Goal: Task Accomplishment & Management: Manage account settings

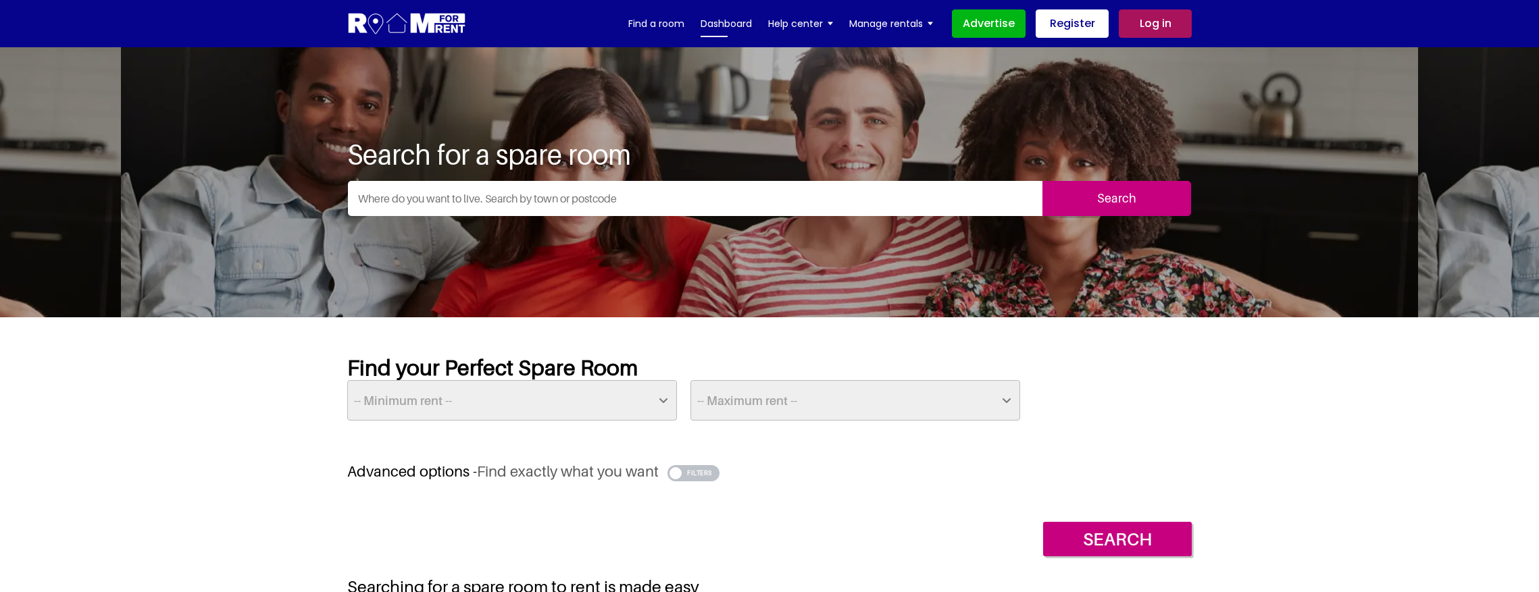
click at [722, 26] on link "Dashboard" at bounding box center [726, 24] width 51 height 20
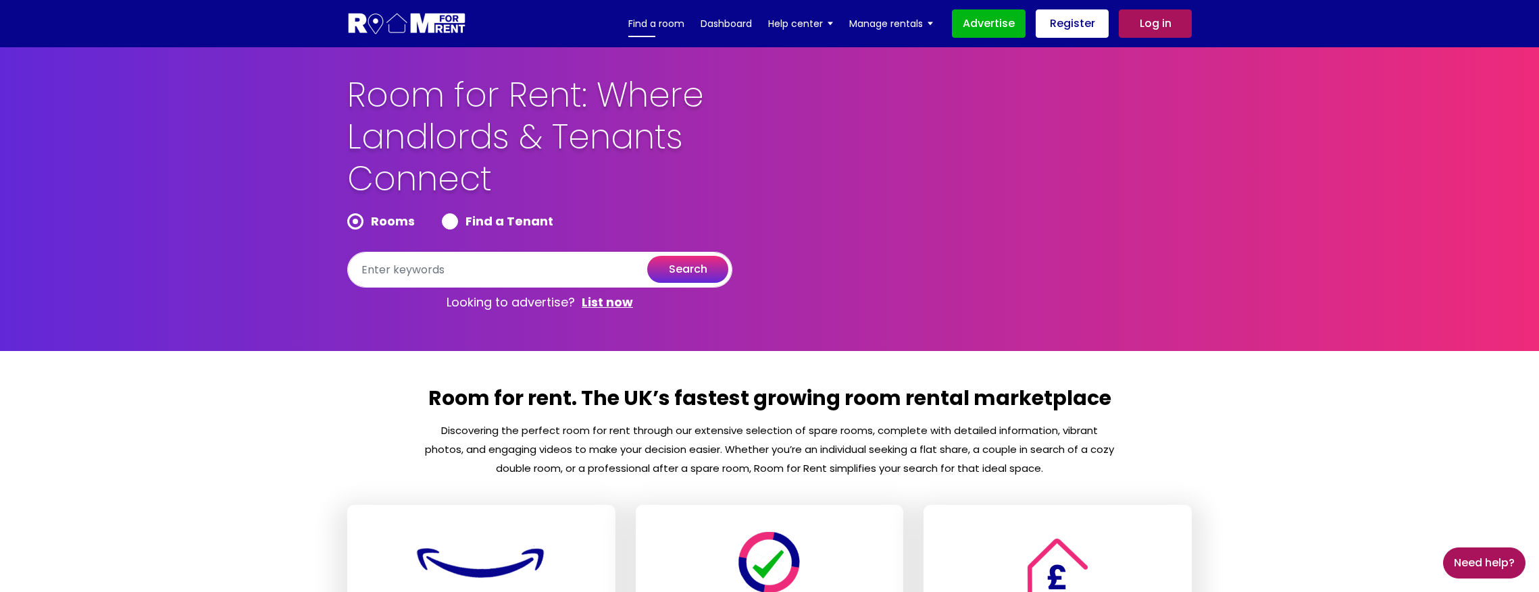
click at [650, 28] on link "Find a room" at bounding box center [656, 24] width 56 height 20
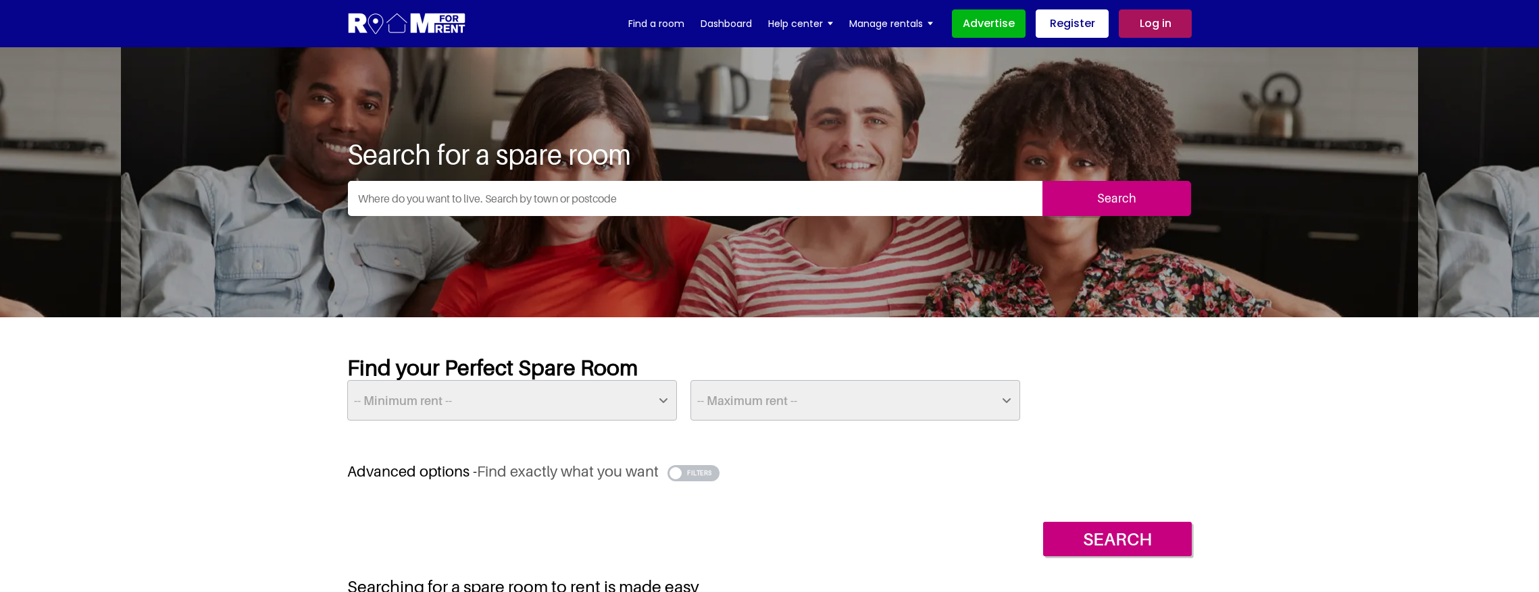
click at [415, 26] on img at bounding box center [407, 23] width 120 height 25
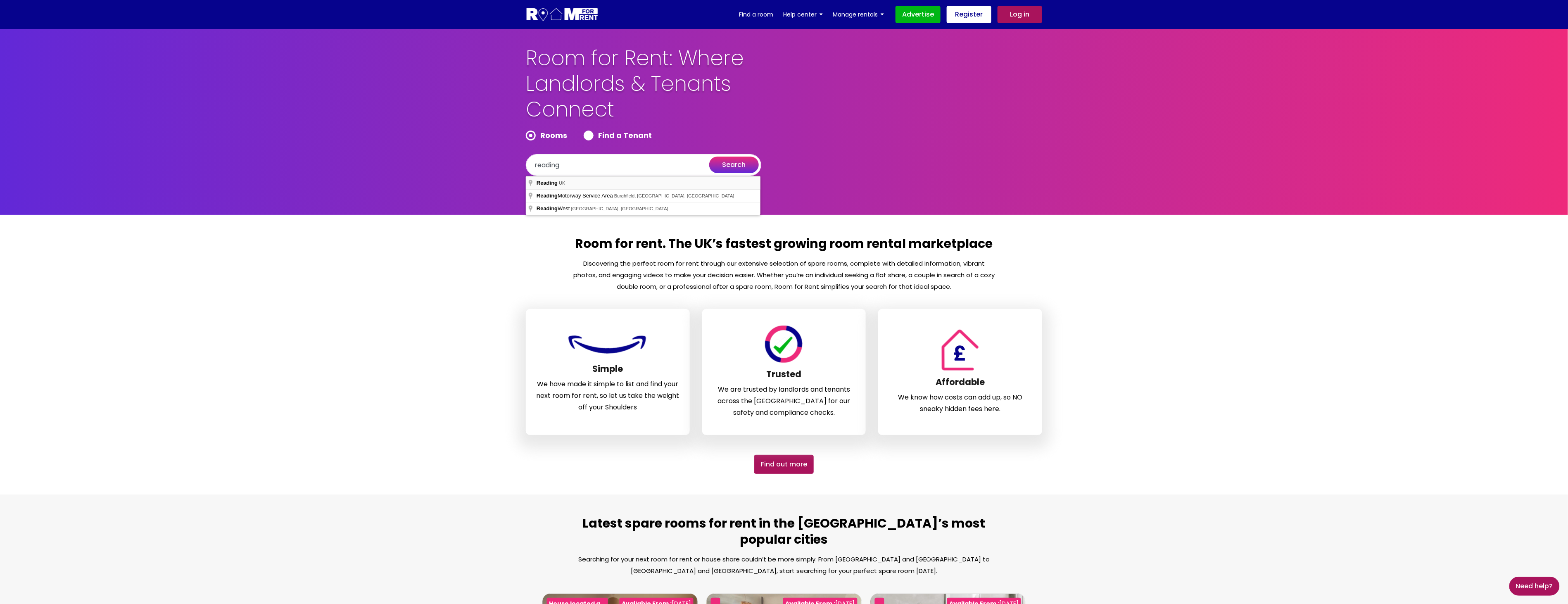
type input "Reading, UK"
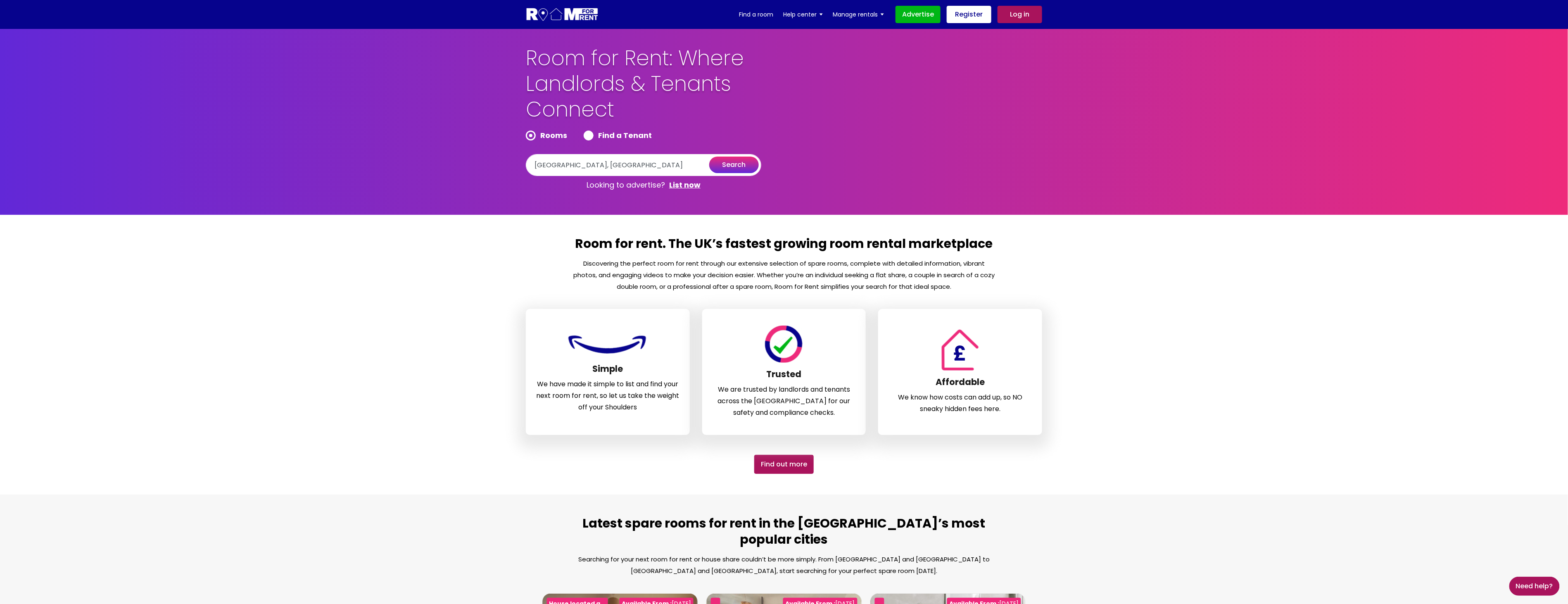
click at [734, 165] on button "search" at bounding box center [734, 164] width 50 height 17
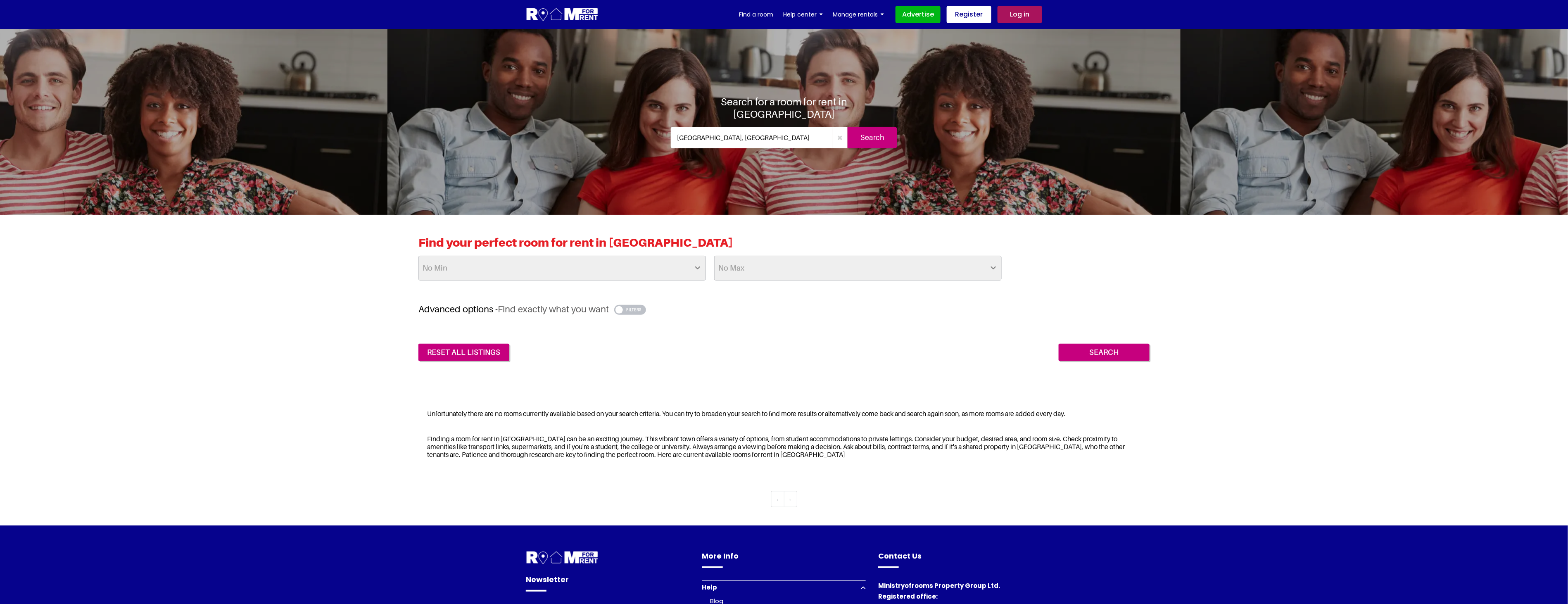
click at [1023, 15] on link "Log in" at bounding box center [1020, 14] width 45 height 17
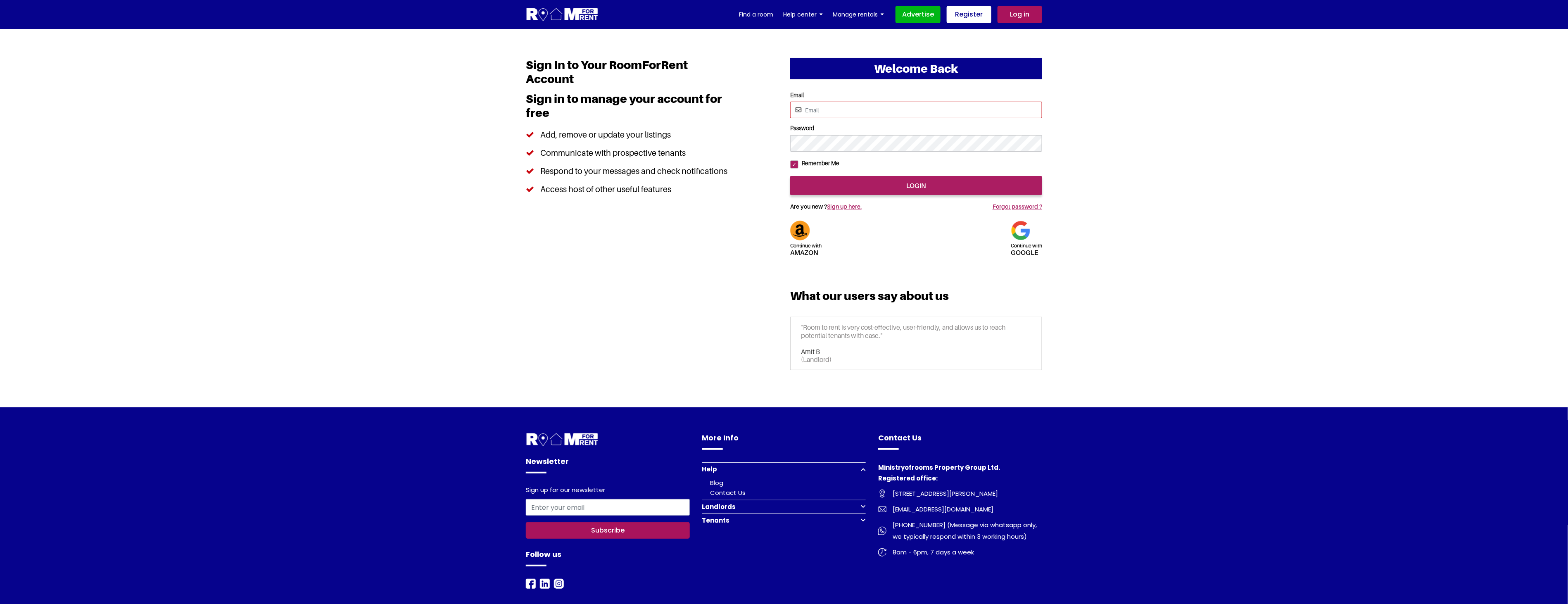
click at [852, 104] on input "Email" at bounding box center [916, 109] width 252 height 17
click at [1194, 168] on section "Welcome Back Continue with Amazon Continue with google Email Password" at bounding box center [784, 218] width 1568 height 378
click at [836, 108] on input "Email" at bounding box center [916, 109] width 252 height 17
type input "rendezvous123@yahoo.com"
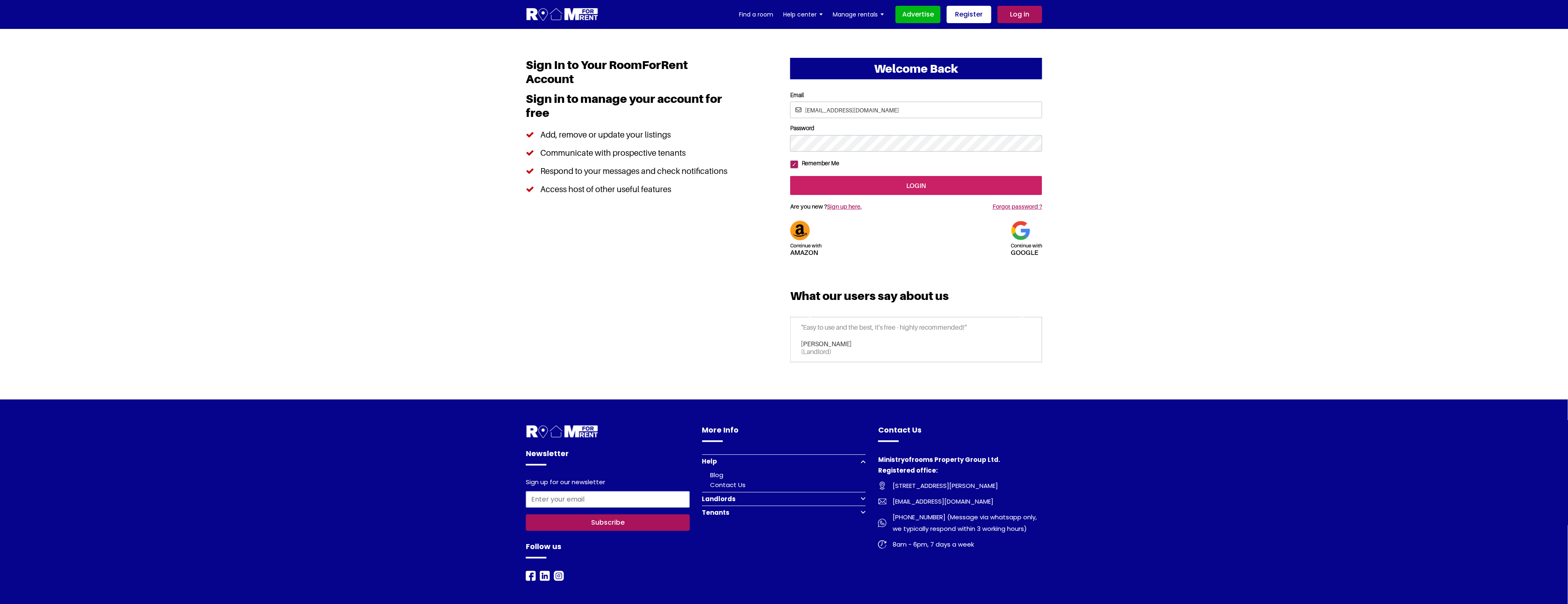
click at [860, 195] on input "login" at bounding box center [916, 185] width 252 height 19
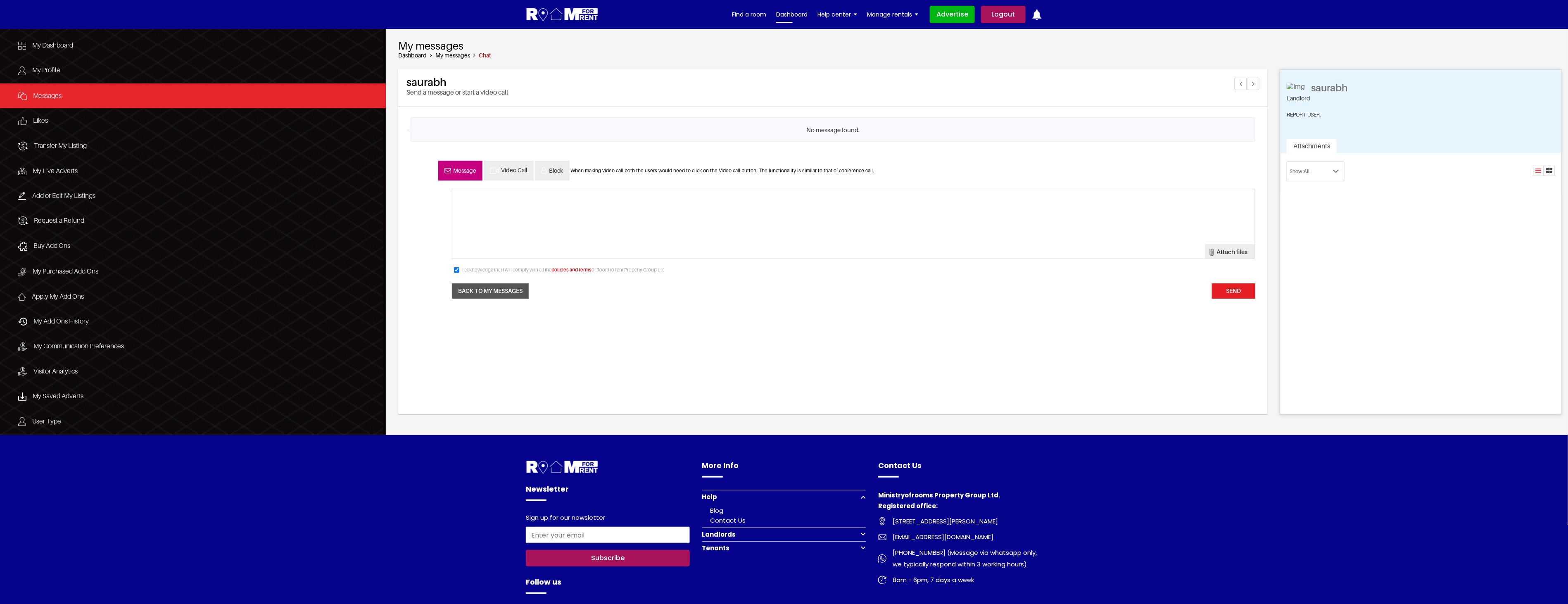
click at [790, 13] on link "Dashboard" at bounding box center [791, 15] width 31 height 12
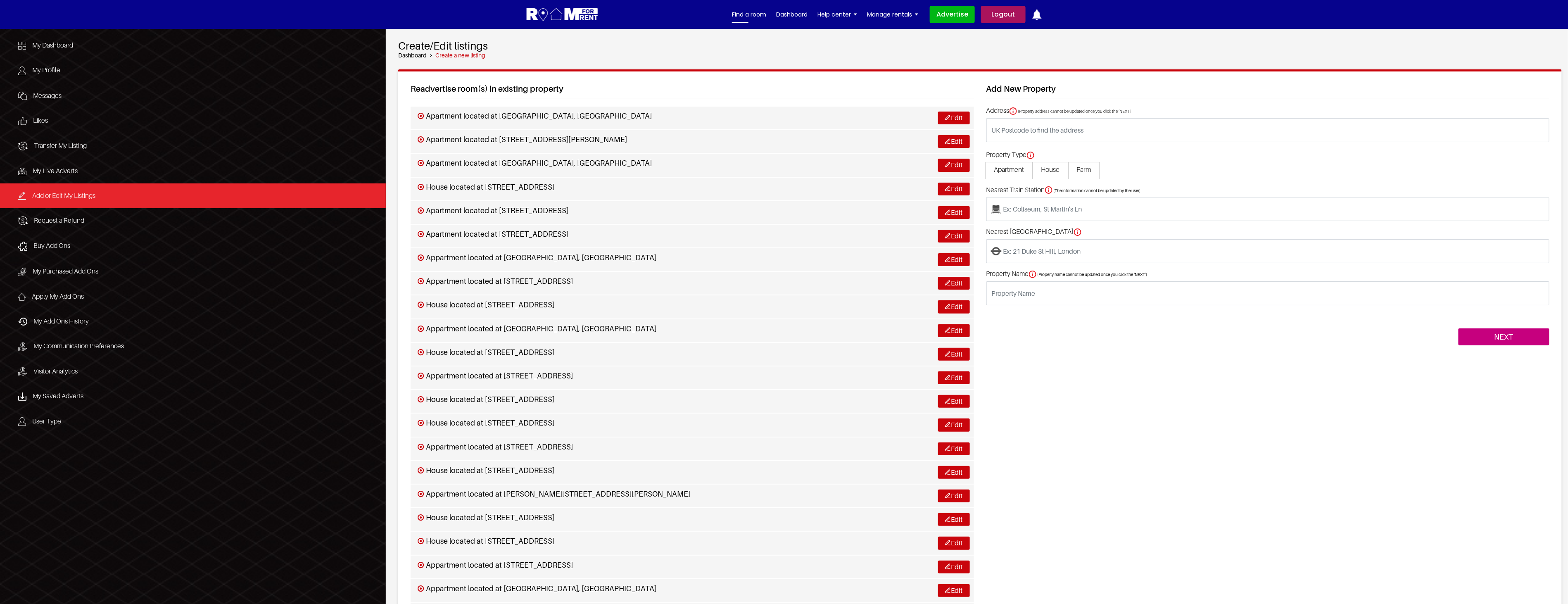
click at [752, 15] on link "Find a room" at bounding box center [749, 15] width 34 height 12
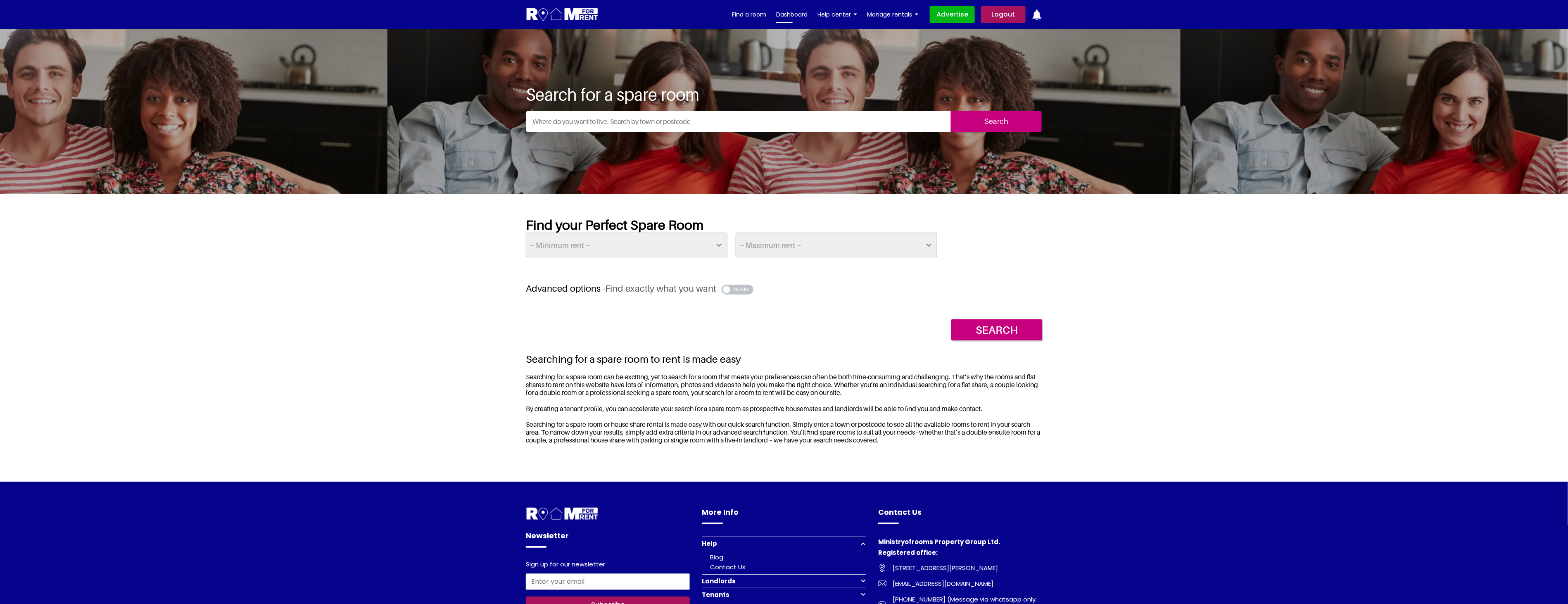
click at [798, 15] on link "Dashboard" at bounding box center [791, 15] width 31 height 12
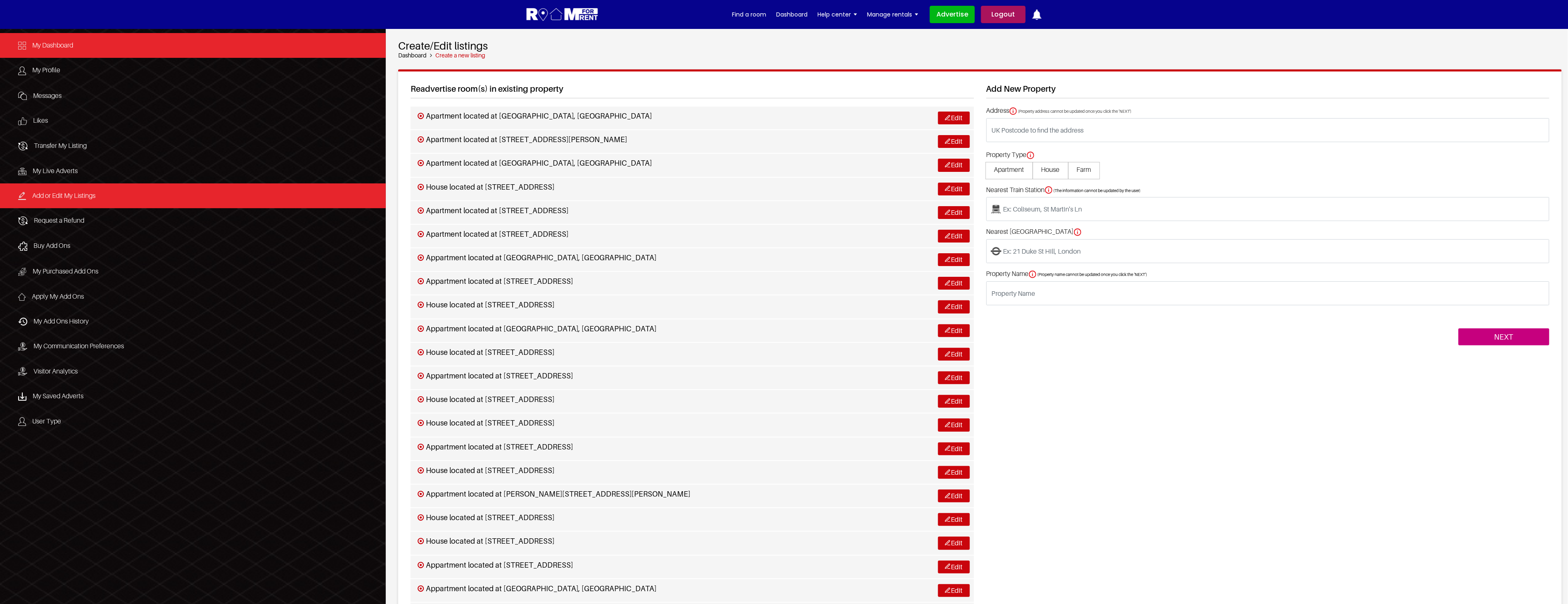
click at [79, 45] on link "My Dashboard" at bounding box center [193, 45] width 386 height 25
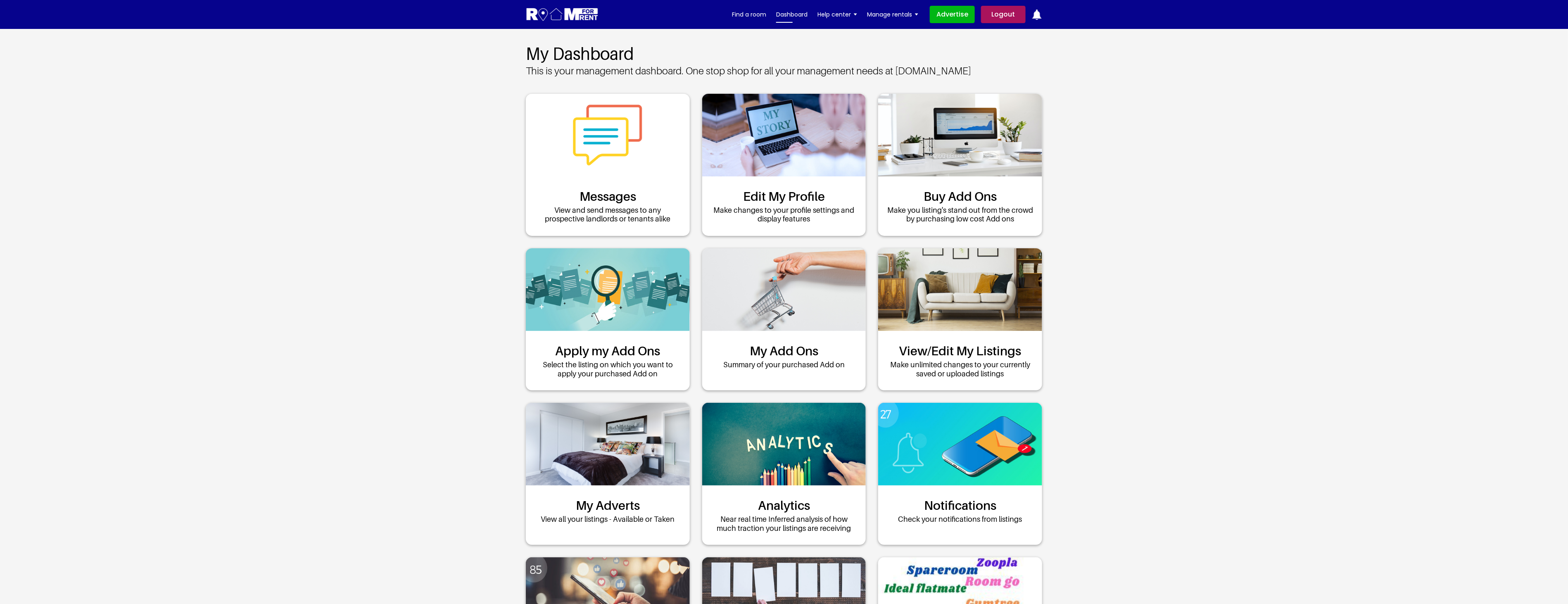
click at [793, 12] on link "Dashboard" at bounding box center [791, 15] width 31 height 12
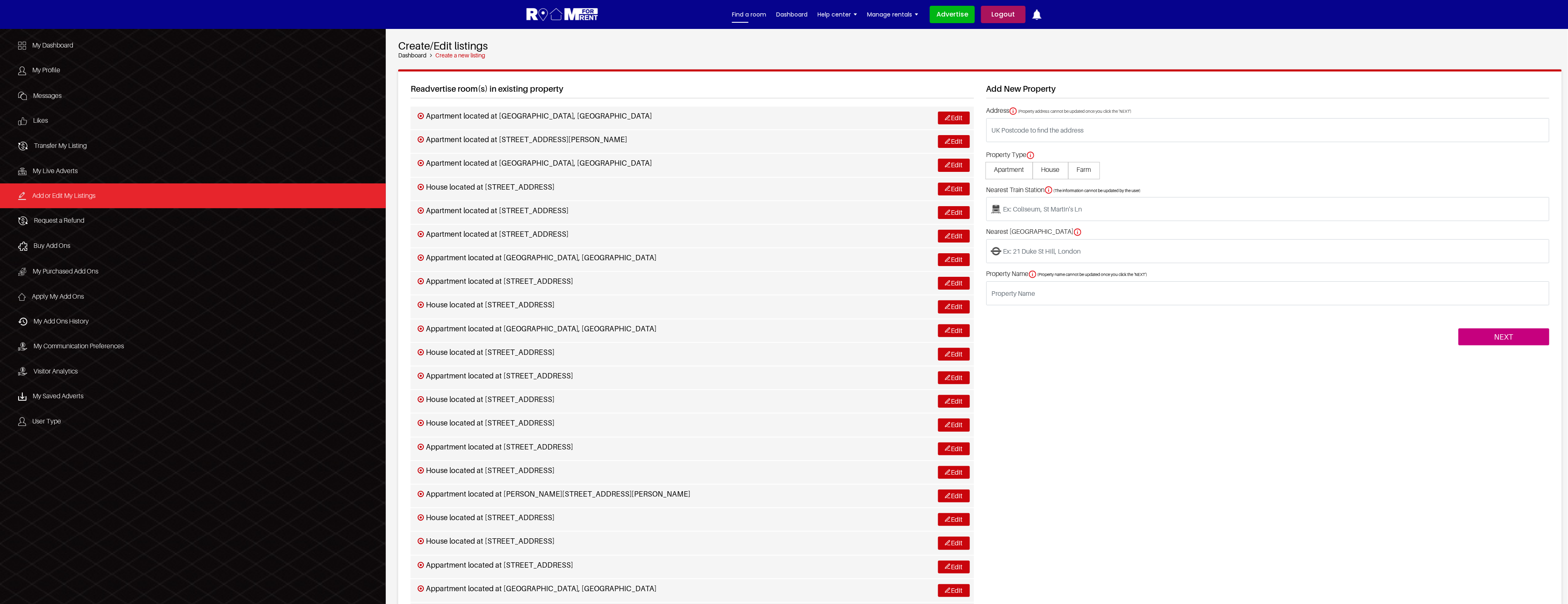
click at [749, 13] on link "Find a room" at bounding box center [749, 15] width 34 height 12
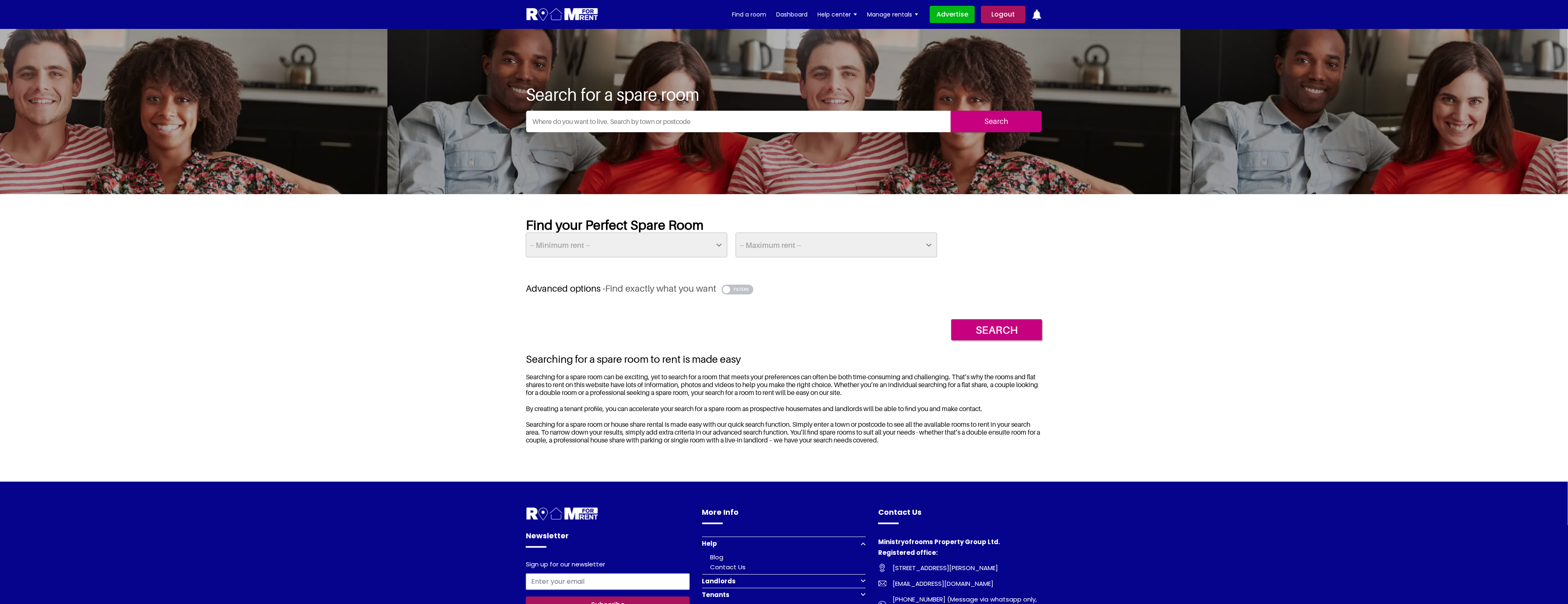
click at [704, 243] on select "-- Minimum rent -- £25 £50 £75 £100 £125 £150 £175 £200 £225 £250 £275 £300 £32…" at bounding box center [627, 245] width 202 height 25
drag, startPoint x: 704, startPoint y: 243, endPoint x: 708, endPoint y: 249, distance: 7.2
click at [704, 243] on select "-- Minimum rent -- £25 £50 £75 £100 £125 £150 £175 £200 £225 £250 £275 £300 £32…" at bounding box center [627, 245] width 202 height 25
click at [744, 287] on button "button" at bounding box center [737, 289] width 32 height 10
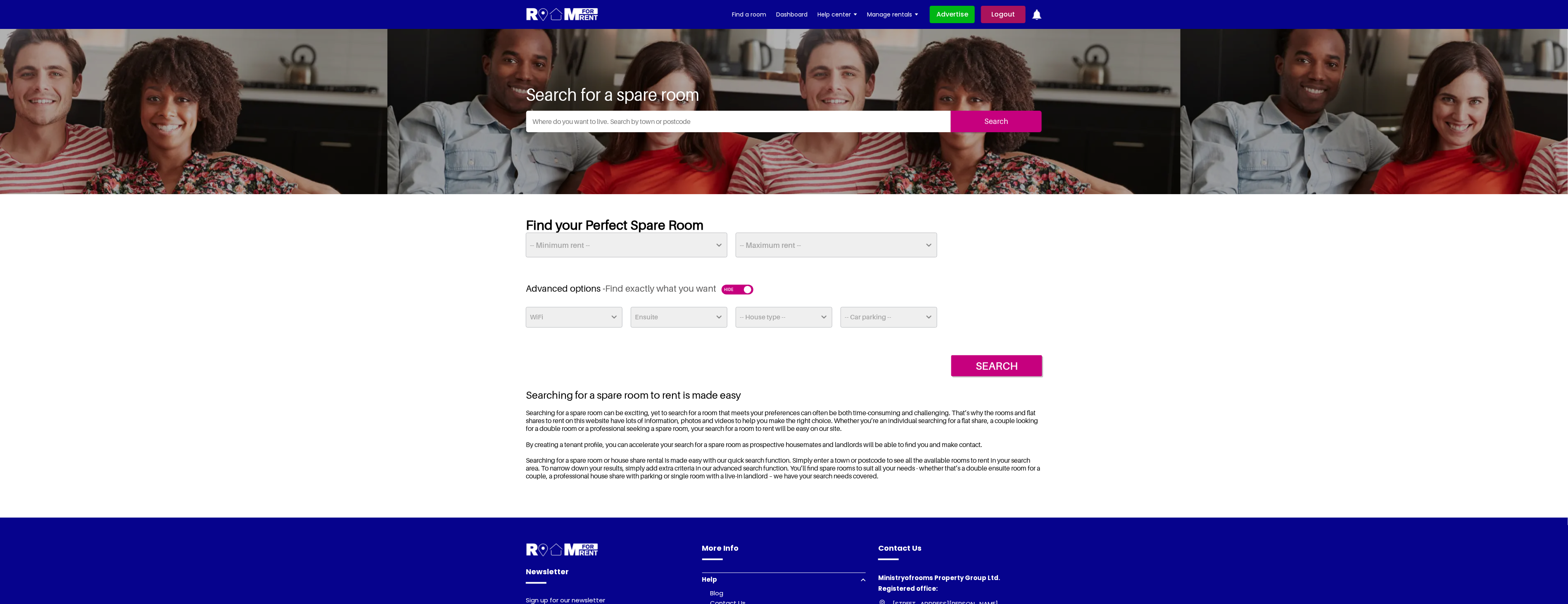
click at [464, 326] on section "Find your Perfect Spare Room -- Minimum rent -- £25 £50 £75 £100 £125 £150 £175…" at bounding box center [784, 356] width 1568 height 323
click at [607, 238] on select "-- Minimum rent -- £25 £50 £75 £100 £125 £150 £175 £200 £225 £250 £275 £300 £32…" at bounding box center [627, 245] width 202 height 25
click at [816, 242] on select "-- Maximum rent -- £50 £75 £100 £125 £150 £175 £200 £225 £250 £275 £300 £325 £3…" at bounding box center [836, 245] width 202 height 25
click at [1133, 258] on section "Find your Perfect Spare Room -- Minimum rent -- £25 £50 £75 £100 £125 £150 £175…" at bounding box center [784, 356] width 1568 height 323
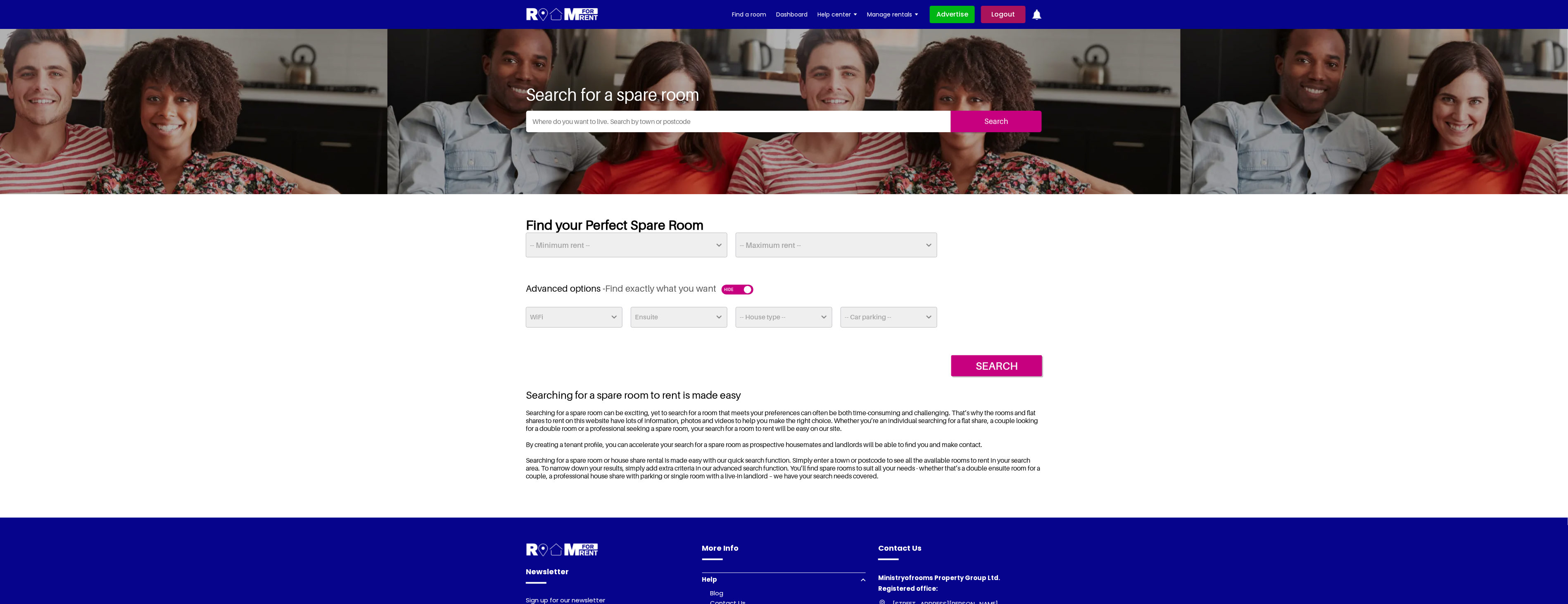
click at [565, 245] on select "-- Minimum rent -- £25 £50 £75 £100 £125 £150 £175 £200 £225 £250 £275 £300 £32…" at bounding box center [627, 245] width 202 height 25
click at [1034, 252] on div "-- Minimum rent -- £25 £50 £75 £100 £125 £150 £175 £200 £225 £250 £275 £300 £32…" at bounding box center [784, 245] width 525 height 25
click at [767, 316] on select "-- House type -- Apartment House Farm Purpose Built Student Accomodation" at bounding box center [784, 317] width 97 height 21
click at [981, 293] on h3 "Advanced options - Find exactly what you want" at bounding box center [784, 289] width 516 height 11
click at [890, 317] on select "-- Car parking -- Off Street - Permit not required Off Street - Permit Required" at bounding box center [889, 317] width 97 height 21
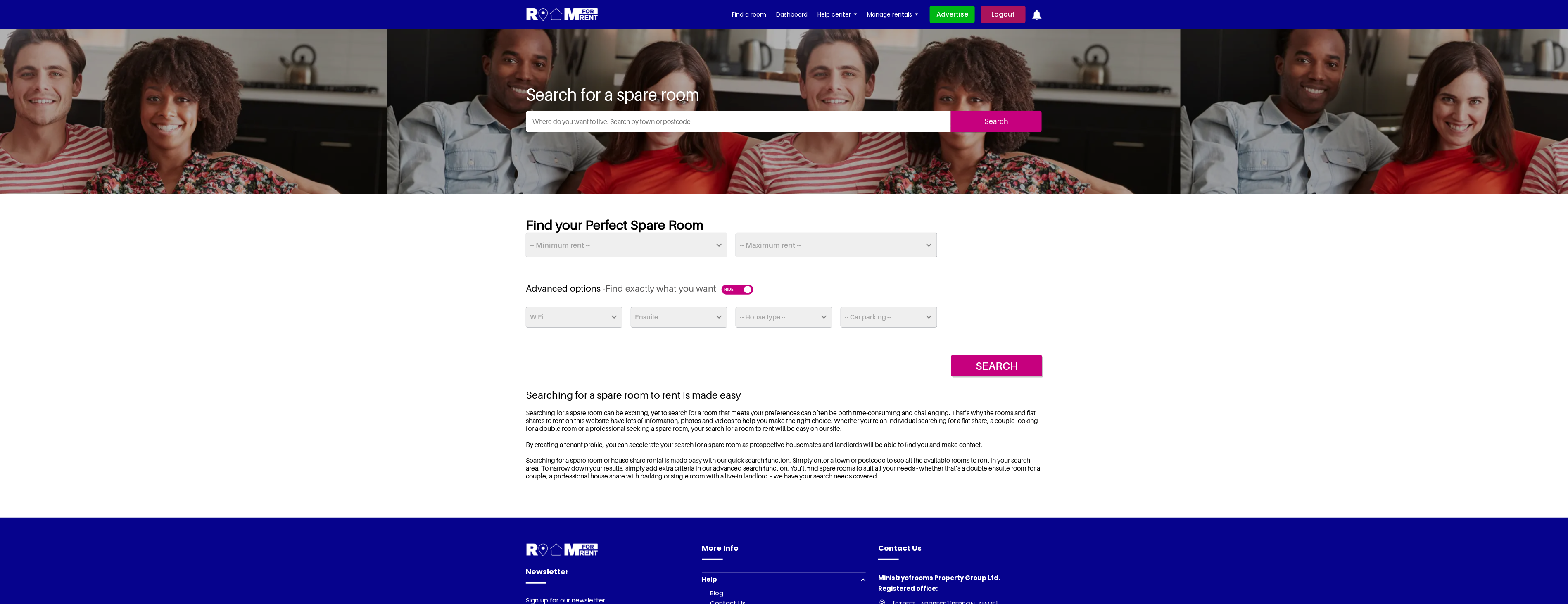
click at [1014, 291] on h3 "Advanced options - Find exactly what you want" at bounding box center [784, 289] width 516 height 11
click at [795, 15] on link "Dashboard" at bounding box center [791, 15] width 31 height 12
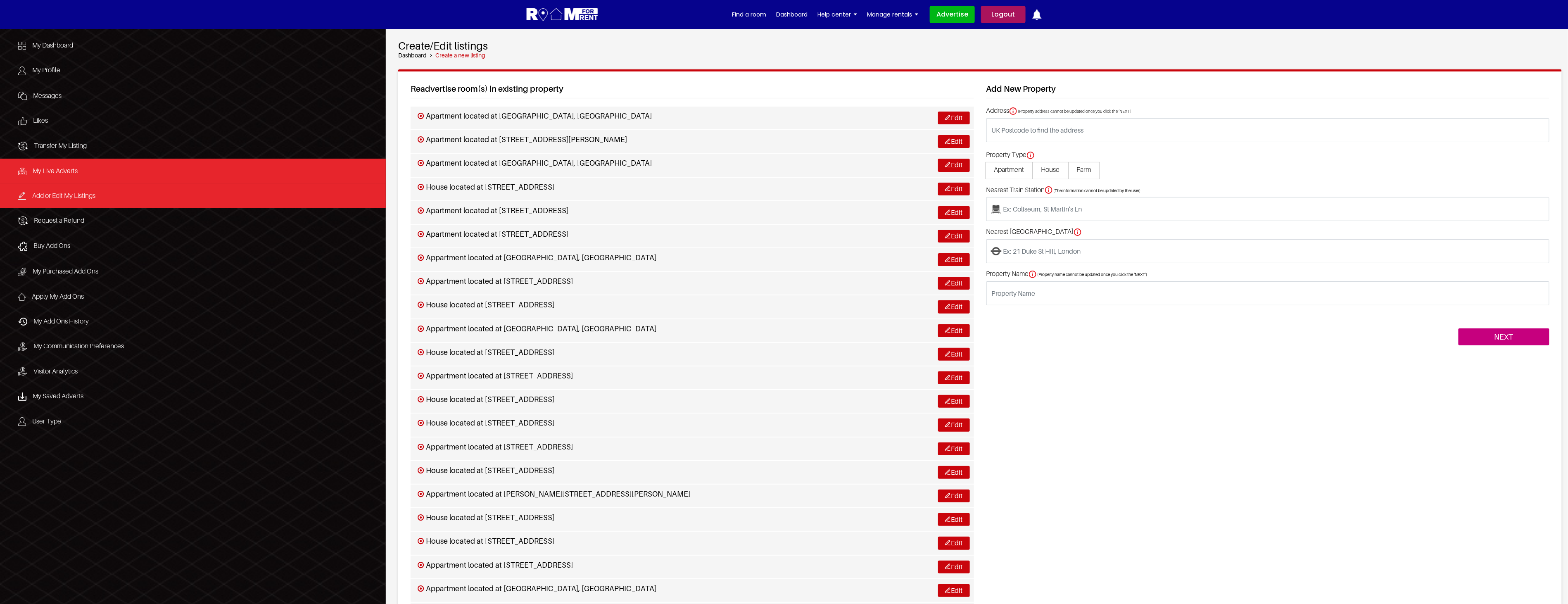
click at [86, 165] on link "My Live Adverts" at bounding box center [193, 171] width 386 height 25
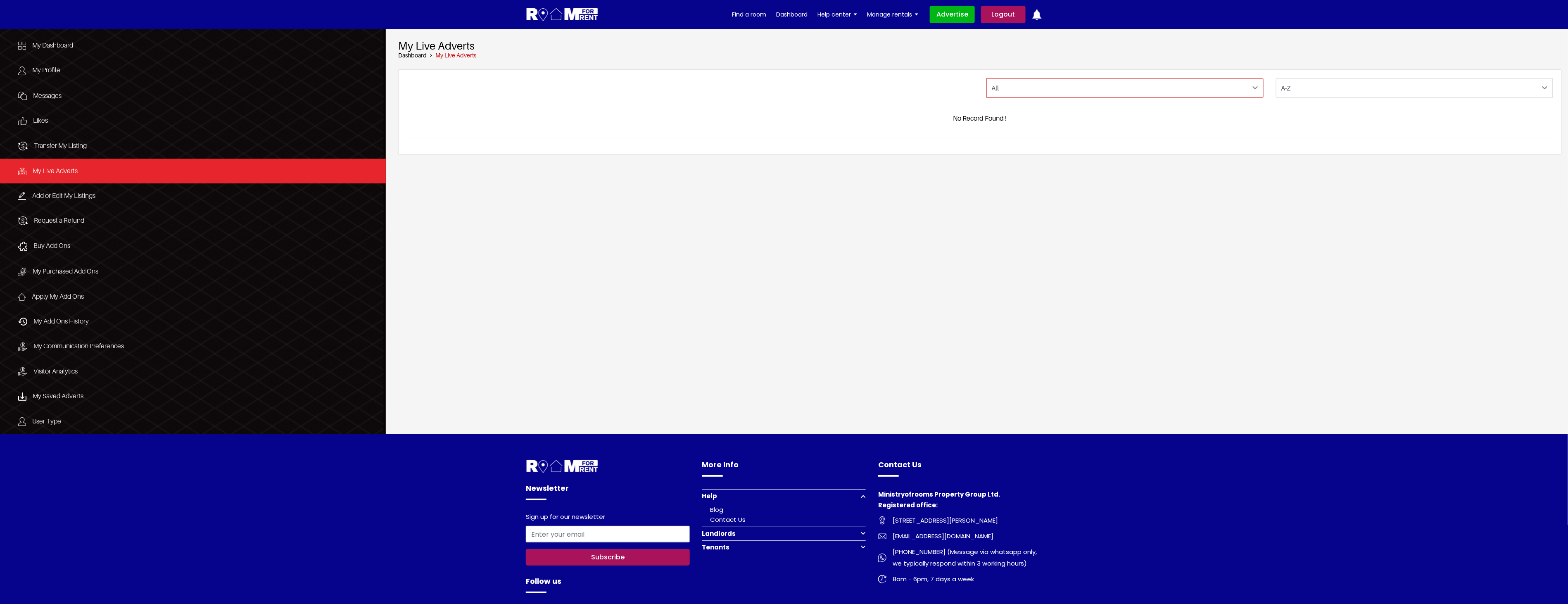
click at [1110, 83] on select "All Available Taken" at bounding box center [1124, 88] width 277 height 20
select select "Available"
click at [986, 78] on select "All Available Taken" at bounding box center [1124, 88] width 277 height 20
select select
click at [986, 78] on select "All Available Taken" at bounding box center [1124, 88] width 277 height 20
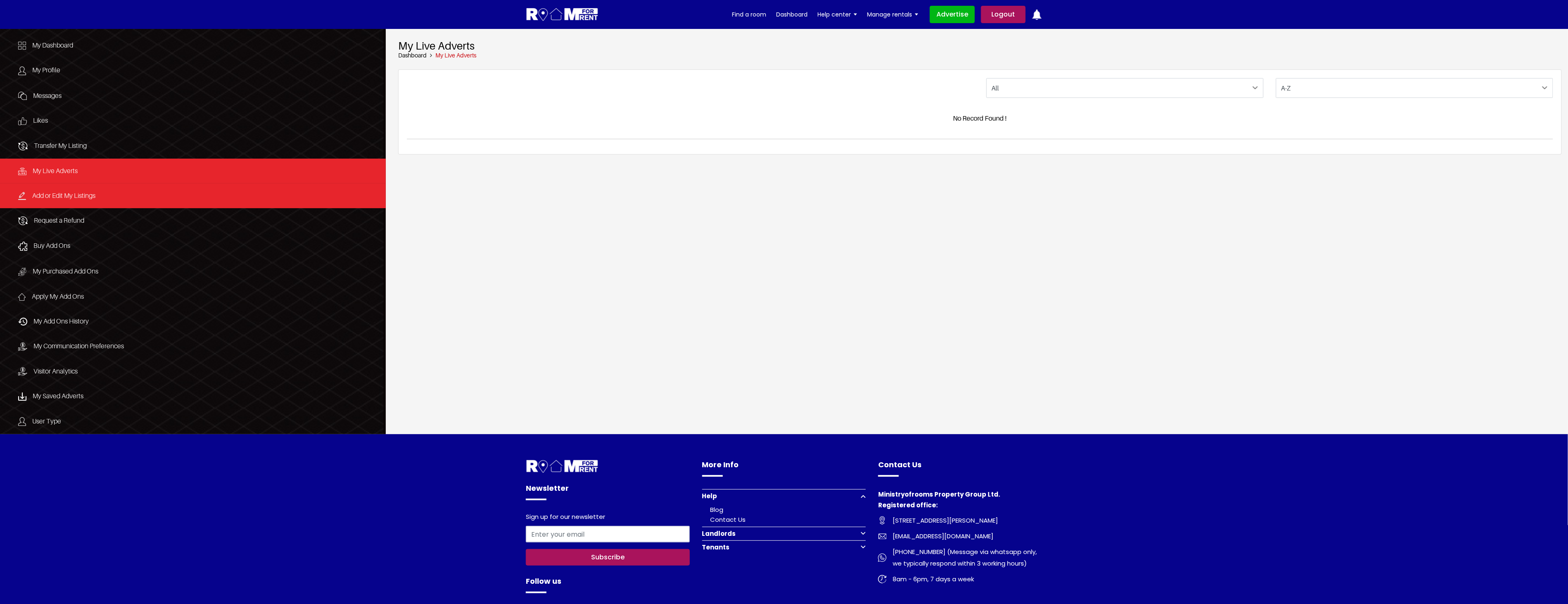
click at [101, 193] on link "Add or Edit My Listings" at bounding box center [193, 196] width 386 height 25
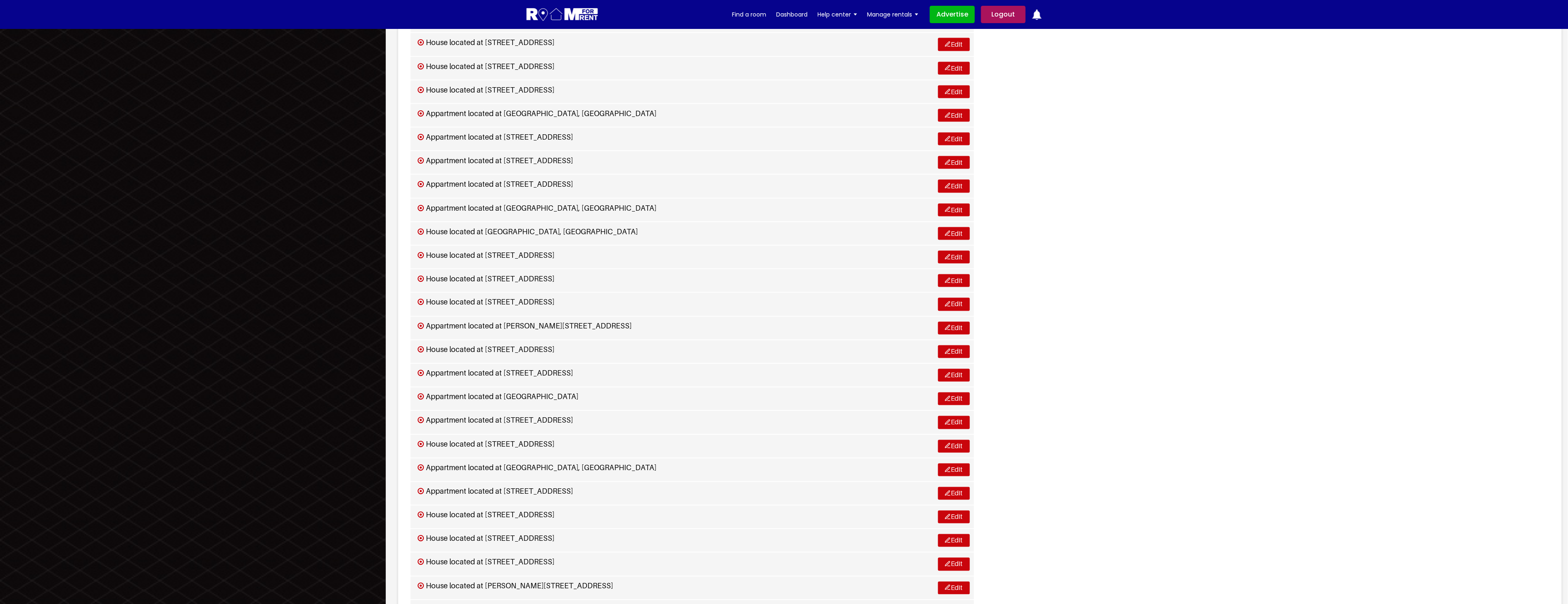
scroll to position [1723, 0]
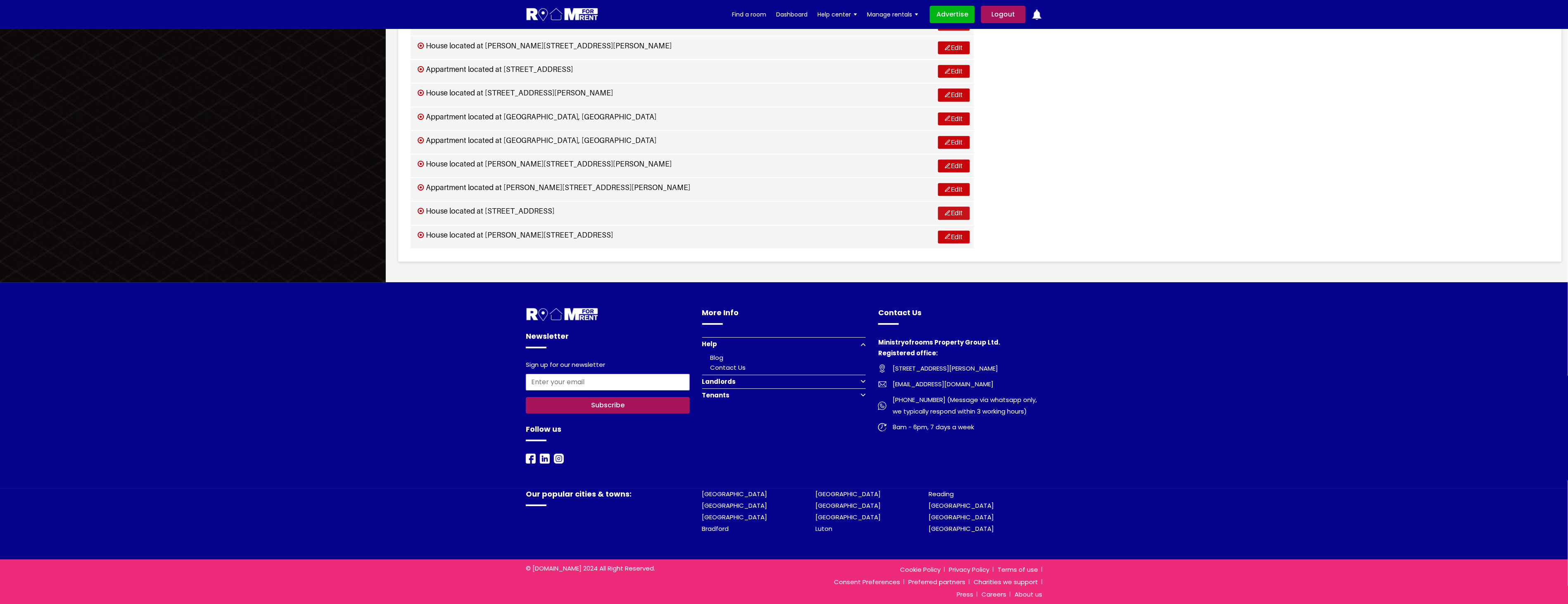
click at [955, 213] on link "Edit" at bounding box center [954, 213] width 32 height 13
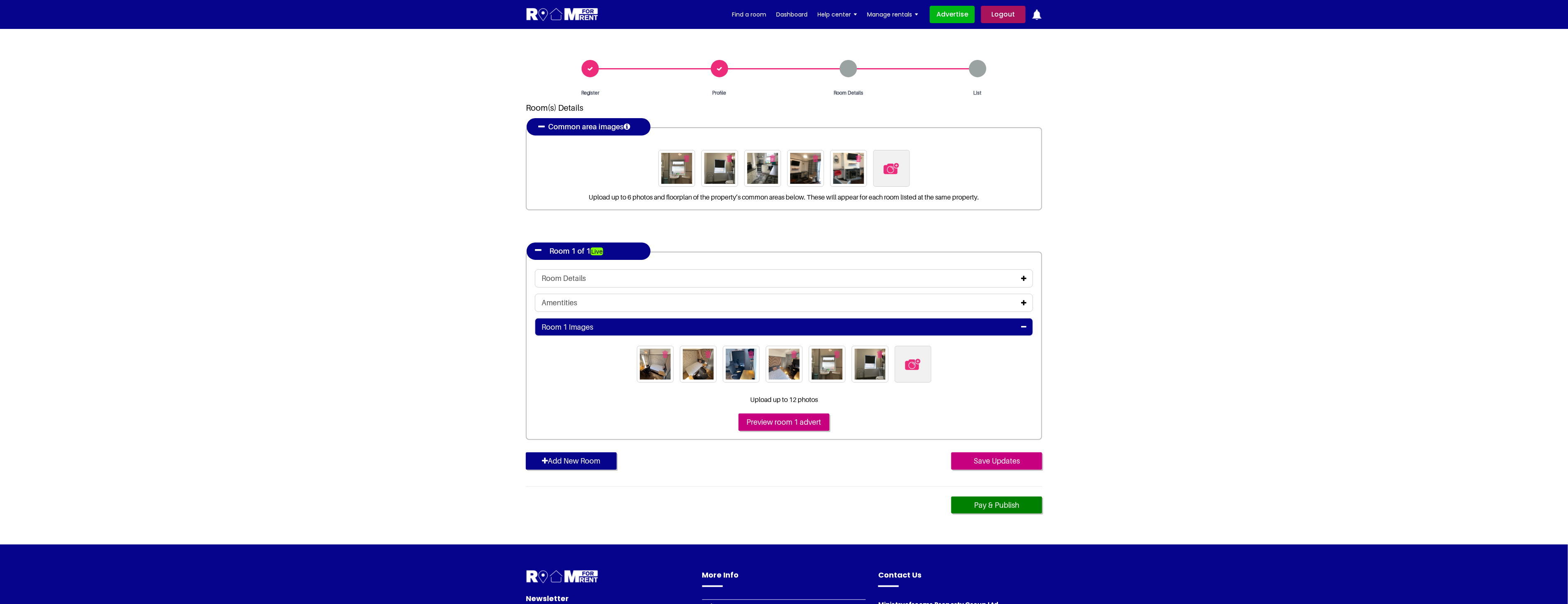
click at [1026, 278] on icon at bounding box center [1023, 278] width 6 height 7
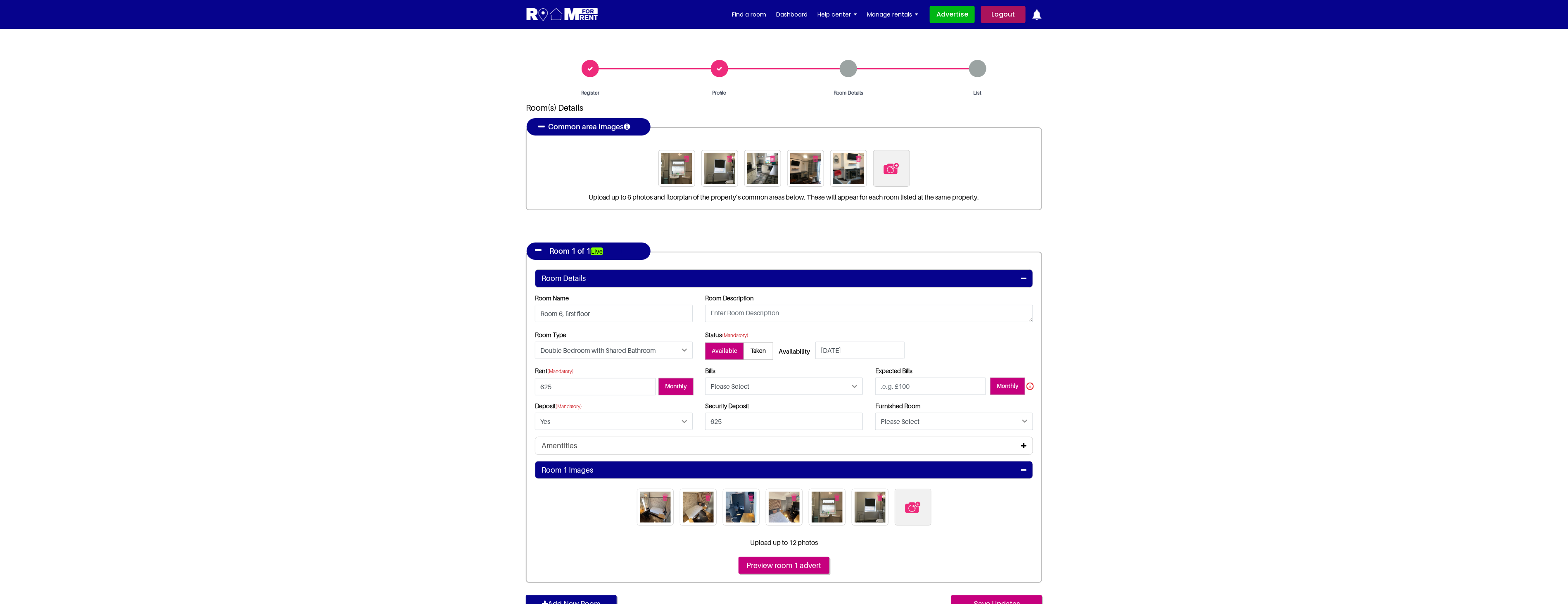
click at [878, 496] on img "button" at bounding box center [880, 496] width 6 height 7
click at [859, 495] on img "button" at bounding box center [858, 496] width 6 height 7
click at [836, 497] on img "button" at bounding box center [837, 496] width 6 height 7
click at [812, 496] on button "button" at bounding box center [815, 497] width 13 height 13
click at [795, 496] on img "button" at bounding box center [793, 496] width 6 height 7
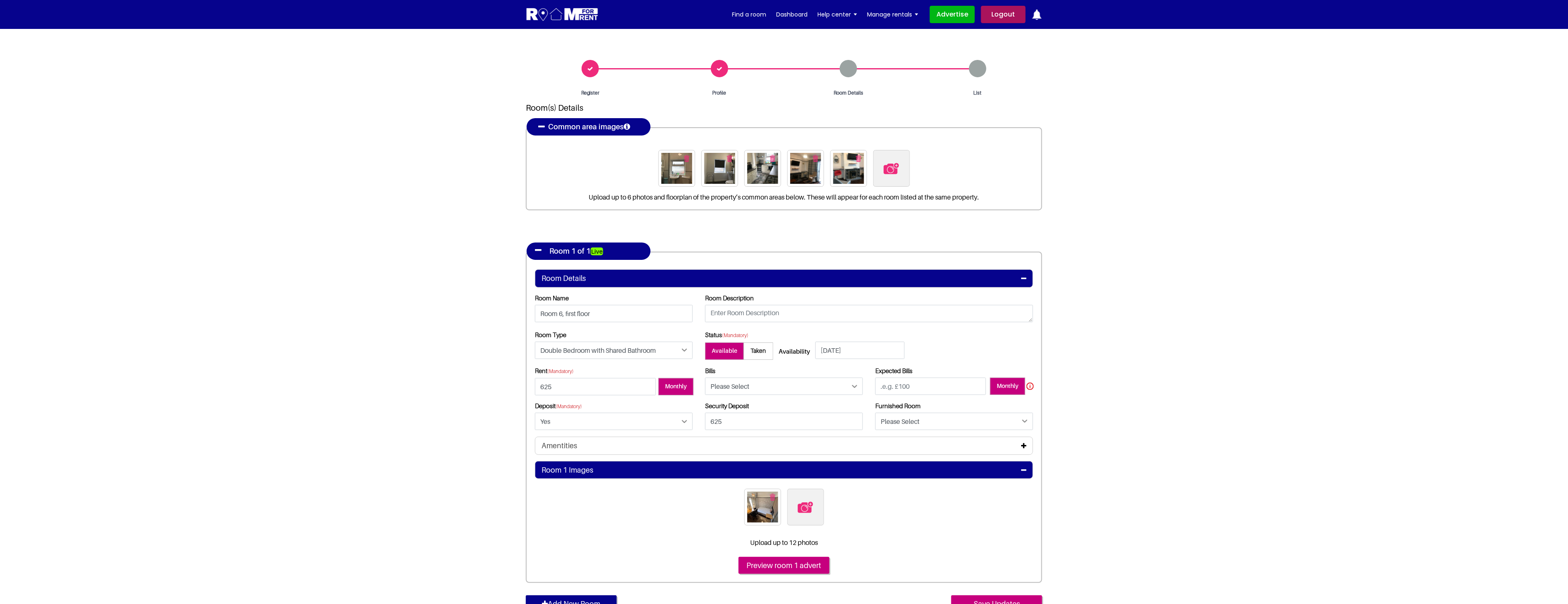
click at [773, 496] on img "button" at bounding box center [772, 496] width 6 height 7
click at [789, 511] on img at bounding box center [784, 507] width 17 height 17
click at [789, 499] on input "file" at bounding box center [829, 493] width 127 height 10
type input "C:\fakepath\14BAR6_1.jpg"
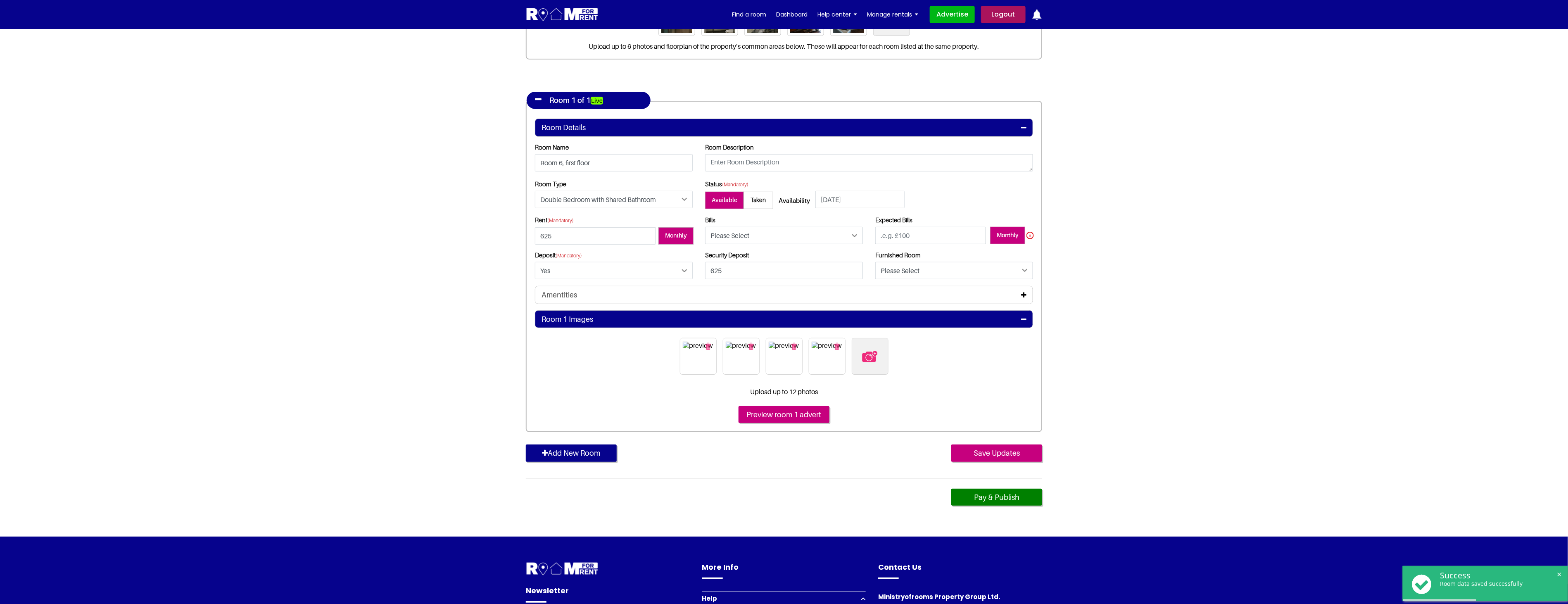
scroll to position [138, 0]
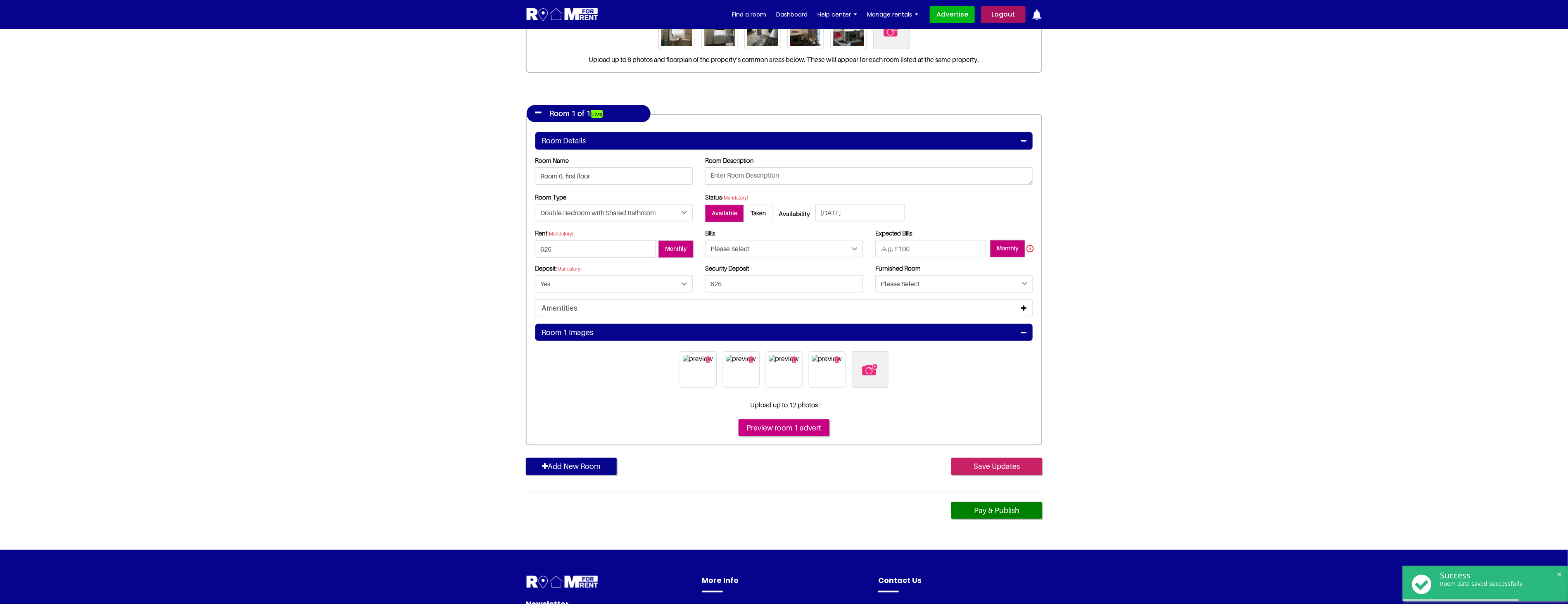
click at [1003, 467] on input "Save Updates" at bounding box center [996, 466] width 91 height 17
click at [779, 252] on select "Please Select Included Excluded" at bounding box center [784, 249] width 158 height 17
select select "Included"
click at [705, 240] on select "Please Select Included Excluded" at bounding box center [784, 249] width 158 height 17
click at [1165, 264] on section "Register Profile Room Details List Room(s) Details" at bounding box center [784, 220] width 1568 height 658
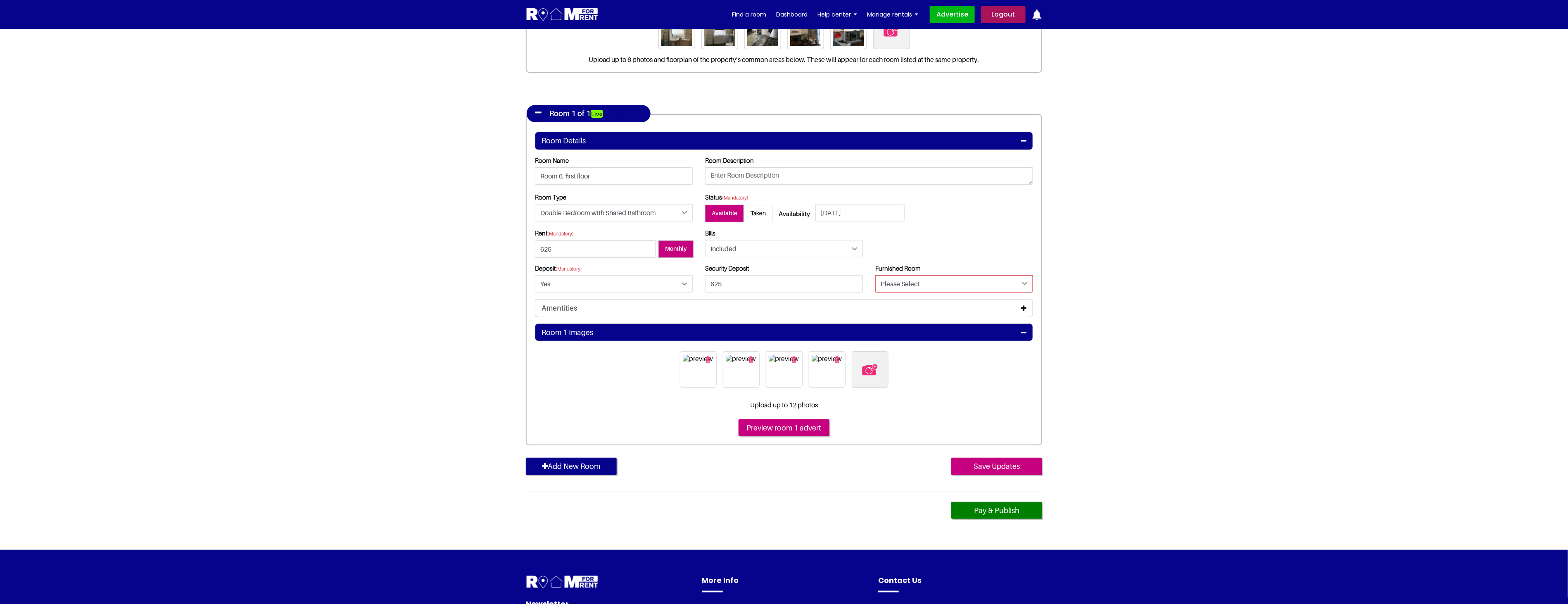
click at [929, 286] on select "Please Select Yes No" at bounding box center [954, 284] width 158 height 17
select select "Yes"
click at [875, 275] on select "Please Select Yes No" at bounding box center [954, 284] width 158 height 17
click at [1182, 324] on section "Register Profile Room Details List Room(s) Details" at bounding box center [784, 220] width 1568 height 658
click at [1001, 465] on input "Save Updates" at bounding box center [996, 466] width 91 height 17
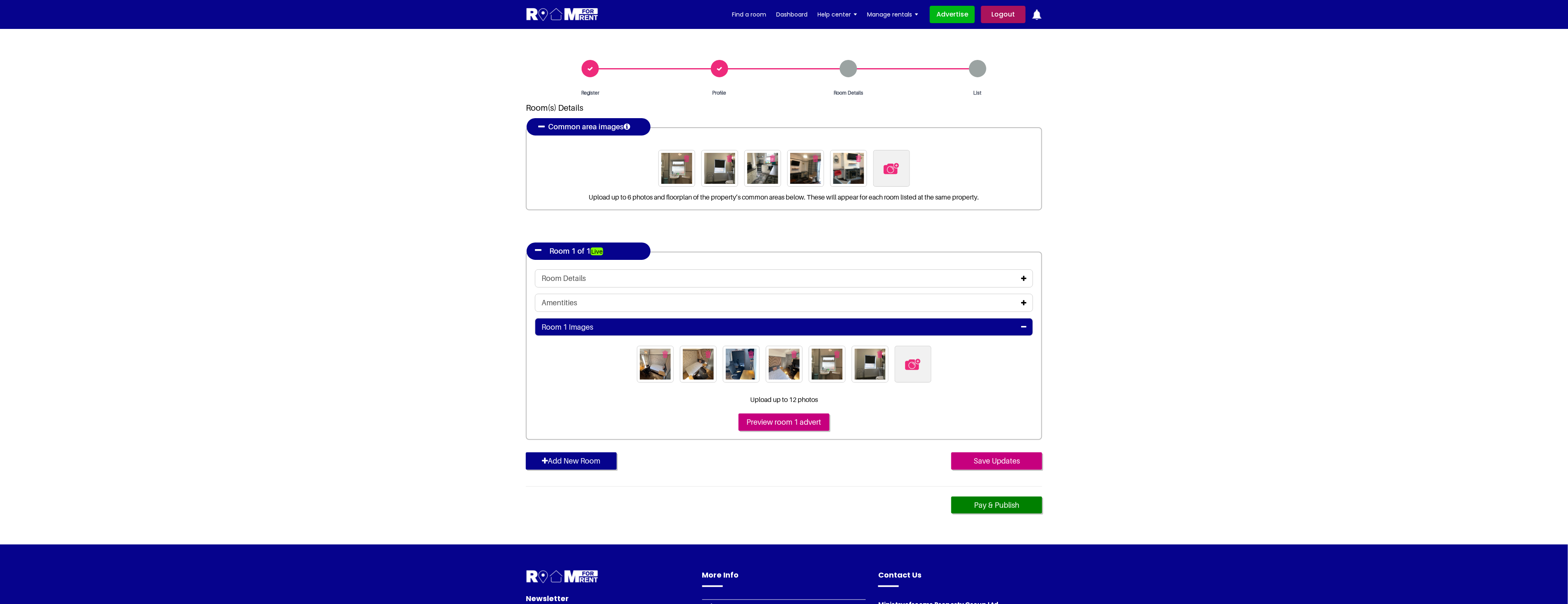
click at [1026, 301] on icon at bounding box center [1023, 303] width 6 height 7
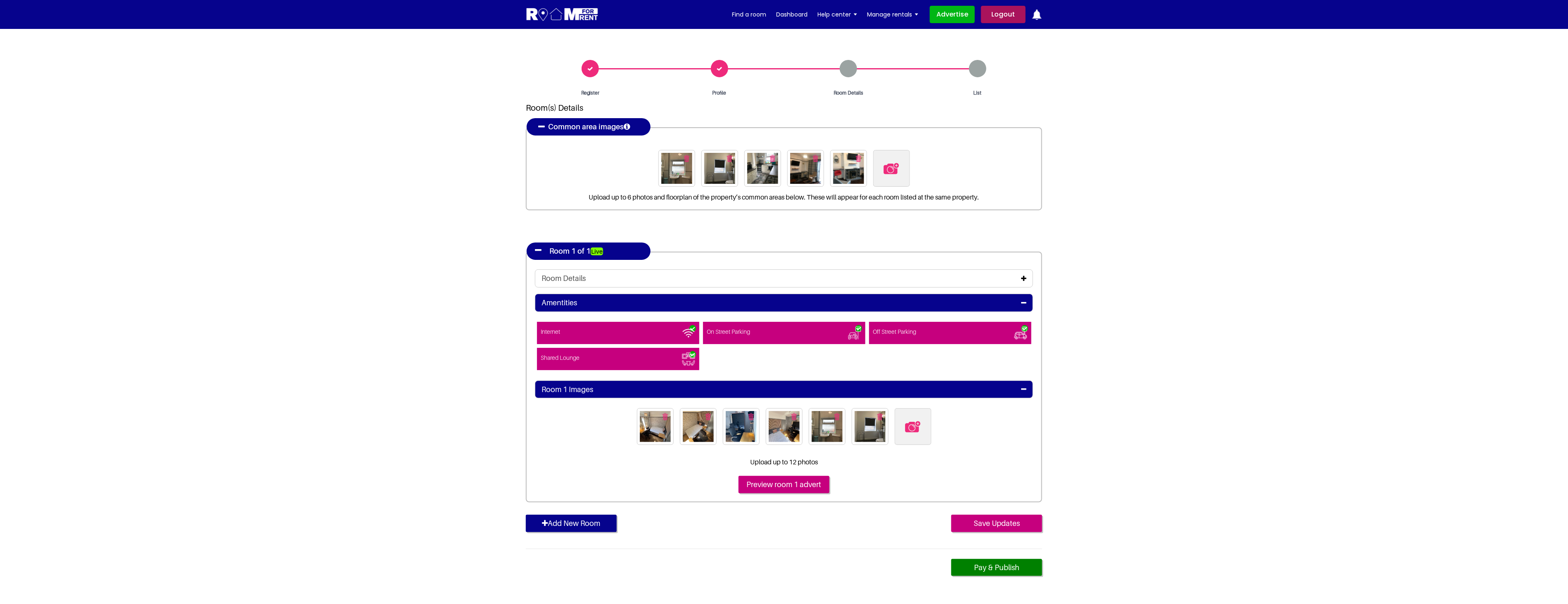
click at [1023, 275] on icon at bounding box center [1023, 278] width 6 height 7
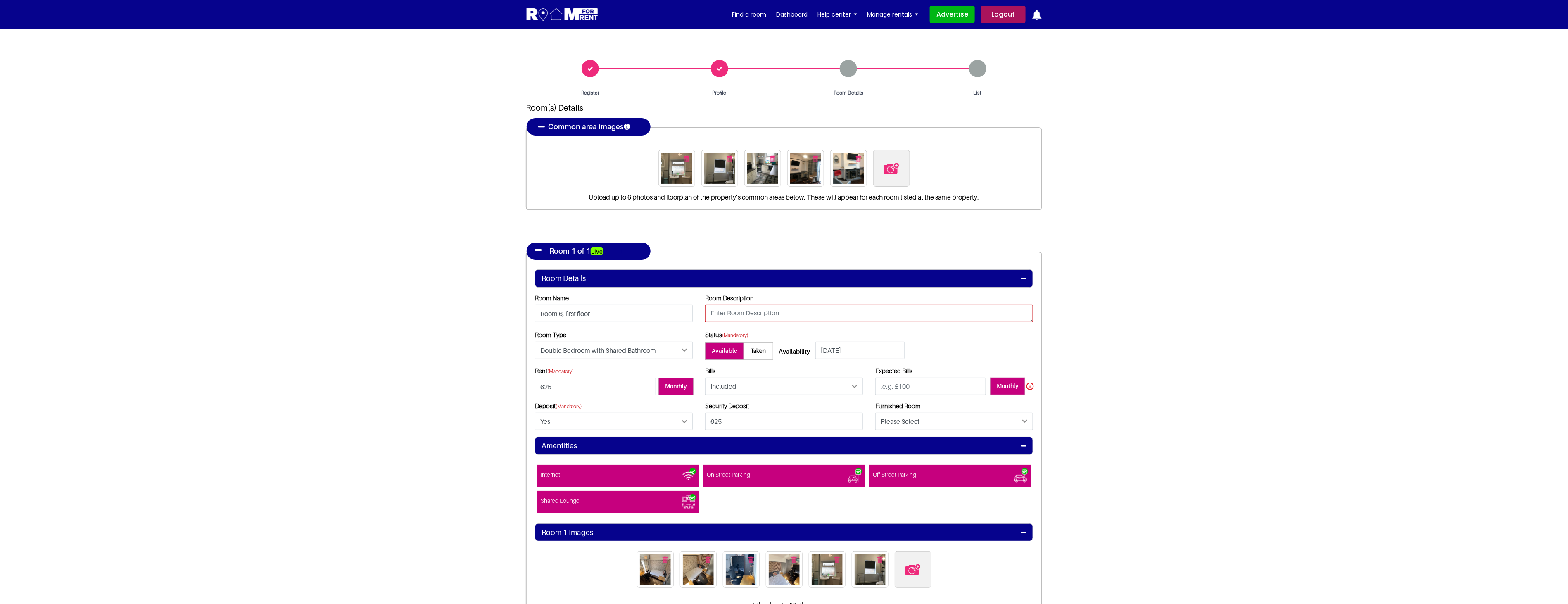
click at [807, 310] on textarea at bounding box center [869, 314] width 328 height 17
type textarea "G"
type textarea "1st floor"
click at [951, 421] on select "Please Select Yes No" at bounding box center [954, 421] width 158 height 17
select select "Yes"
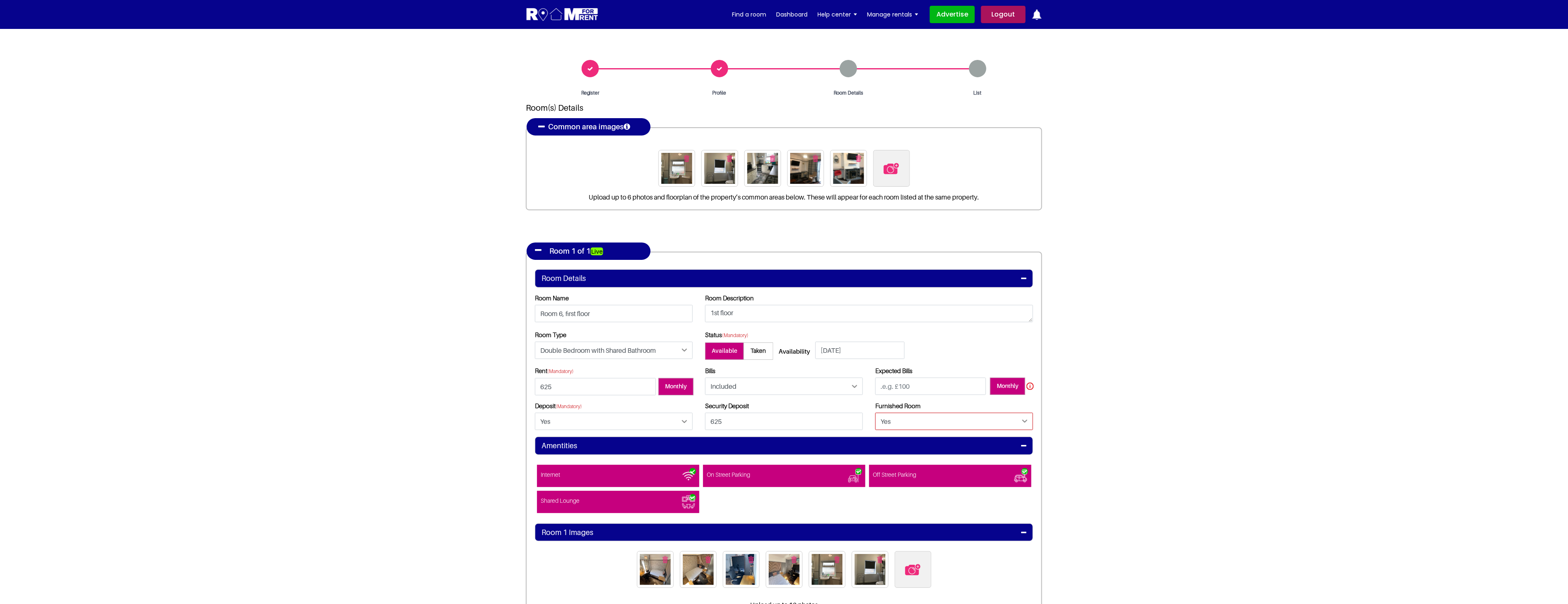
click at [875, 413] on select "Please Select Yes No" at bounding box center [954, 421] width 158 height 17
click at [1091, 457] on section "Register Profile Room Details List Room(s) Details" at bounding box center [784, 389] width 1568 height 721
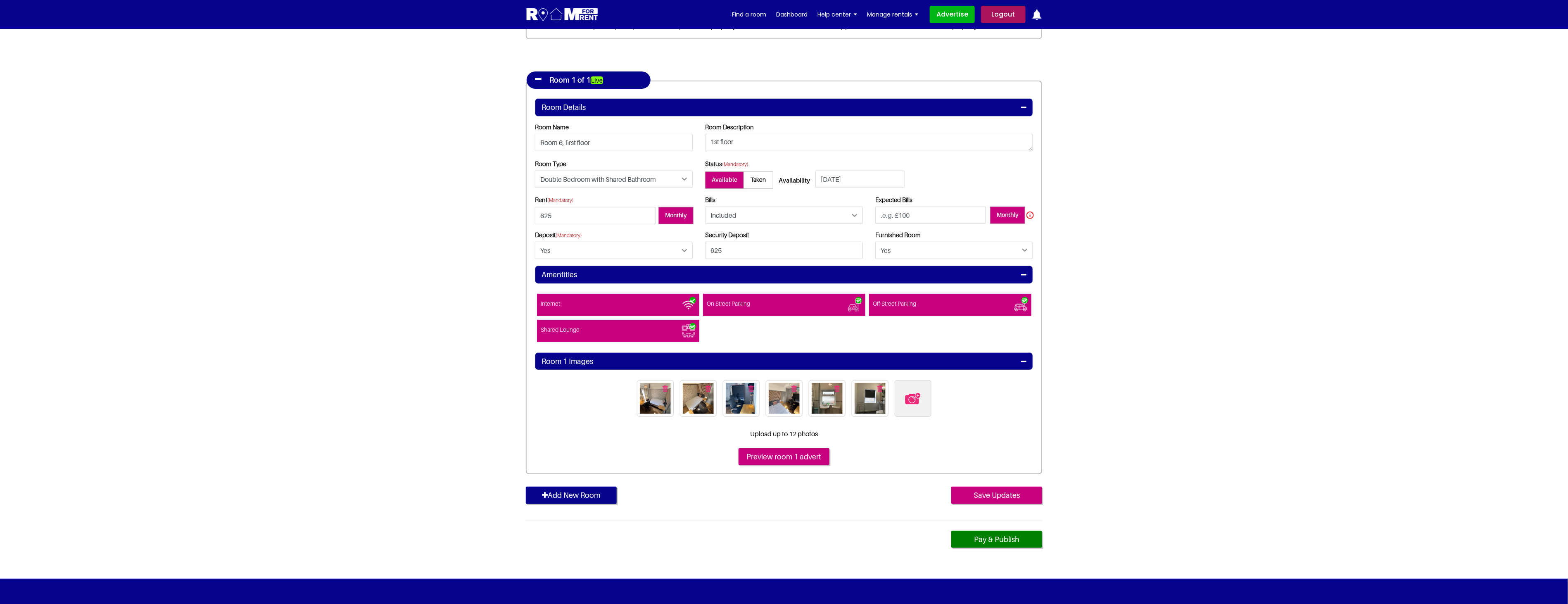
scroll to position [183, 0]
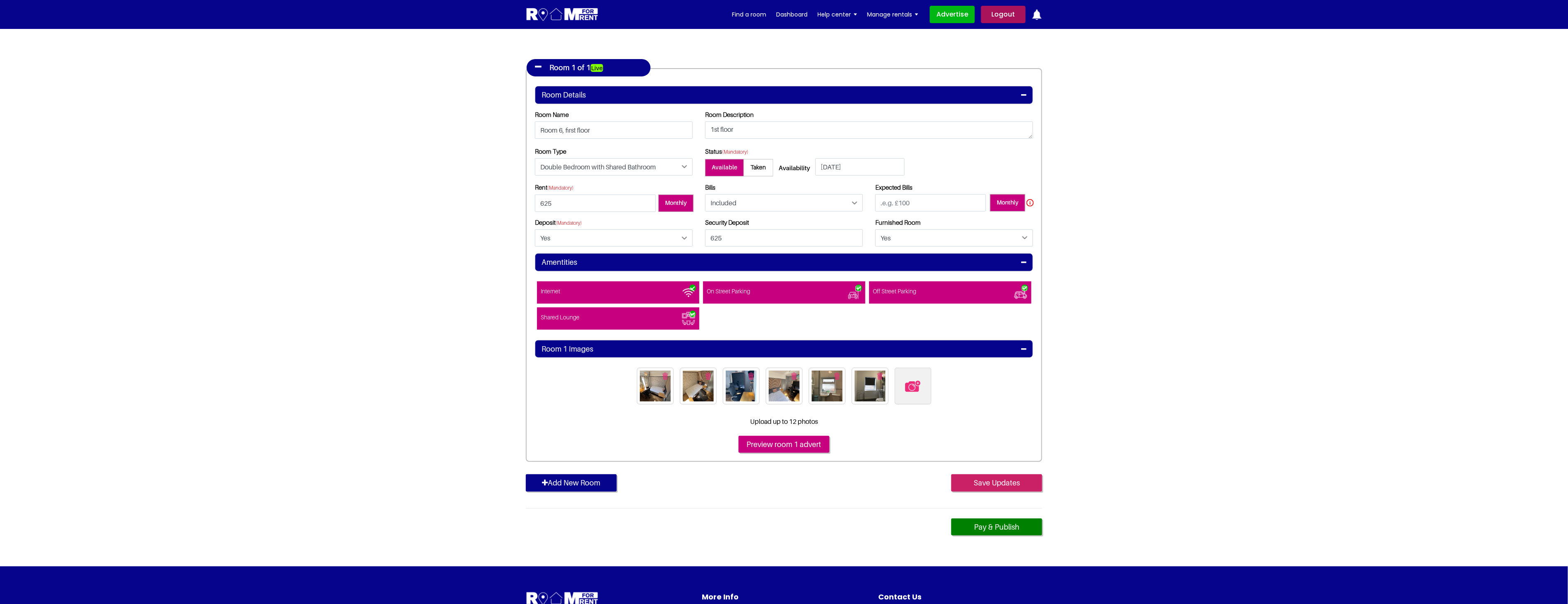
click at [998, 482] on input "Save Updates" at bounding box center [996, 483] width 91 height 17
type input "0"
click at [1007, 479] on input "Save Updates" at bounding box center [996, 483] width 91 height 17
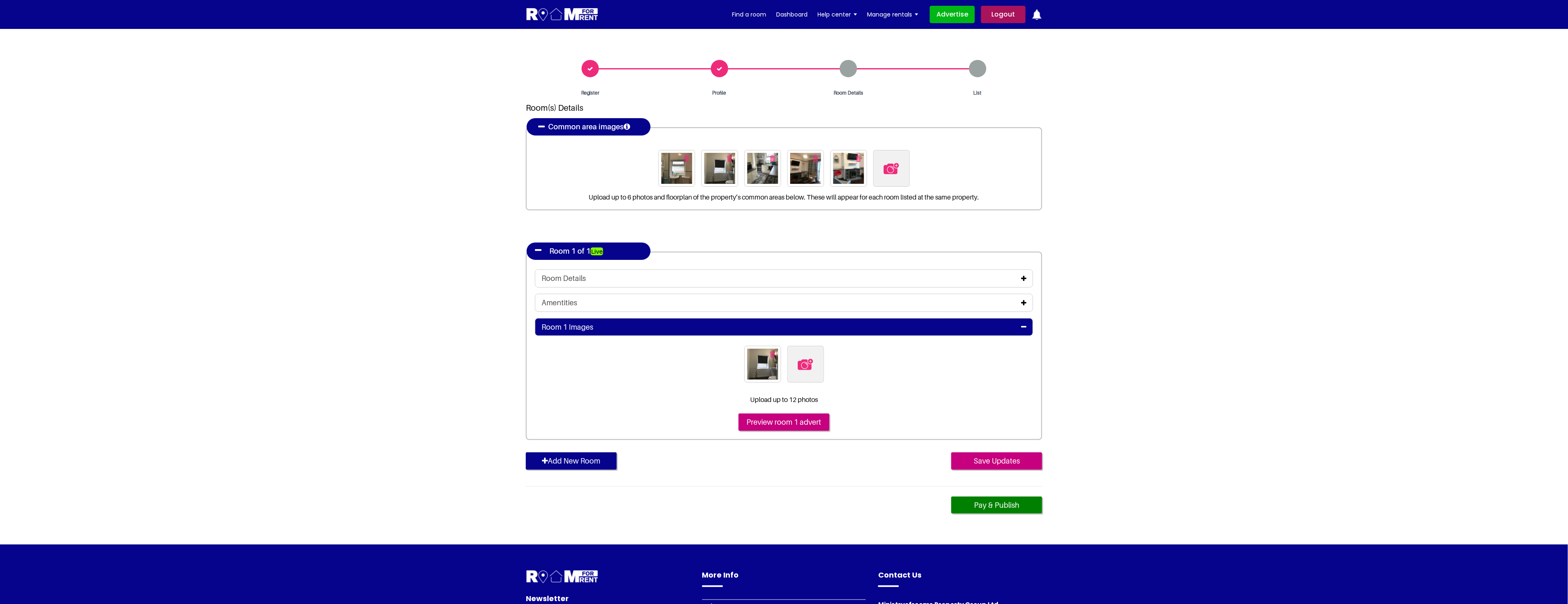
click at [1025, 302] on icon at bounding box center [1023, 303] width 6 height 7
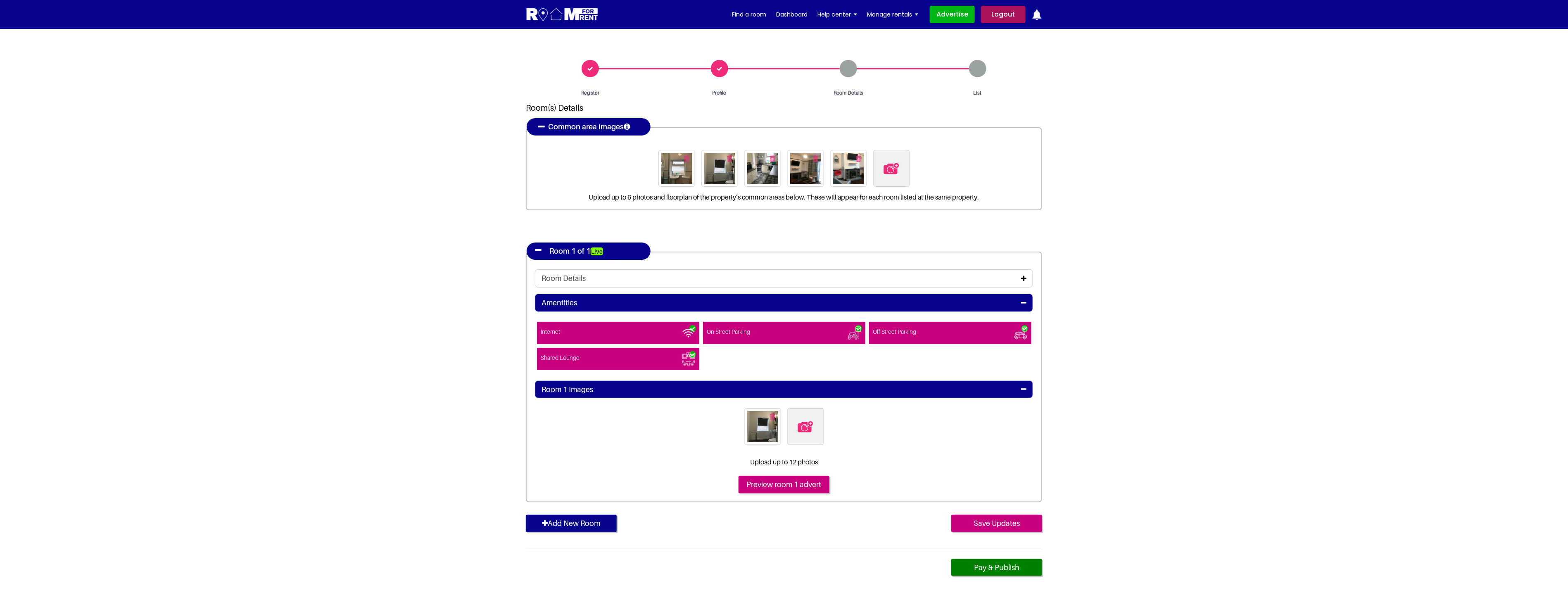
click at [1023, 277] on icon at bounding box center [1023, 278] width 6 height 7
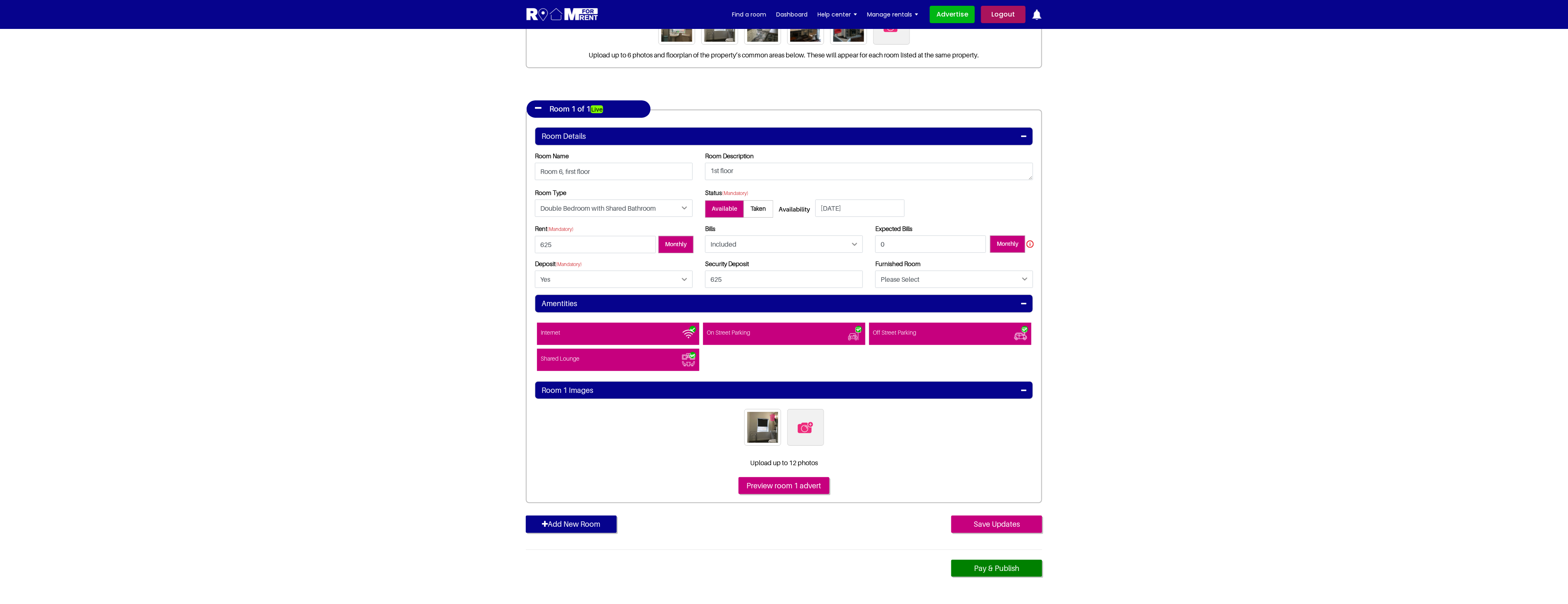
scroll to position [183, 0]
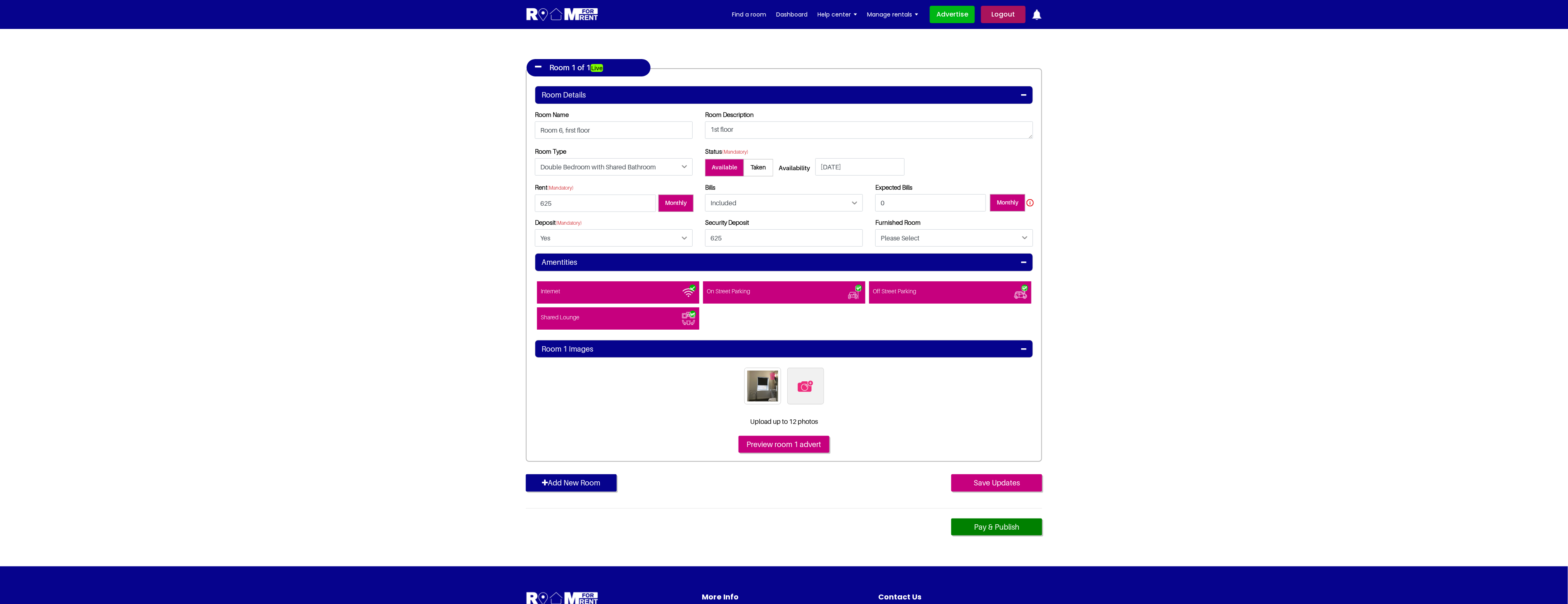
click at [811, 385] on img at bounding box center [805, 386] width 17 height 17
click at [811, 378] on input "file" at bounding box center [850, 372] width 127 height 10
type input "C:\fakepath\14BAR6_1.jpg"
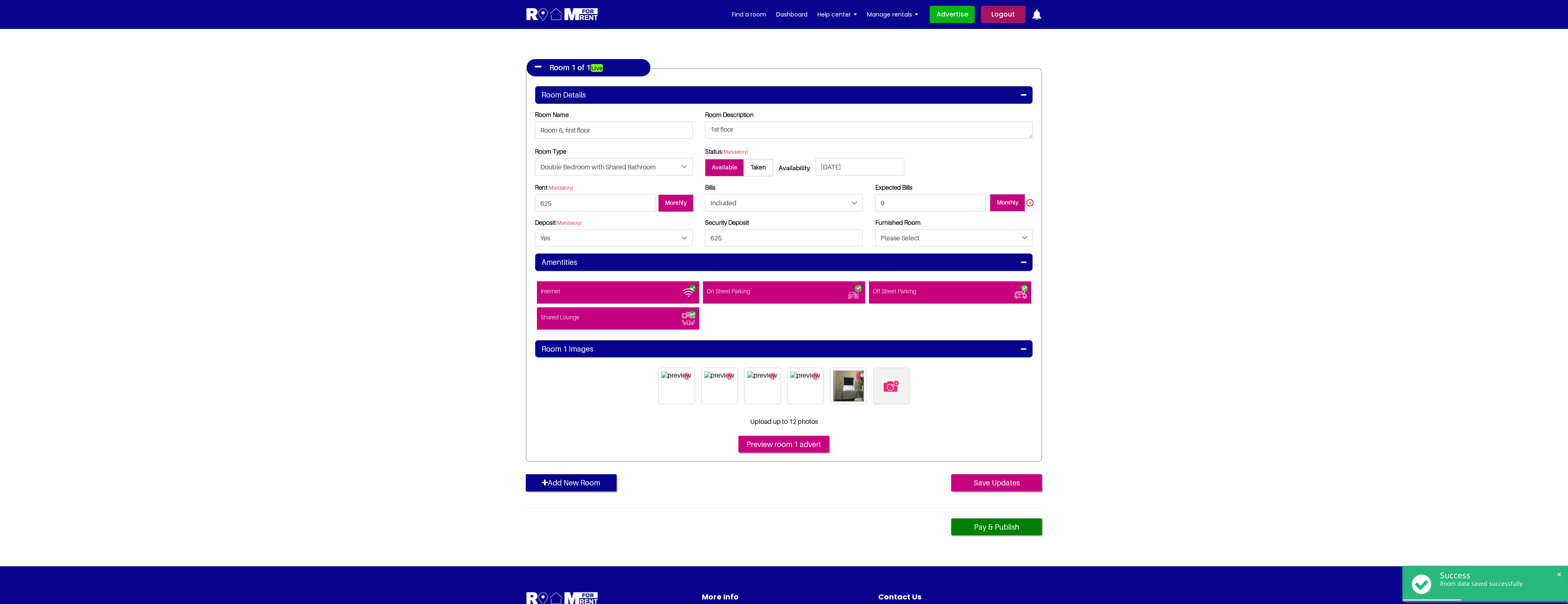
click at [858, 374] on img "button" at bounding box center [858, 375] width 6 height 7
click at [1002, 482] on input "Save Updates" at bounding box center [996, 483] width 91 height 17
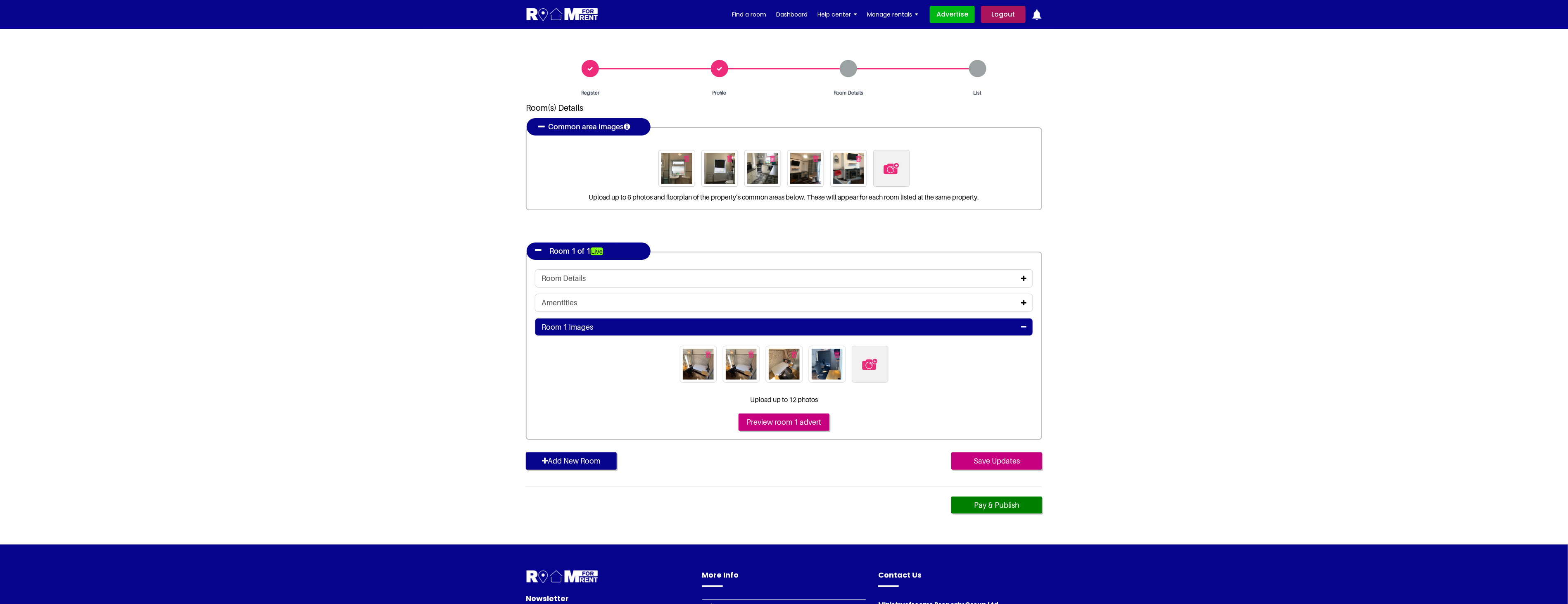
click at [1024, 301] on icon at bounding box center [1023, 303] width 6 height 7
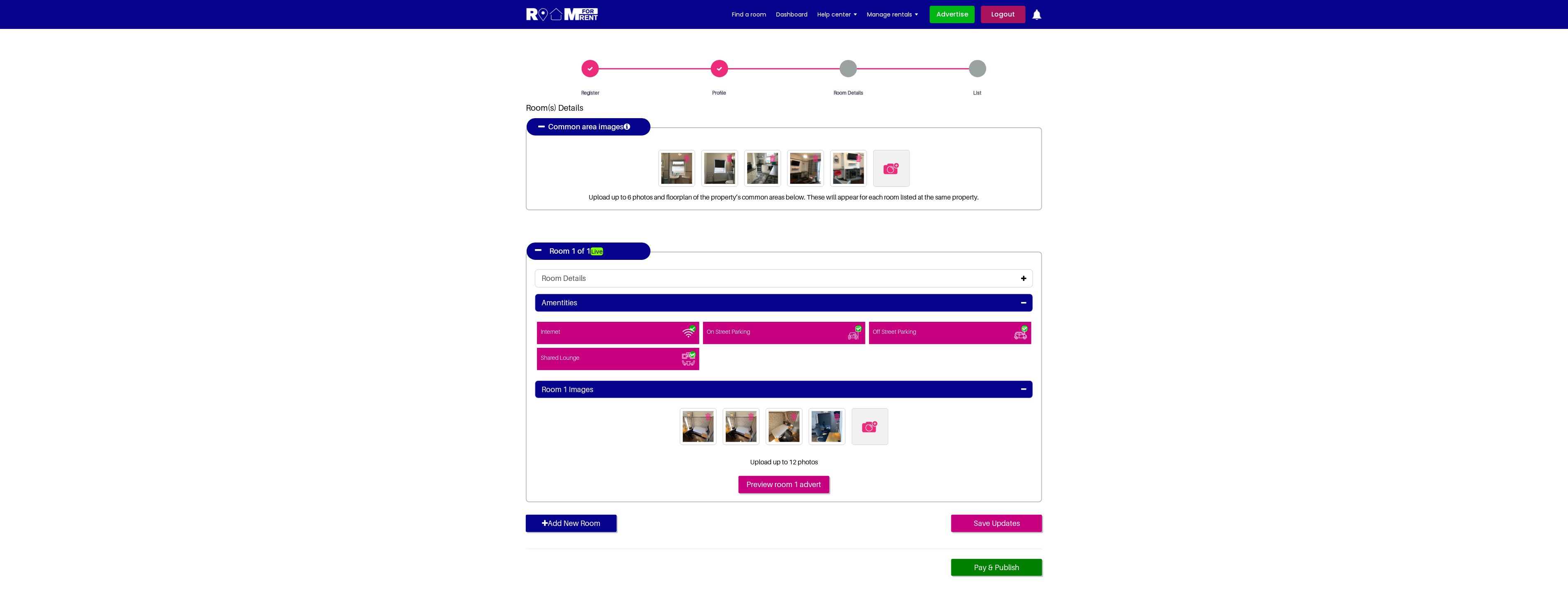
click at [1027, 278] on div "Room Details" at bounding box center [784, 278] width 498 height 18
click at [1023, 278] on icon at bounding box center [1023, 278] width 6 height 7
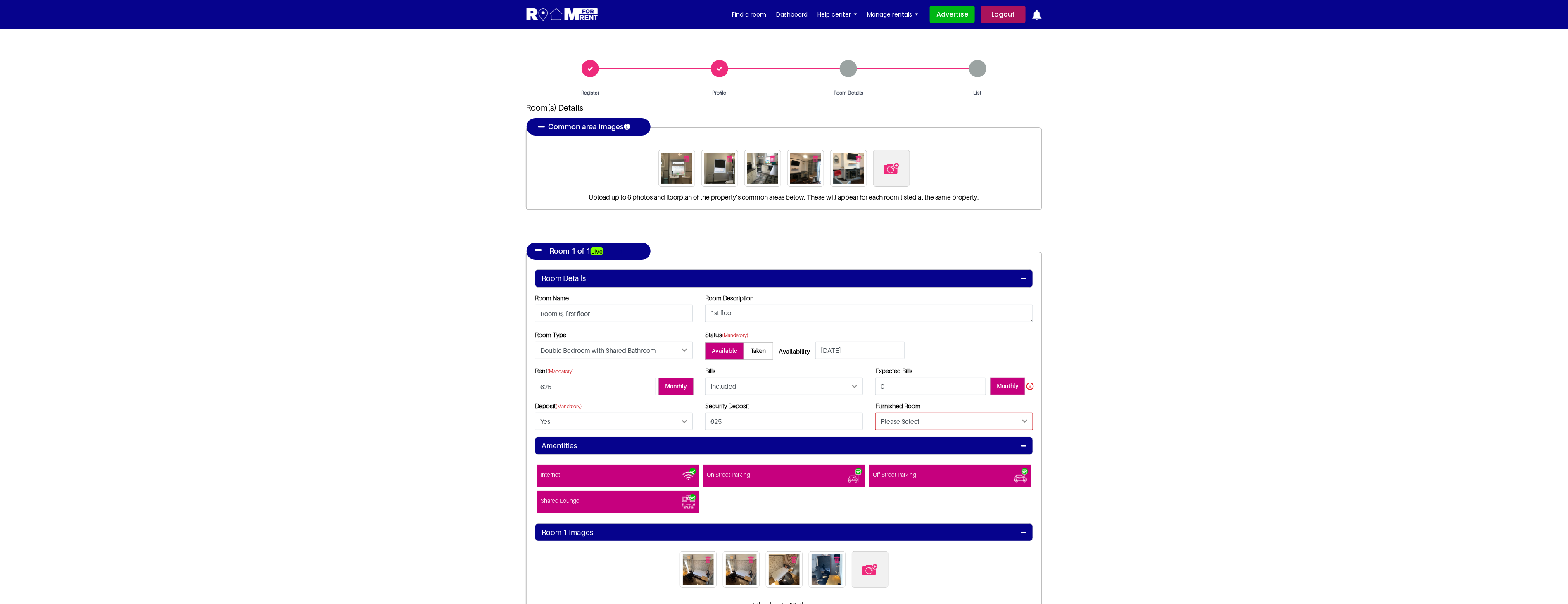
click at [959, 421] on select "Please Select Yes No" at bounding box center [954, 421] width 158 height 17
select select "Yes"
click at [875, 413] on select "Please Select Yes No" at bounding box center [954, 421] width 158 height 17
click at [1070, 455] on section "Register Profile Room Details List Room(s) Details" at bounding box center [784, 389] width 1568 height 721
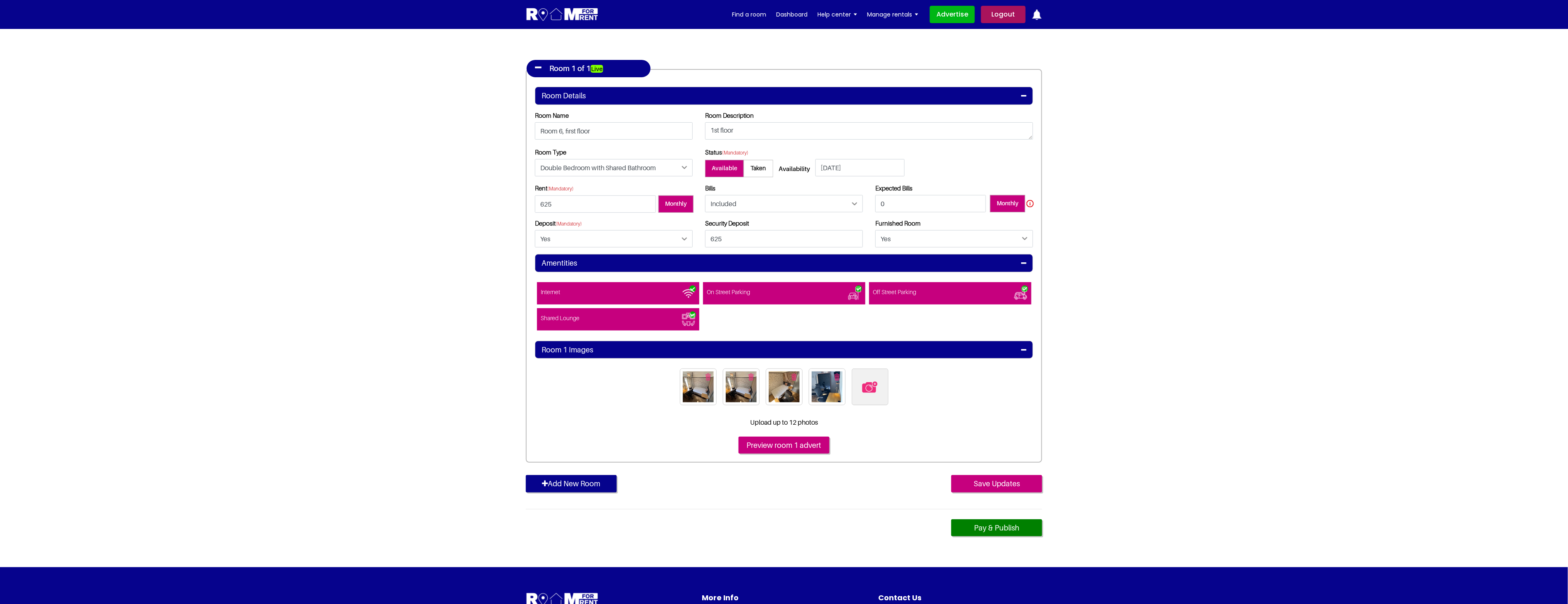
scroll to position [183, 0]
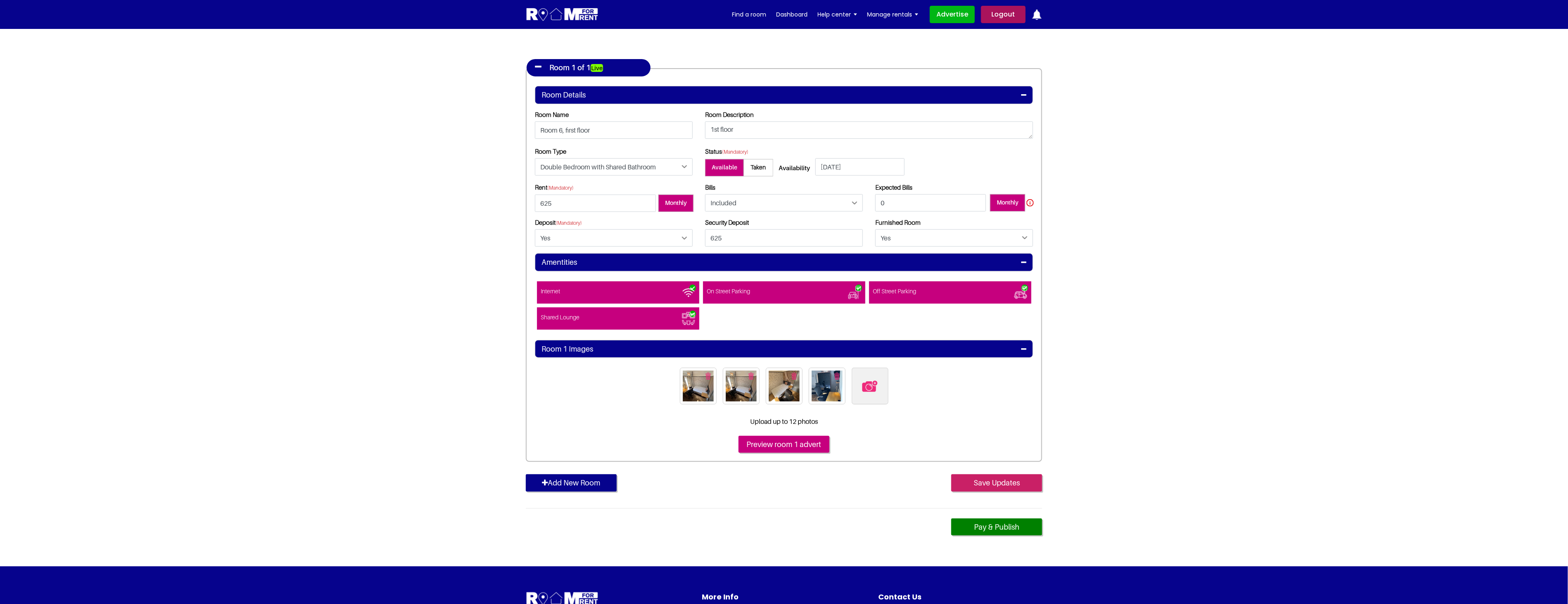
click at [985, 481] on input "Save Updates" at bounding box center [996, 483] width 91 height 17
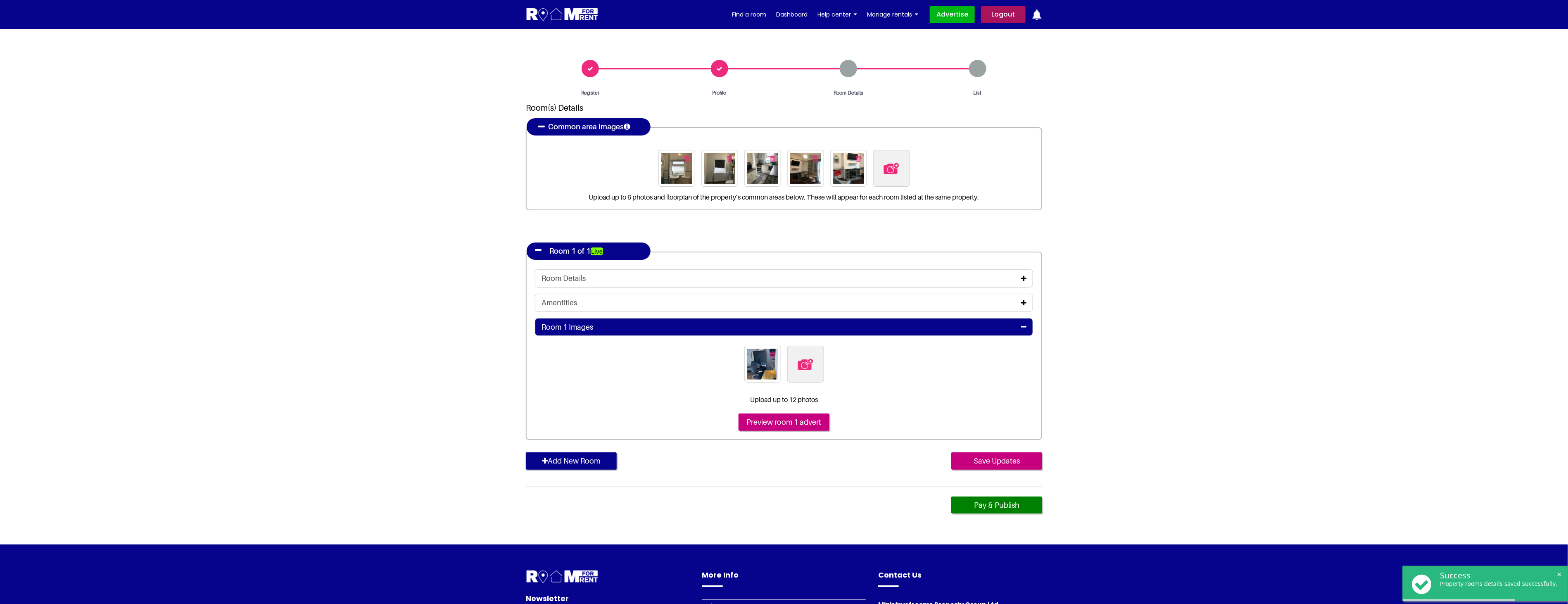
click at [804, 366] on img at bounding box center [805, 364] width 17 height 17
click at [804, 356] on input "file" at bounding box center [850, 350] width 127 height 10
type input "C:\fakepath\14BAR6_1.jpg"
click at [987, 458] on input "Save Updates" at bounding box center [996, 461] width 91 height 17
click at [696, 274] on div "Room Details" at bounding box center [784, 278] width 485 height 9
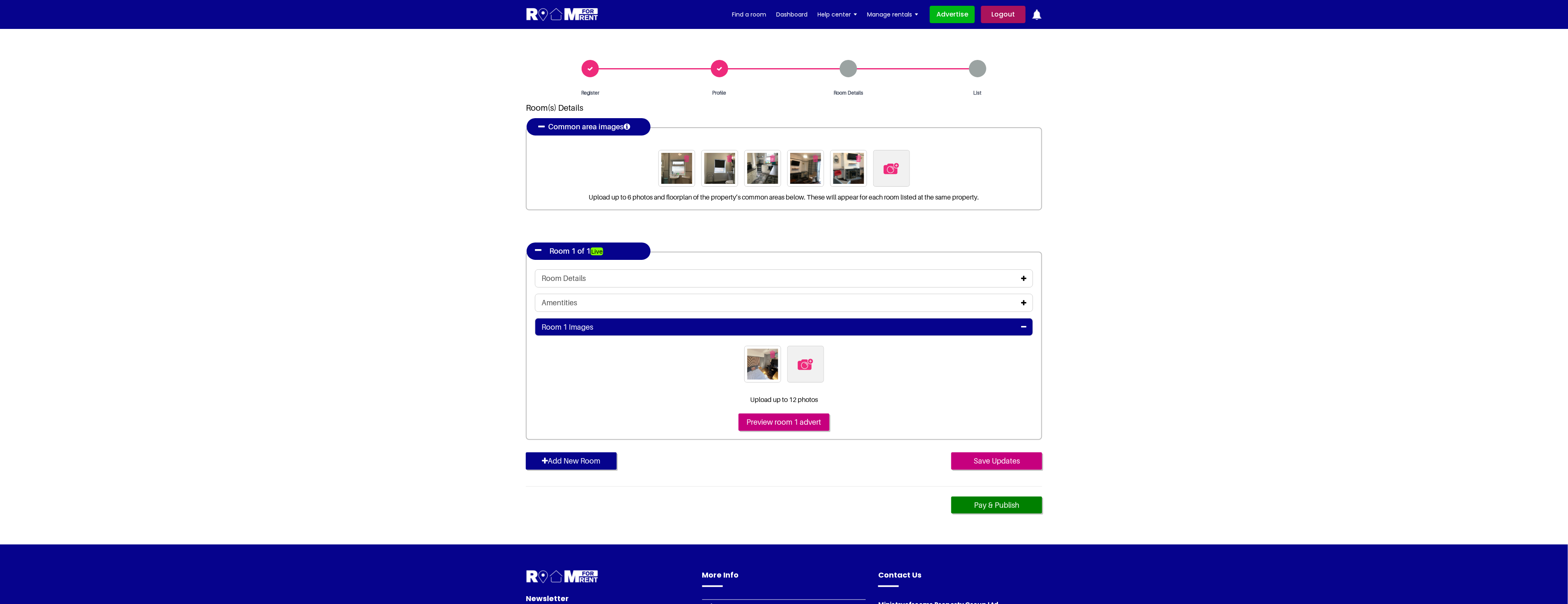
click at [1025, 276] on icon at bounding box center [1023, 278] width 6 height 7
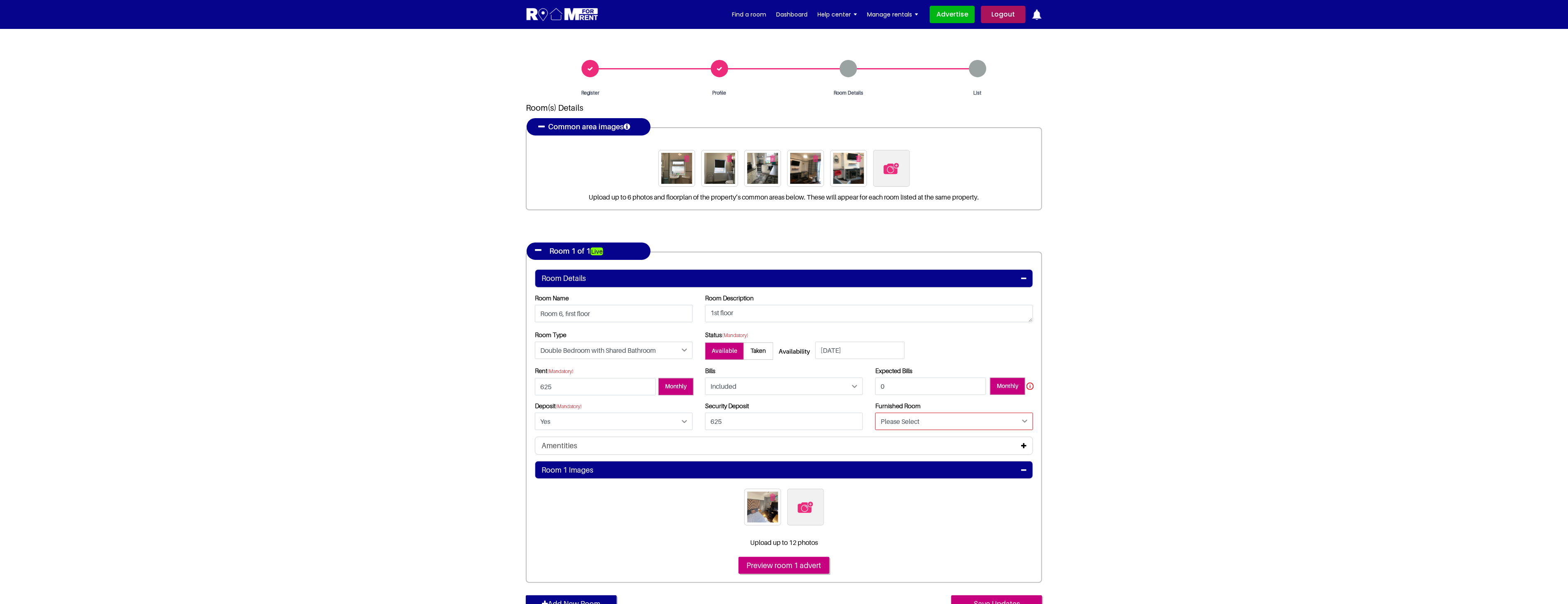
click at [931, 422] on select "Please Select Yes No" at bounding box center [954, 421] width 158 height 17
select select "Yes"
click at [875, 413] on select "Please Select Yes No" at bounding box center [954, 421] width 158 height 17
click at [1139, 429] on section "Register Profile Room Details List Room(s) Details" at bounding box center [784, 358] width 1568 height 658
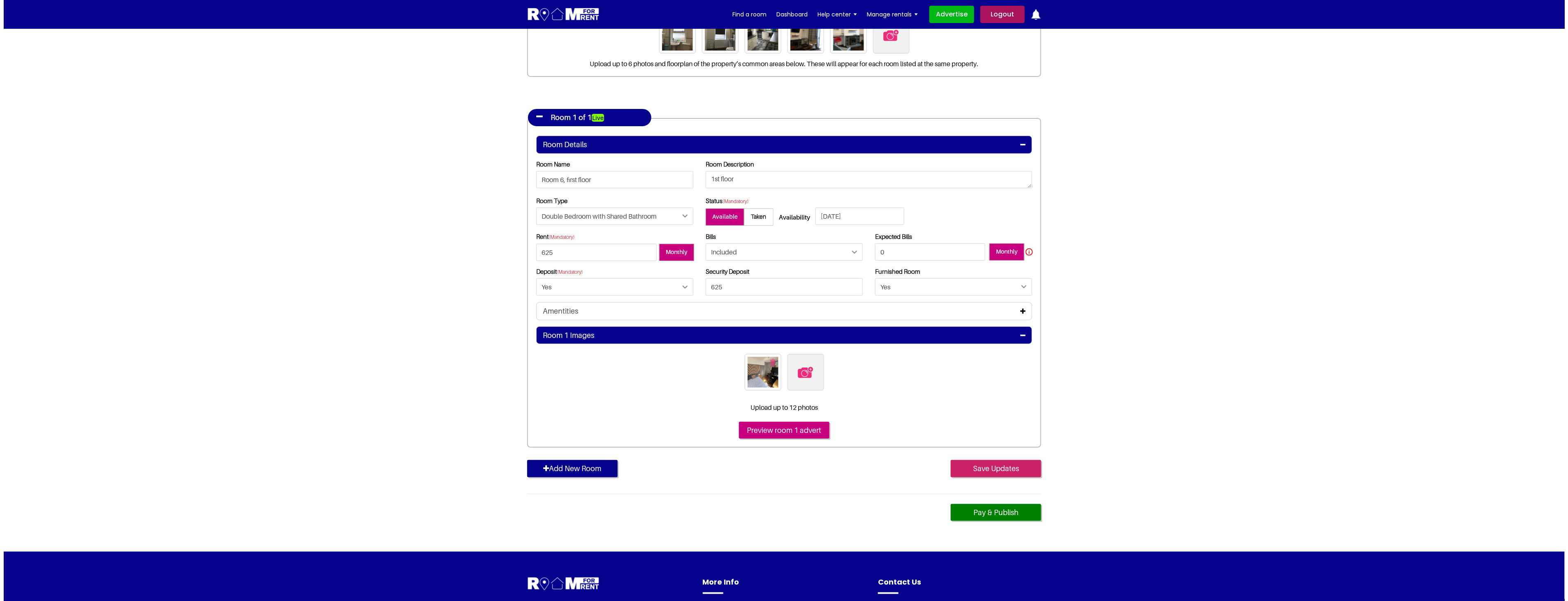
scroll to position [137, 0]
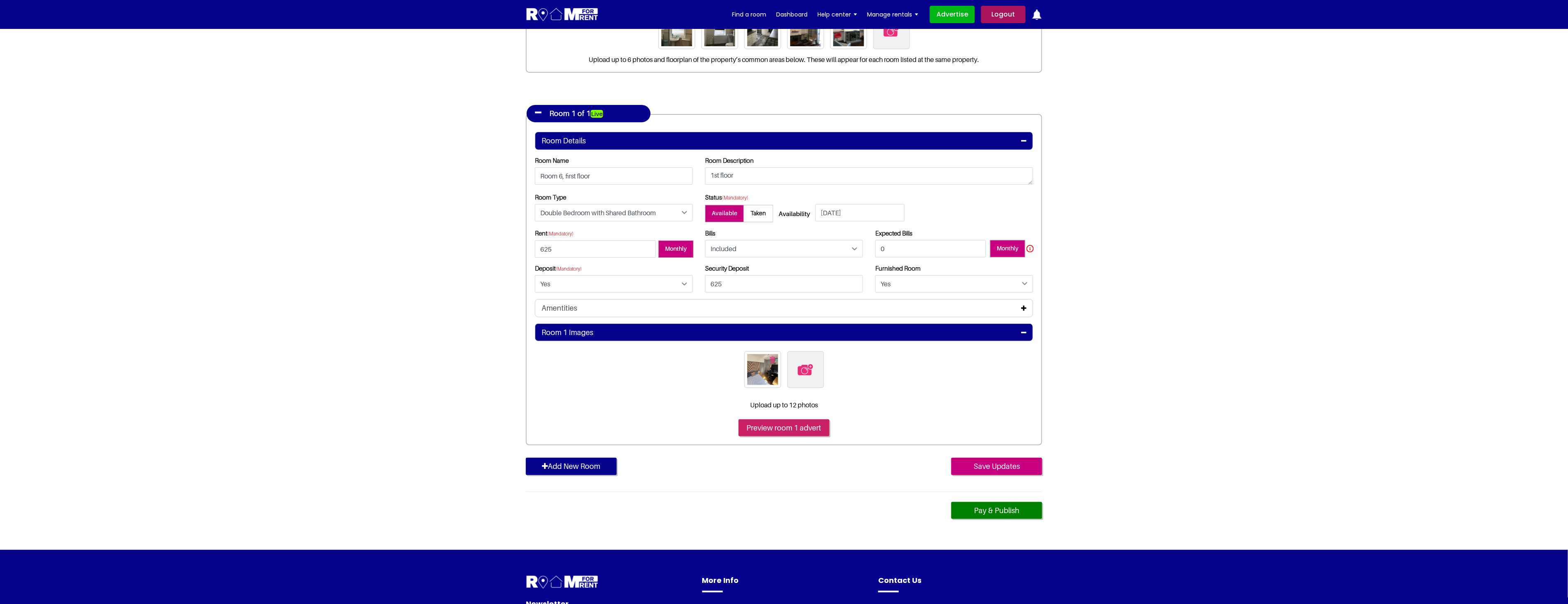
click at [790, 426] on input "Preview room 1 advert" at bounding box center [784, 428] width 91 height 17
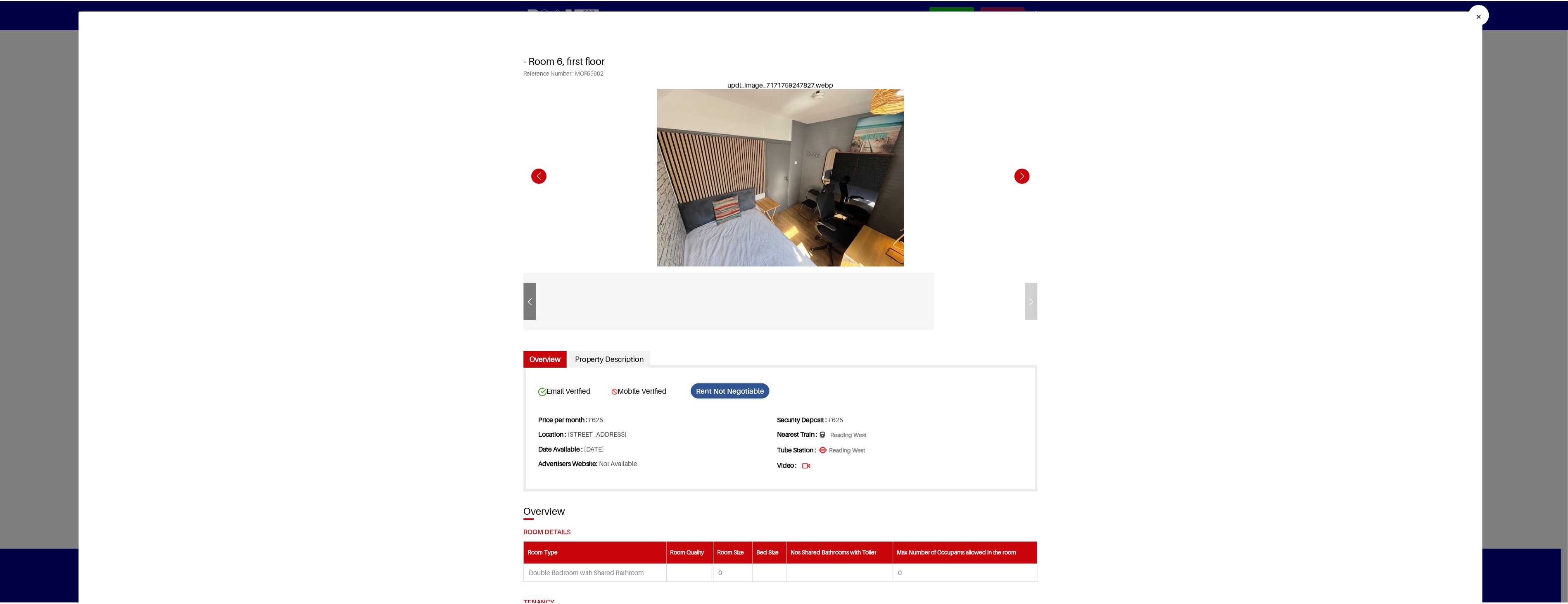
scroll to position [0, 0]
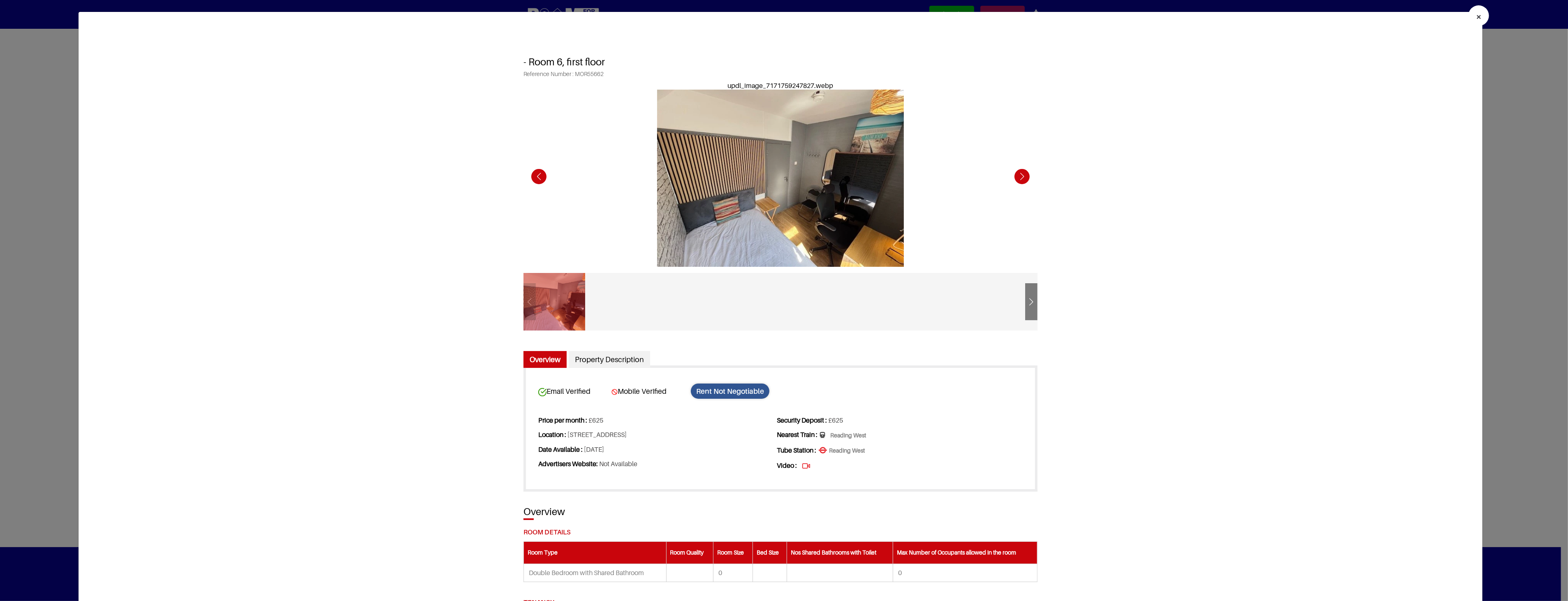
click at [1018, 173] on div "Next slide" at bounding box center [1022, 176] width 23 height 23
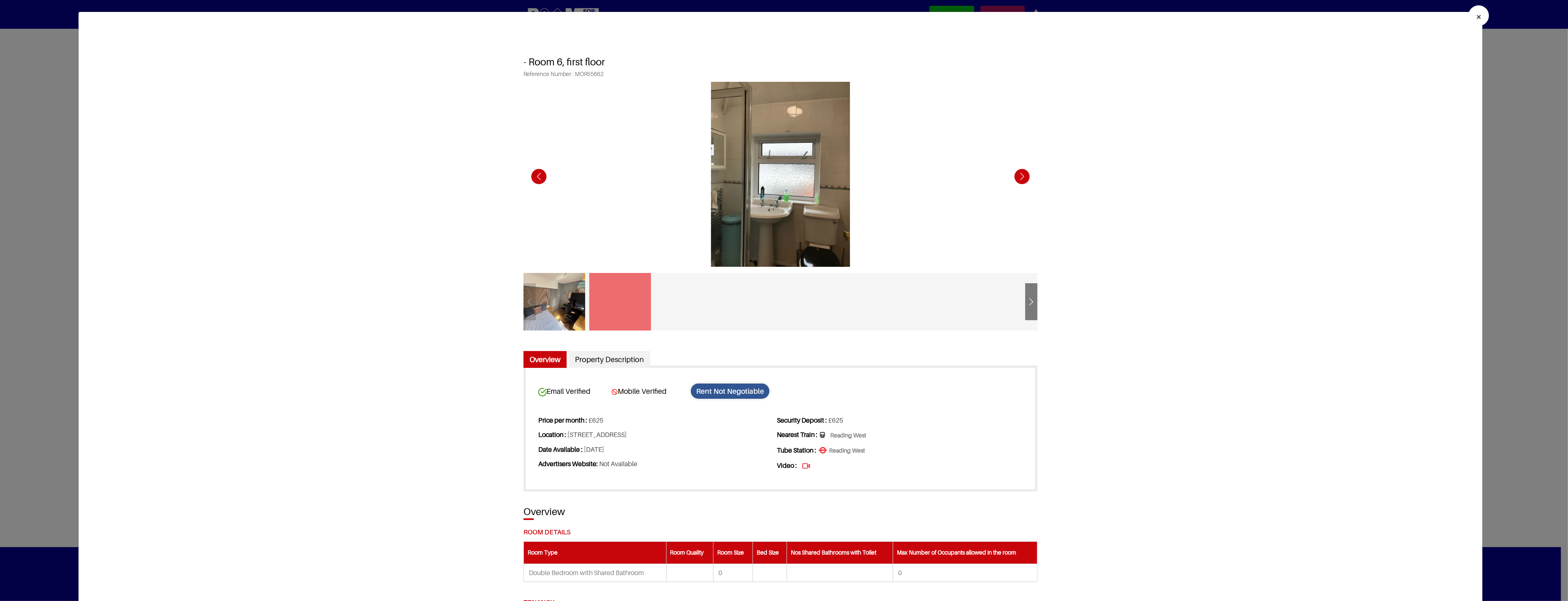
click at [1018, 173] on div "Next slide" at bounding box center [1022, 176] width 23 height 23
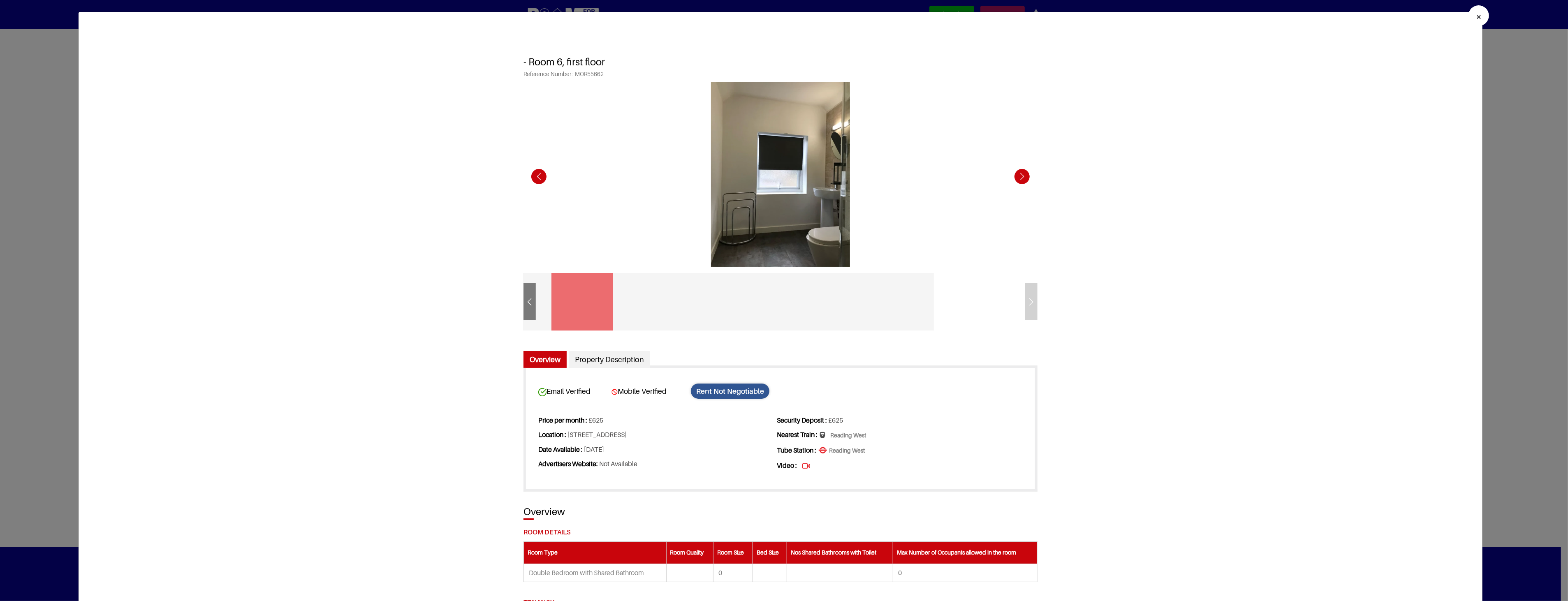
click at [1018, 173] on div "Next slide" at bounding box center [1022, 176] width 23 height 23
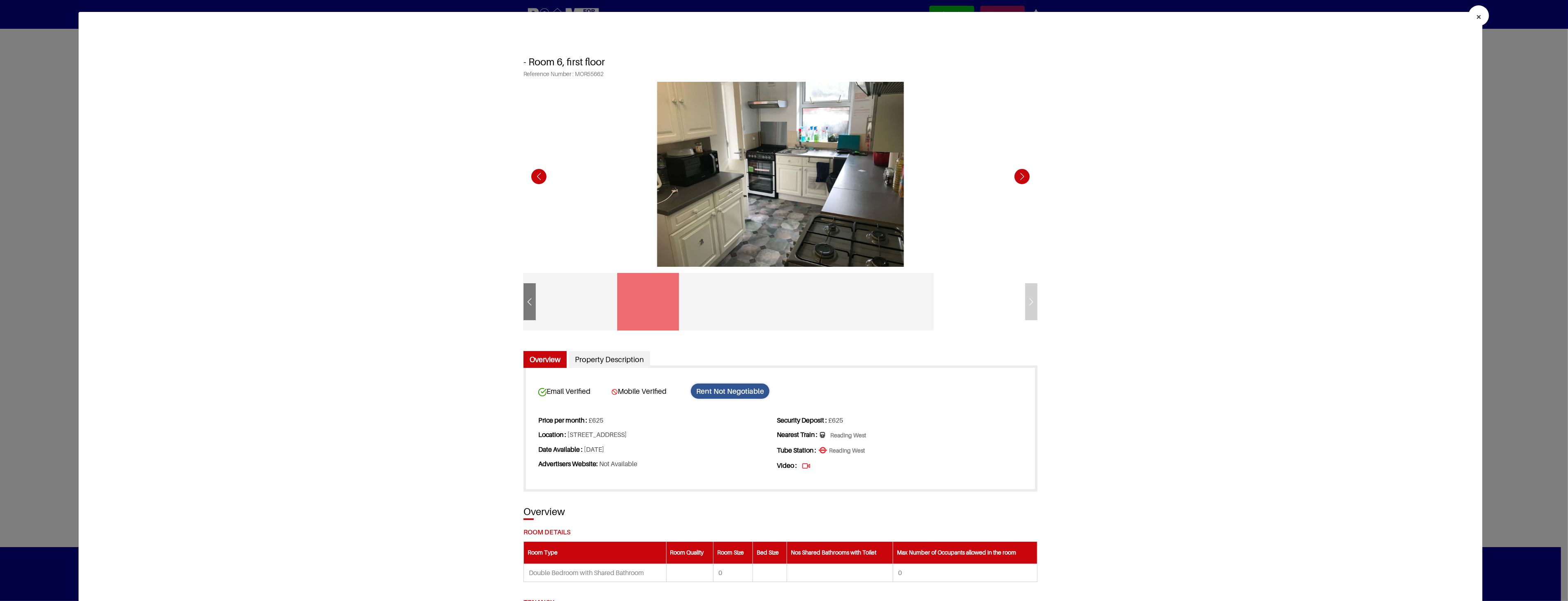
click at [1017, 179] on div "Next slide" at bounding box center [1022, 176] width 23 height 23
click at [1019, 178] on div "Next slide" at bounding box center [1022, 176] width 23 height 23
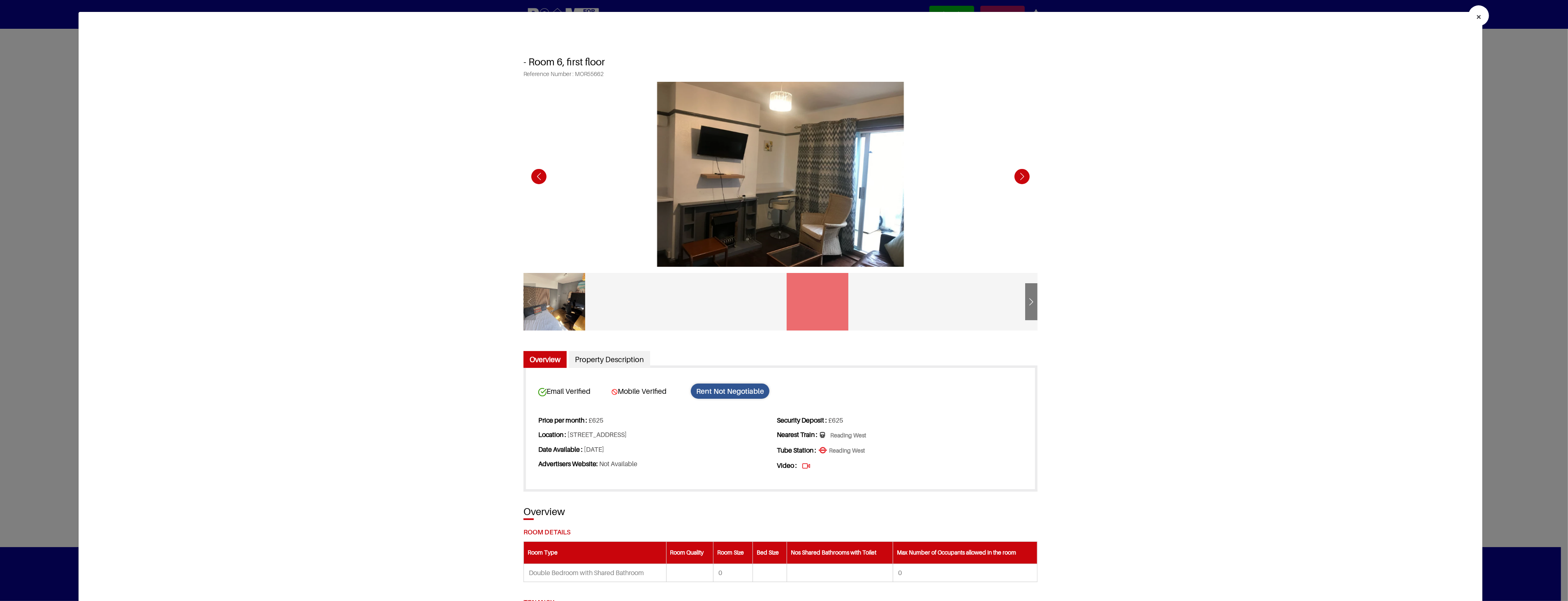
click at [1023, 177] on div "Next slide" at bounding box center [1022, 176] width 23 height 23
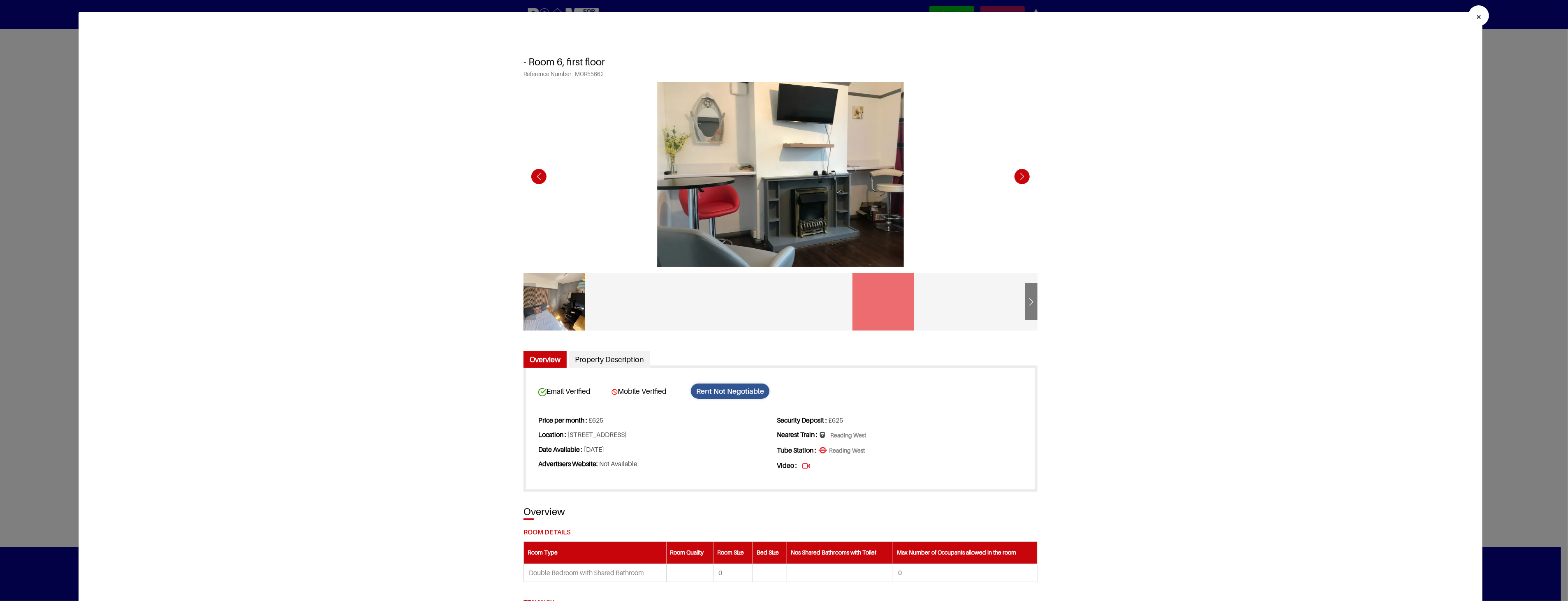
click at [1023, 177] on div "Next slide" at bounding box center [1022, 176] width 23 height 23
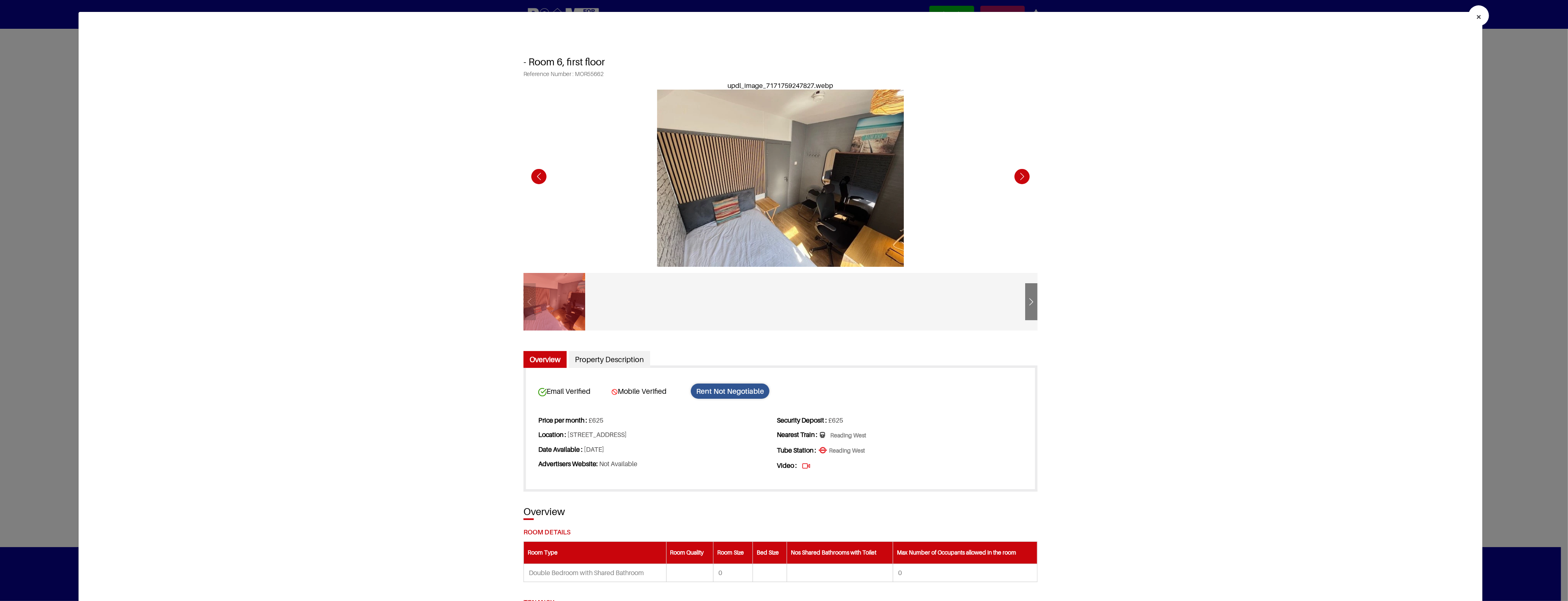
click at [1023, 177] on div "Next slide" at bounding box center [1022, 176] width 23 height 23
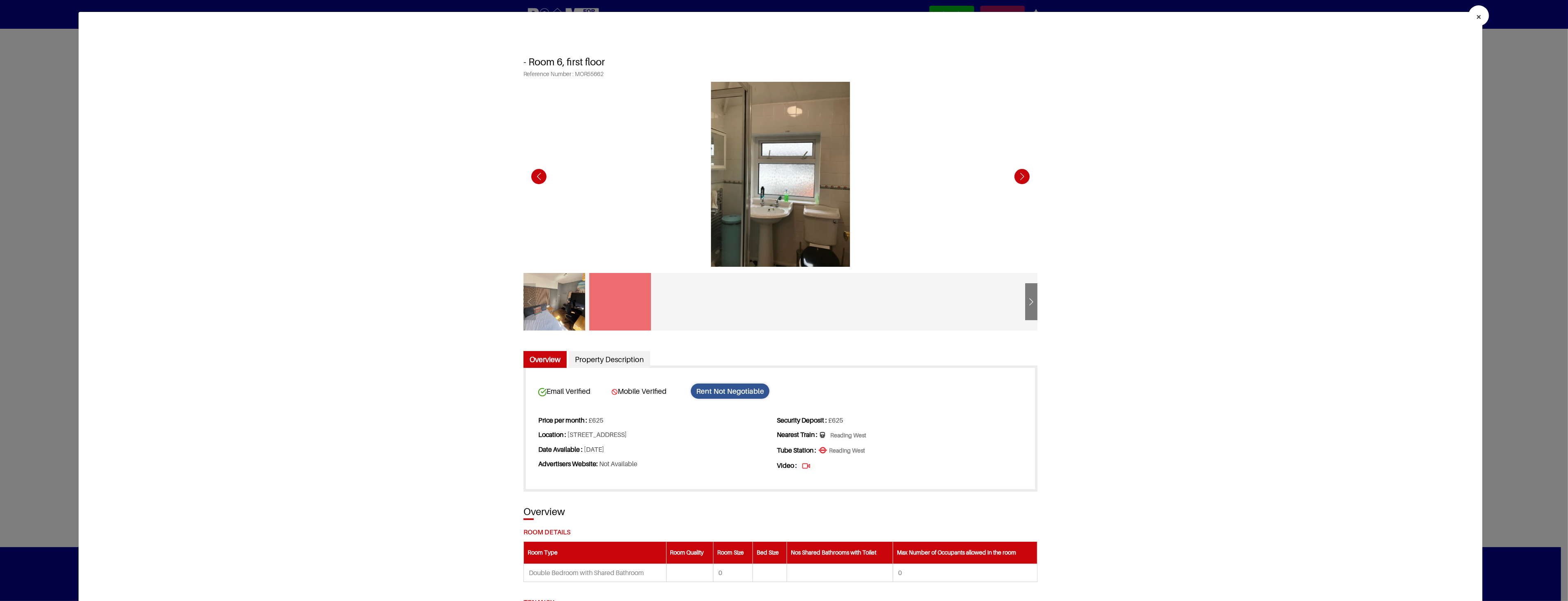
click at [1469, 13] on button "×" at bounding box center [1479, 16] width 21 height 21
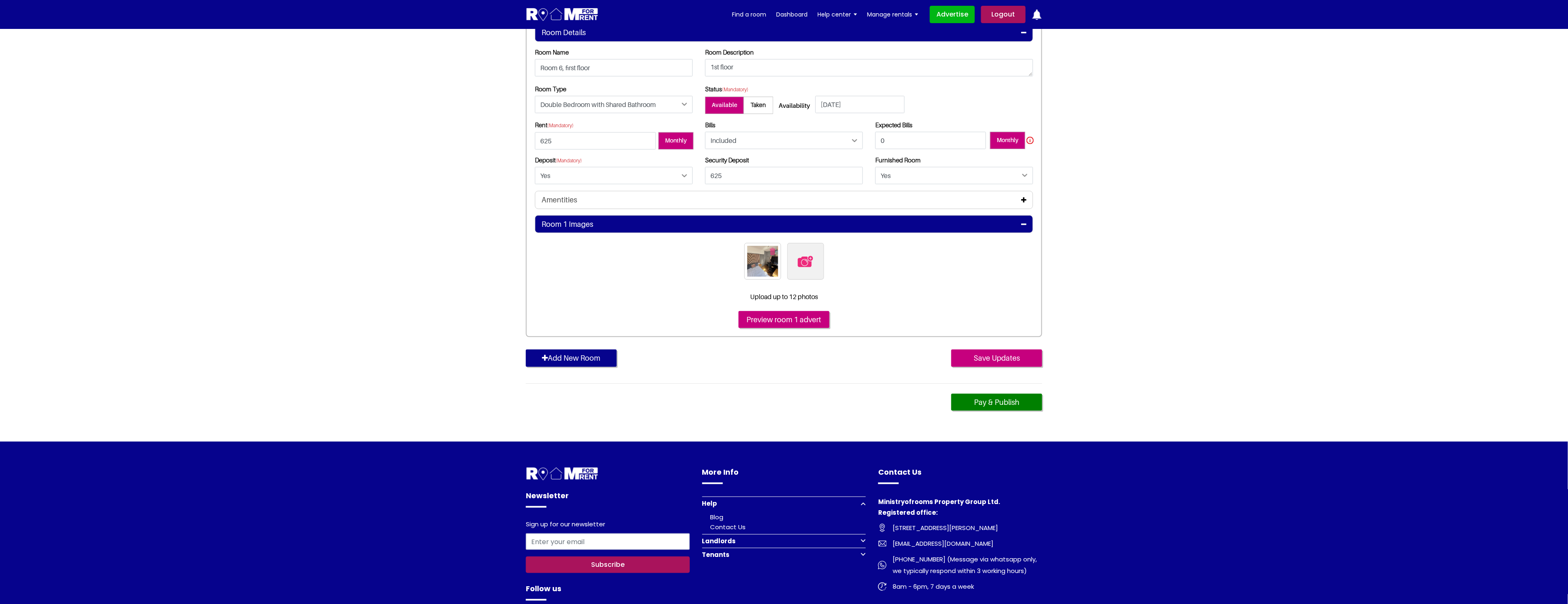
scroll to position [275, 0]
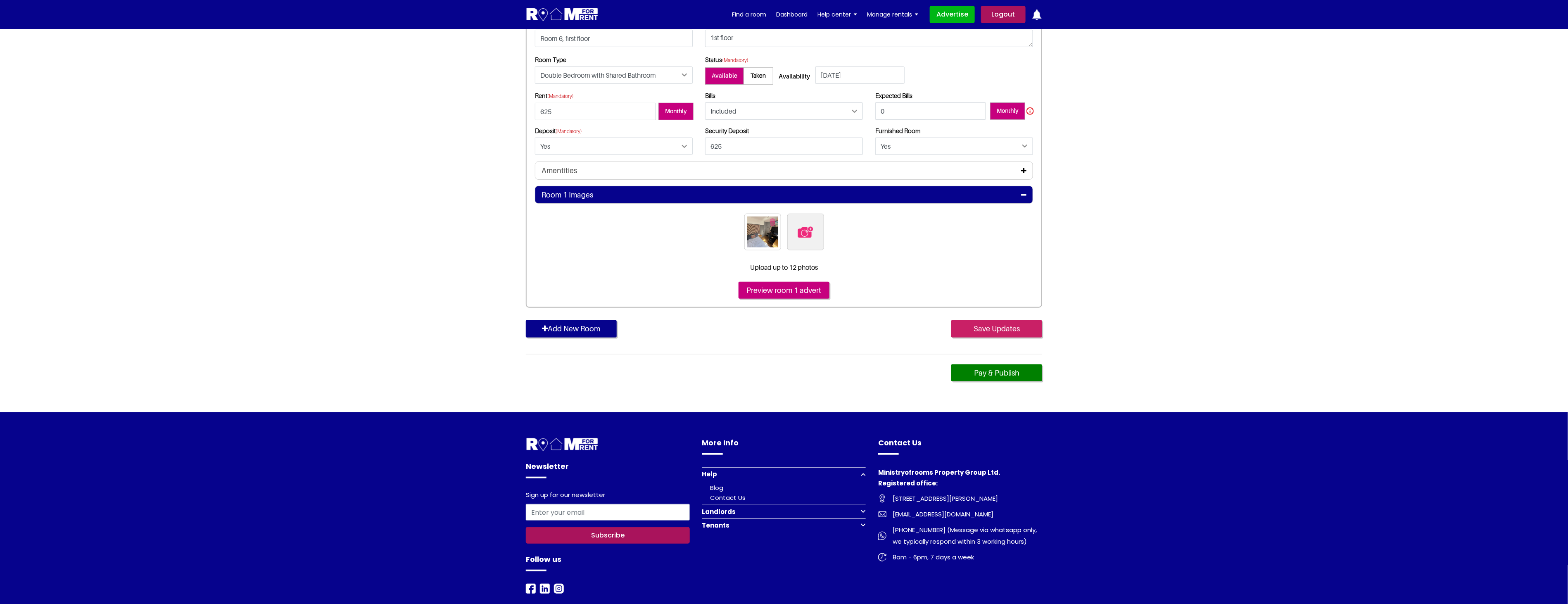
click at [981, 329] on input "Save Updates" at bounding box center [996, 329] width 91 height 17
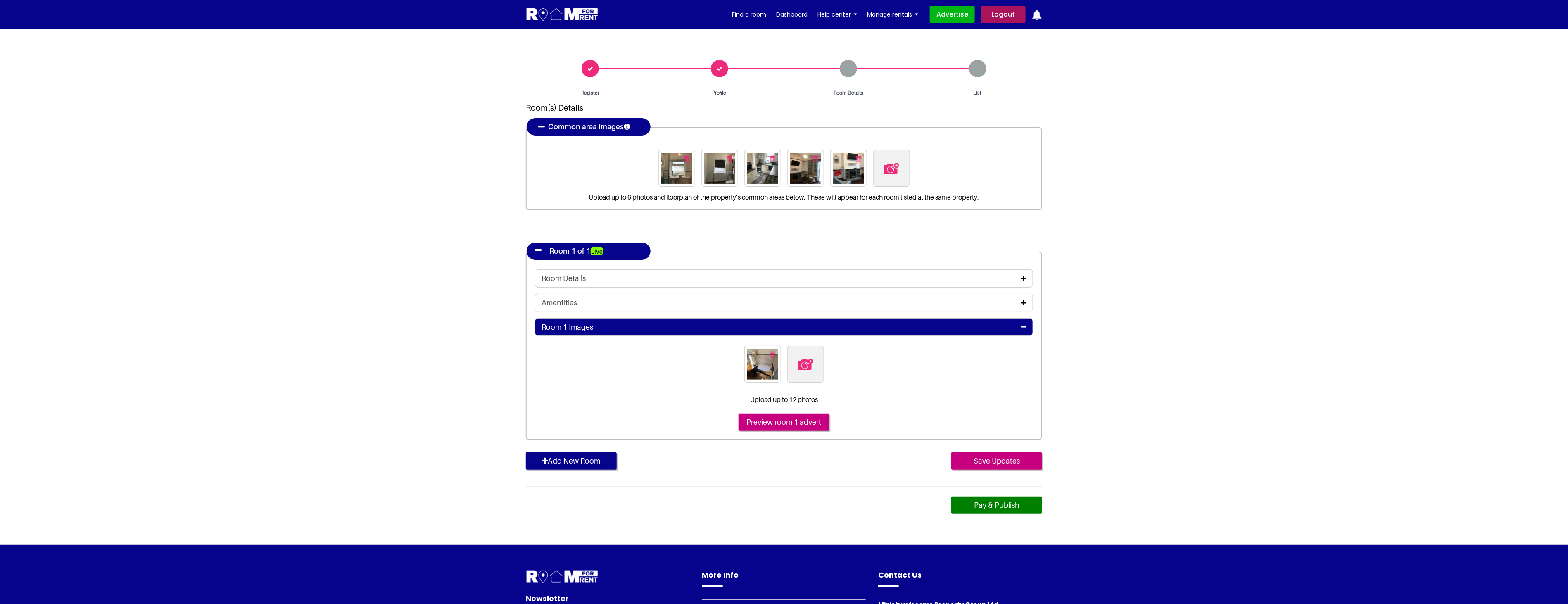
click at [1005, 502] on link "Pay & Publish" at bounding box center [996, 505] width 91 height 17
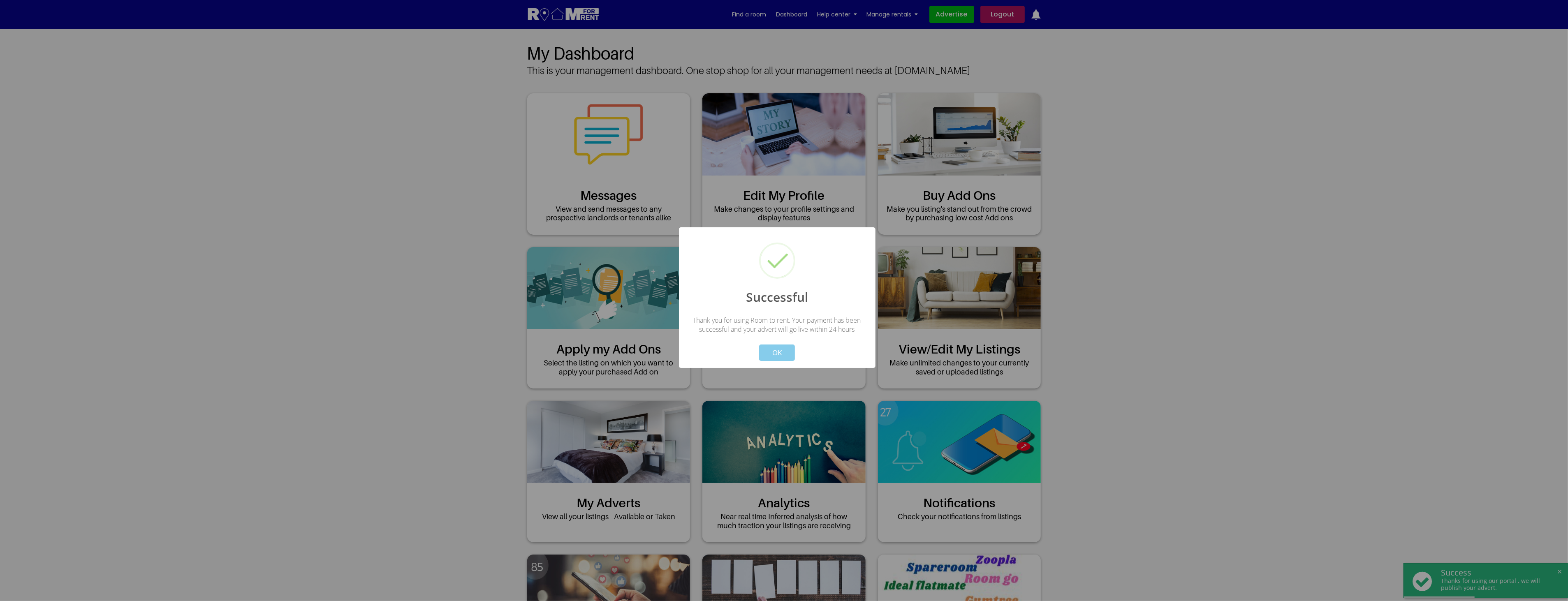
click at [790, 353] on button "OK" at bounding box center [777, 352] width 36 height 16
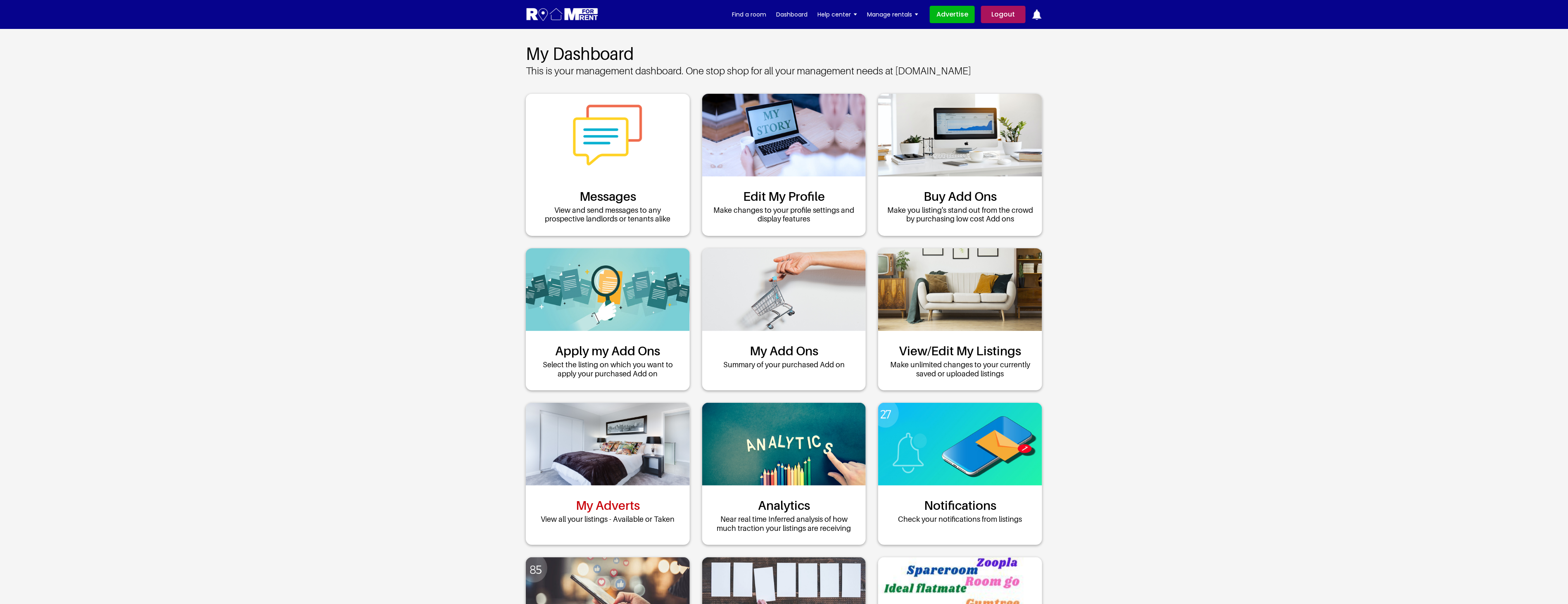
click at [576, 506] on link "My Adverts" at bounding box center [608, 505] width 64 height 15
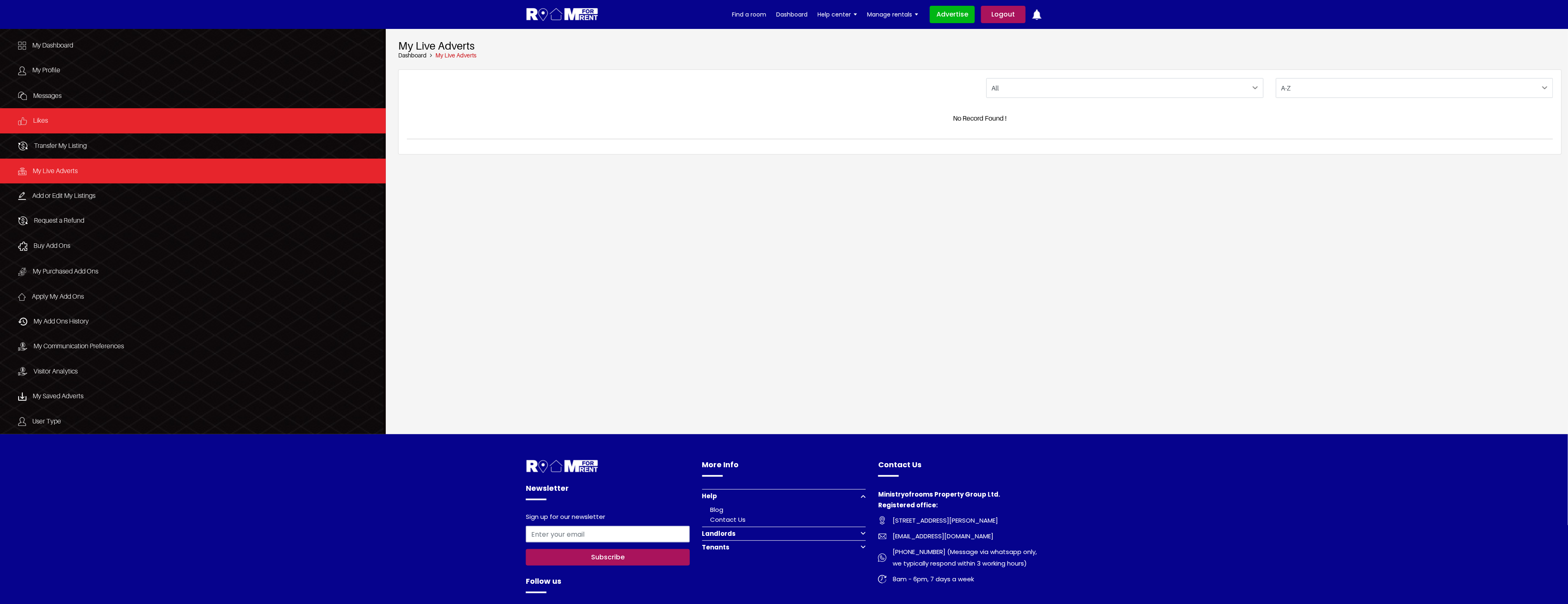
click at [71, 124] on link "Likes" at bounding box center [193, 120] width 386 height 25
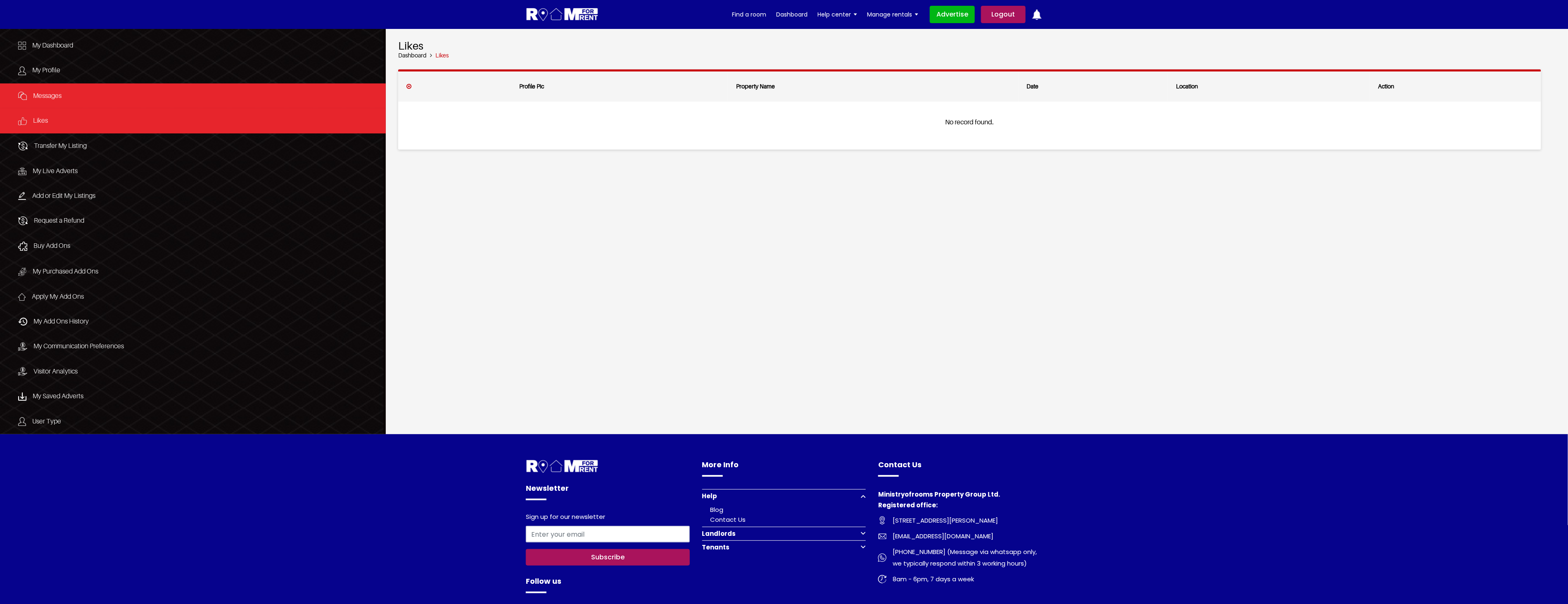
click at [56, 95] on span "Messages" at bounding box center [47, 95] width 29 height 9
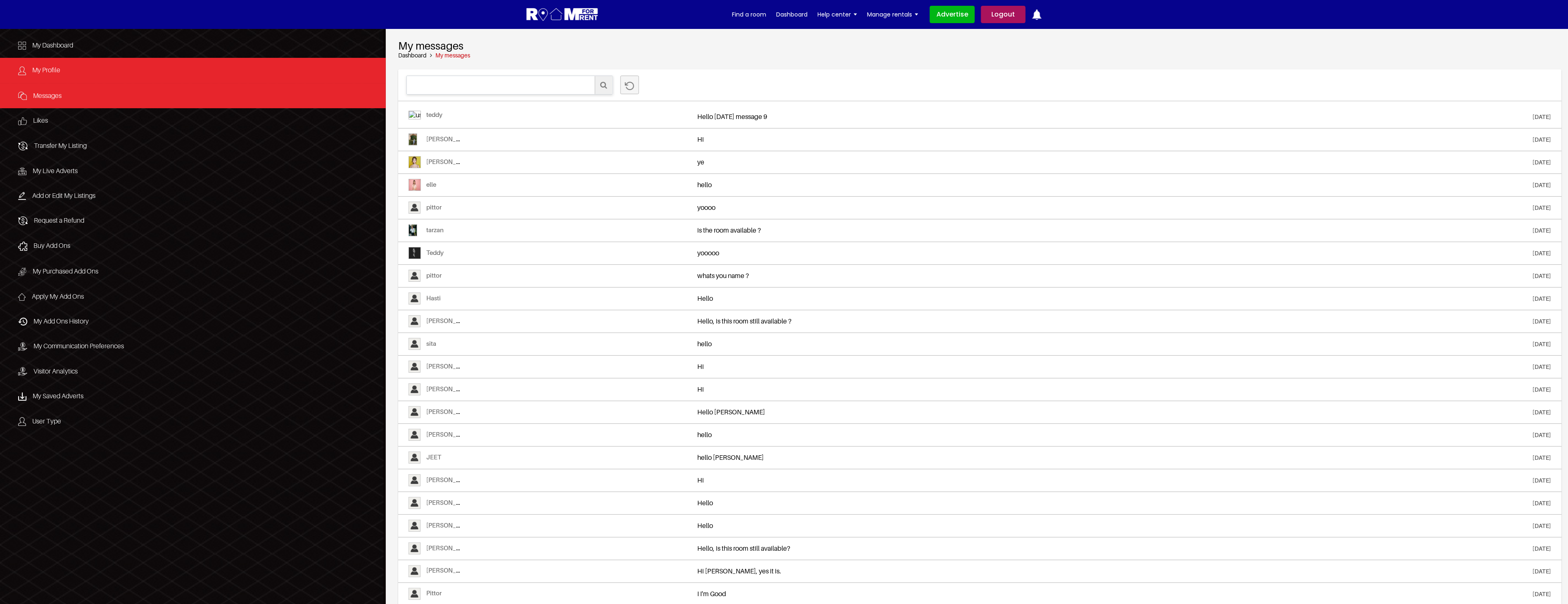
click link "My Profile"
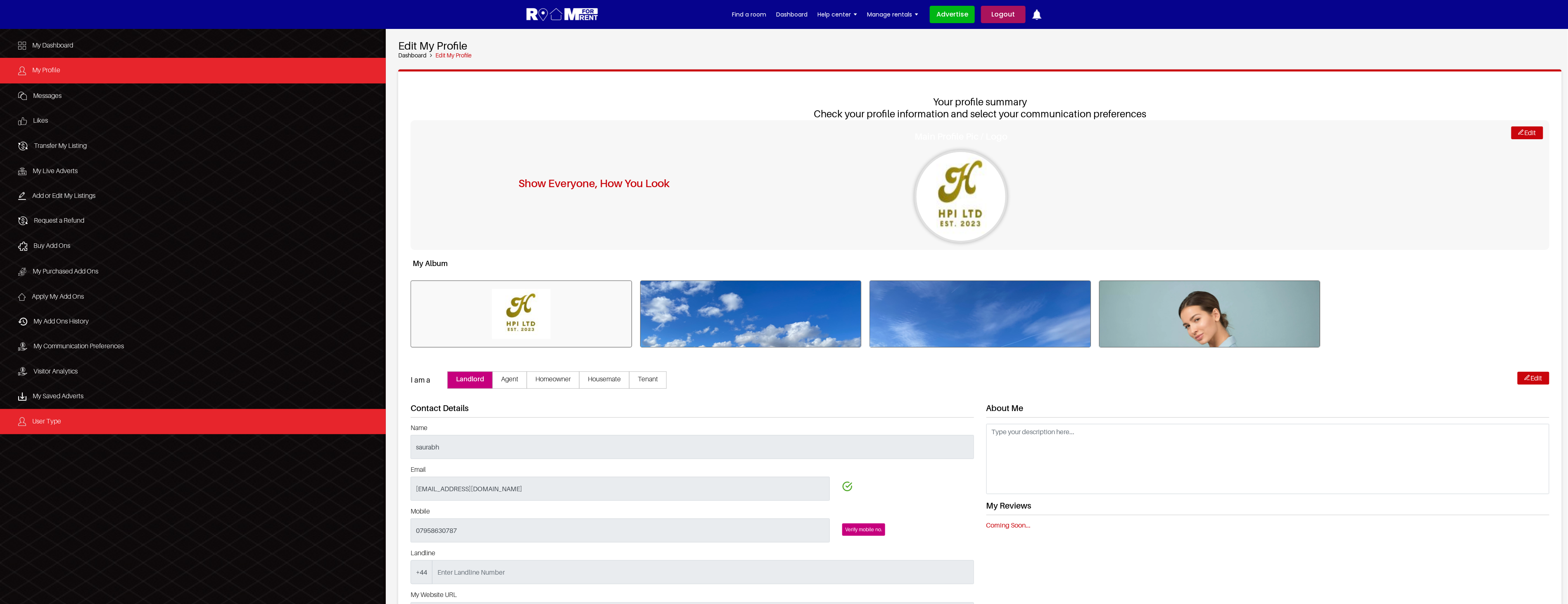
click at [54, 422] on link "User Type" at bounding box center [193, 421] width 386 height 25
click at [73, 422] on link "User Type" at bounding box center [193, 421] width 386 height 25
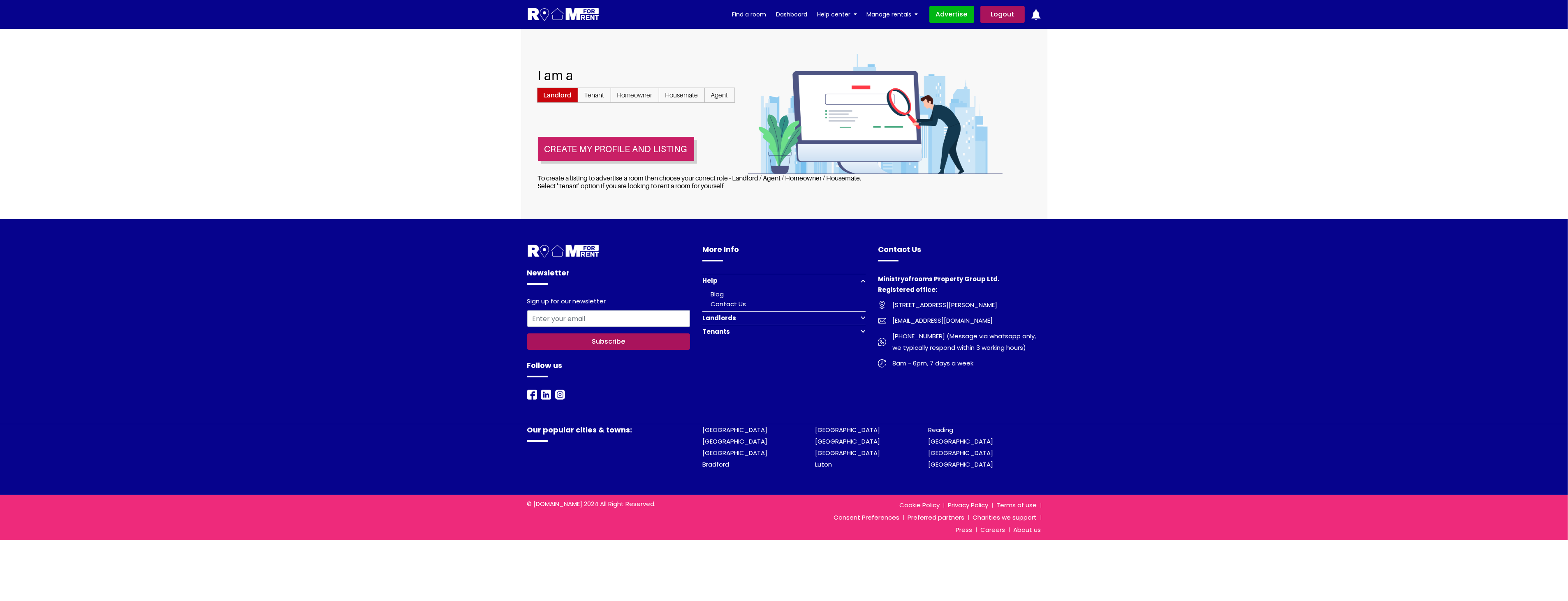
click at [628, 147] on button "Create my profile and listing" at bounding box center [616, 148] width 156 height 24
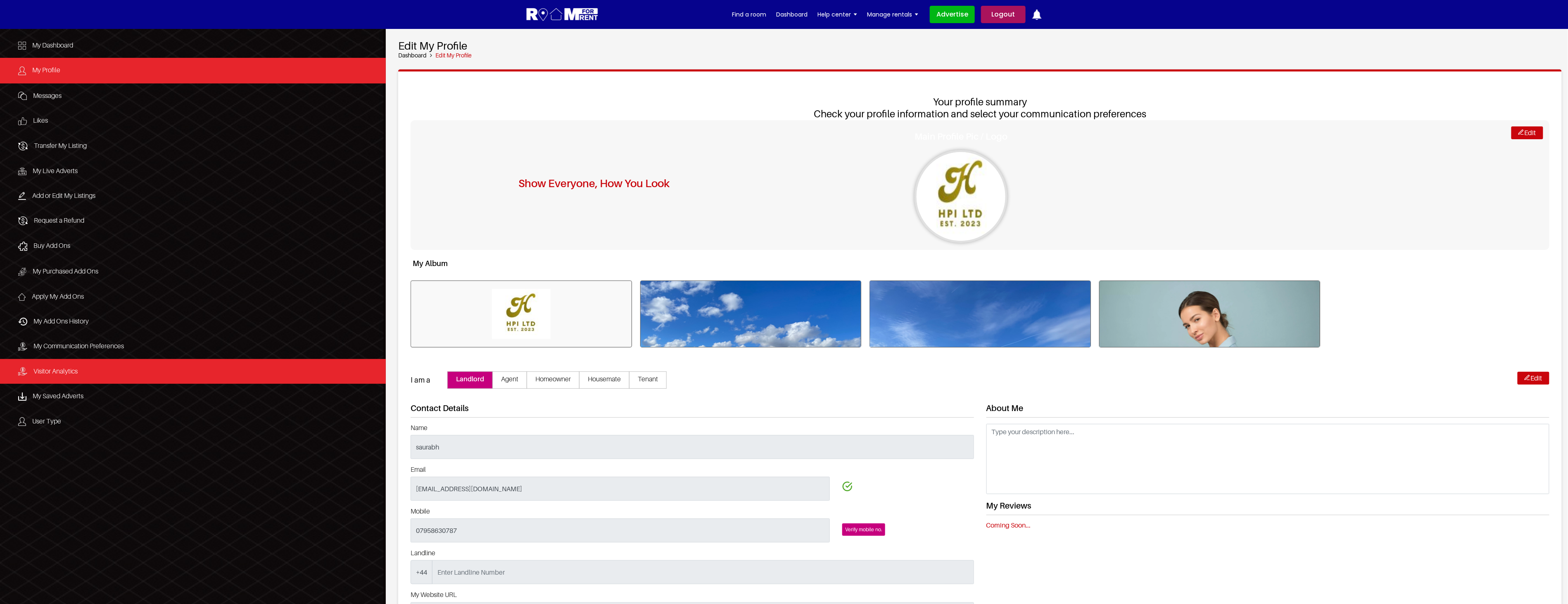
click at [83, 375] on link "Visitor Analytics" at bounding box center [193, 371] width 386 height 25
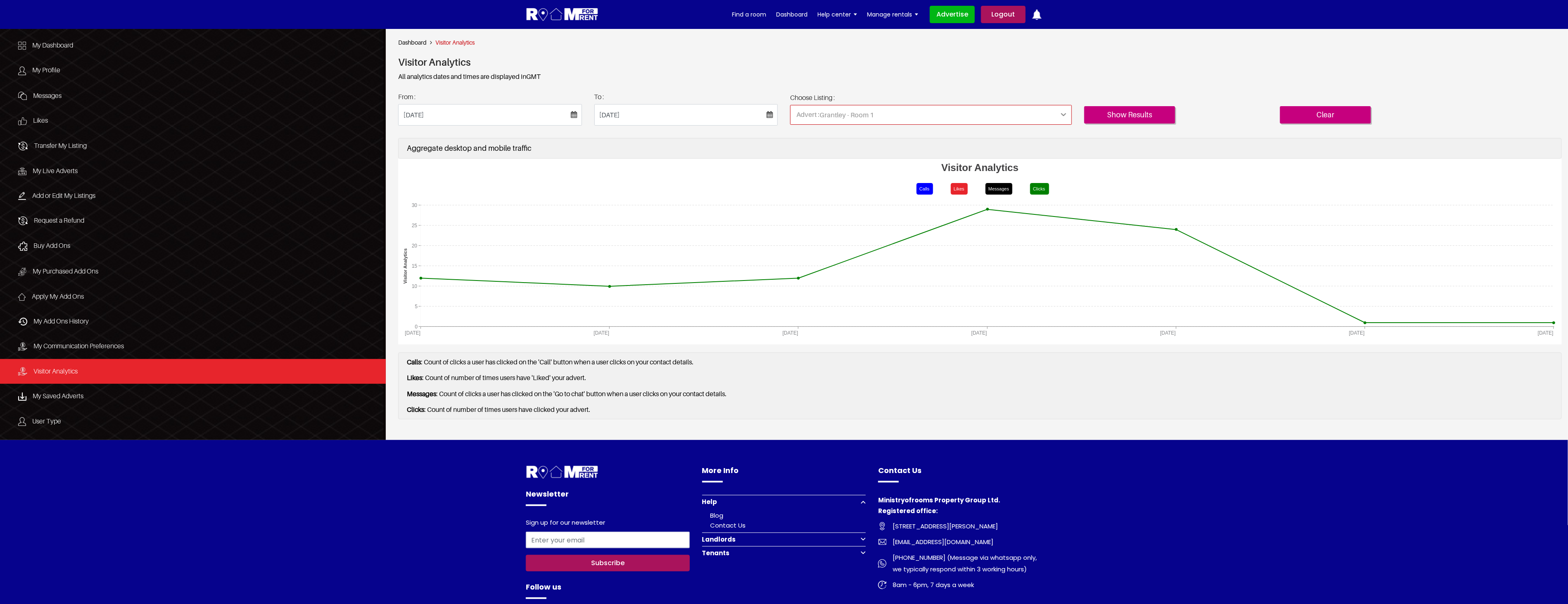
click at [913, 115] on select "Grantley - Room 1 Grantley - Room 2 Princess Street - Room 1 - Room 1" at bounding box center [930, 115] width 282 height 20
select select "1447"
click at [790, 105] on select "Grantley - Room 1 Grantley - Room 2 Princess Street - Room 1 - Room 1" at bounding box center [930, 115] width 282 height 20
click at [1127, 117] on input "Show Results" at bounding box center [1129, 115] width 91 height 17
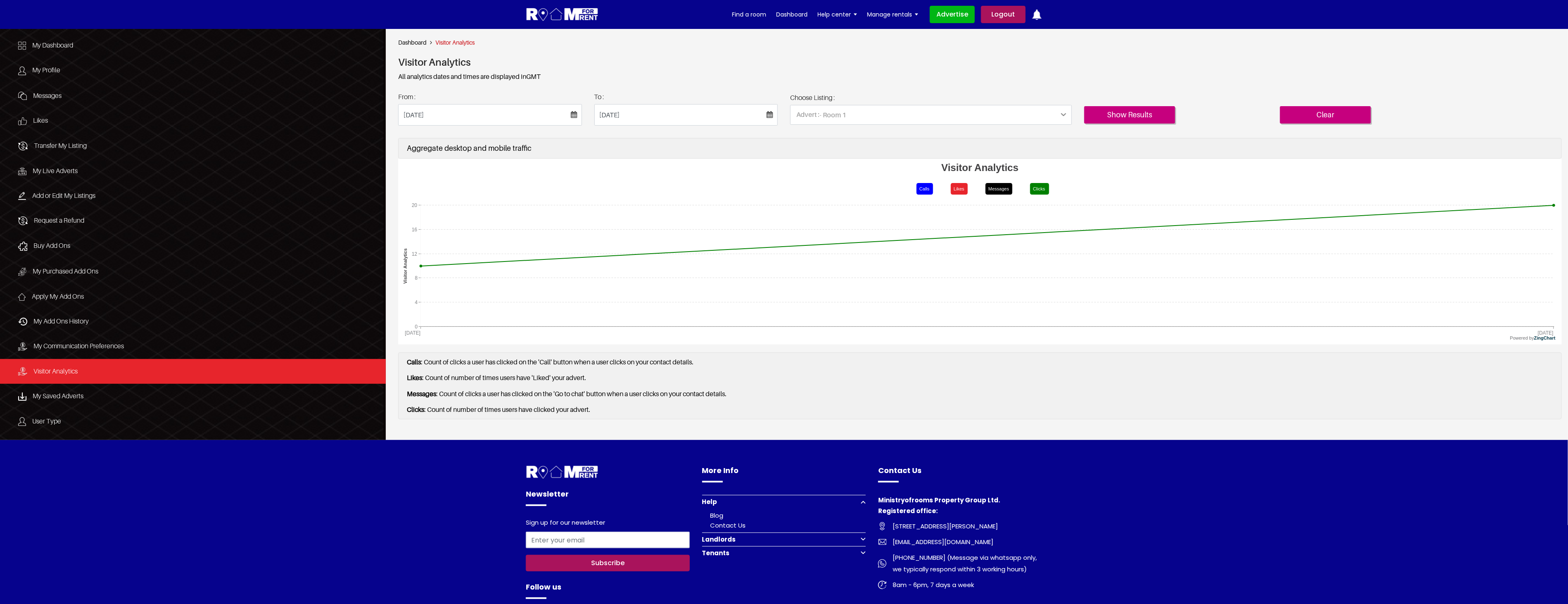
click at [915, 189] on div at bounding box center [981, 188] width 152 height 17
click at [935, 191] on div at bounding box center [981, 188] width 152 height 17
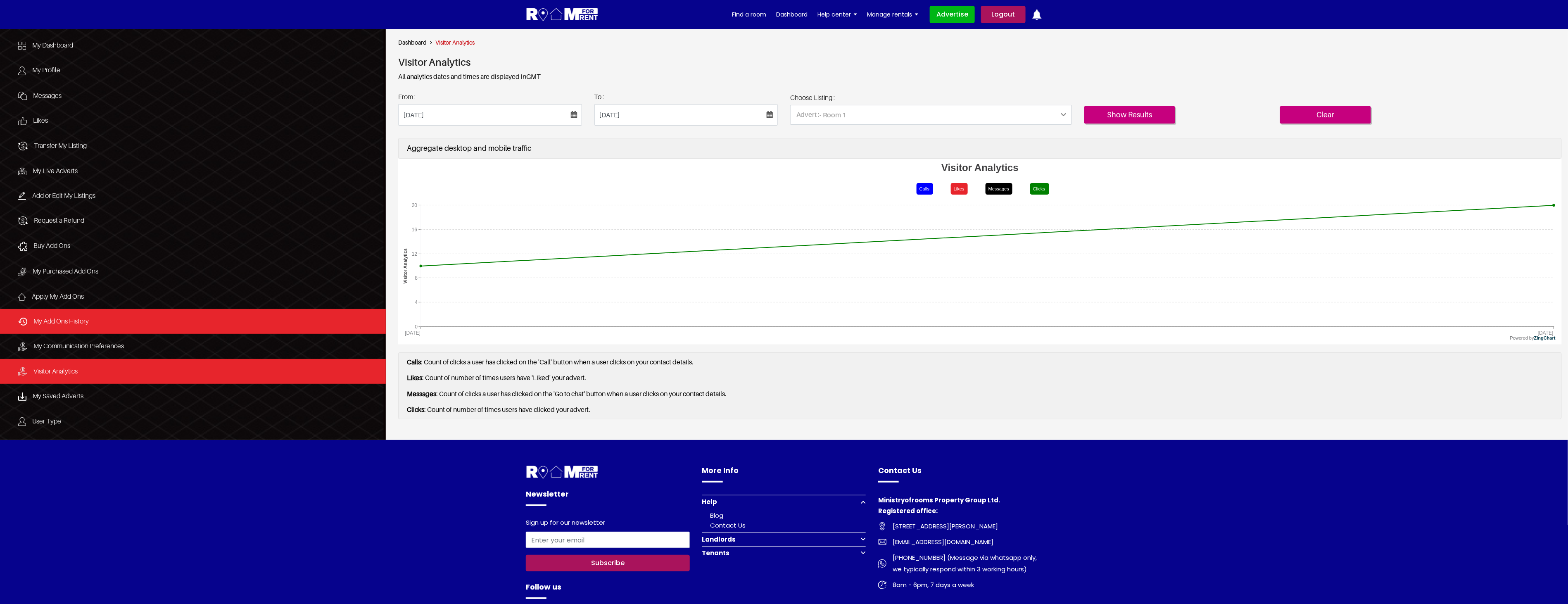
click at [110, 325] on link "My Add Ons History" at bounding box center [193, 321] width 386 height 25
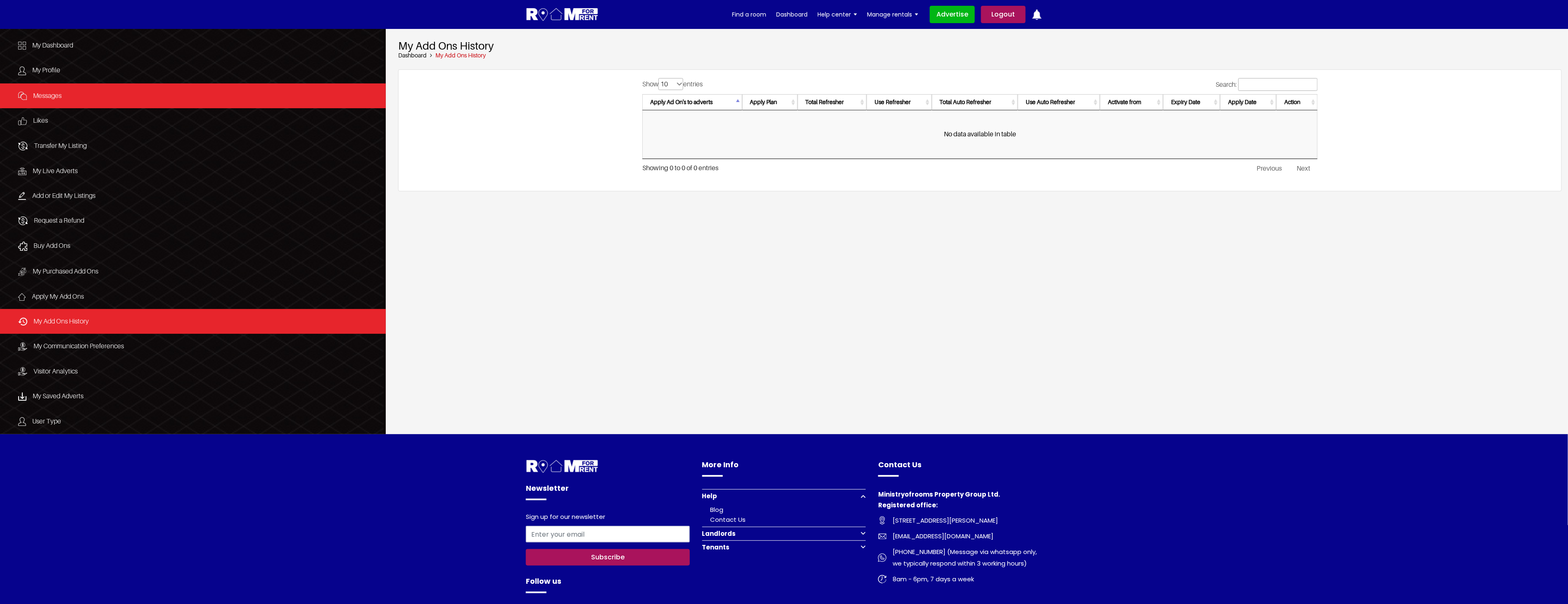
click at [46, 92] on span "Messages" at bounding box center [47, 95] width 29 height 9
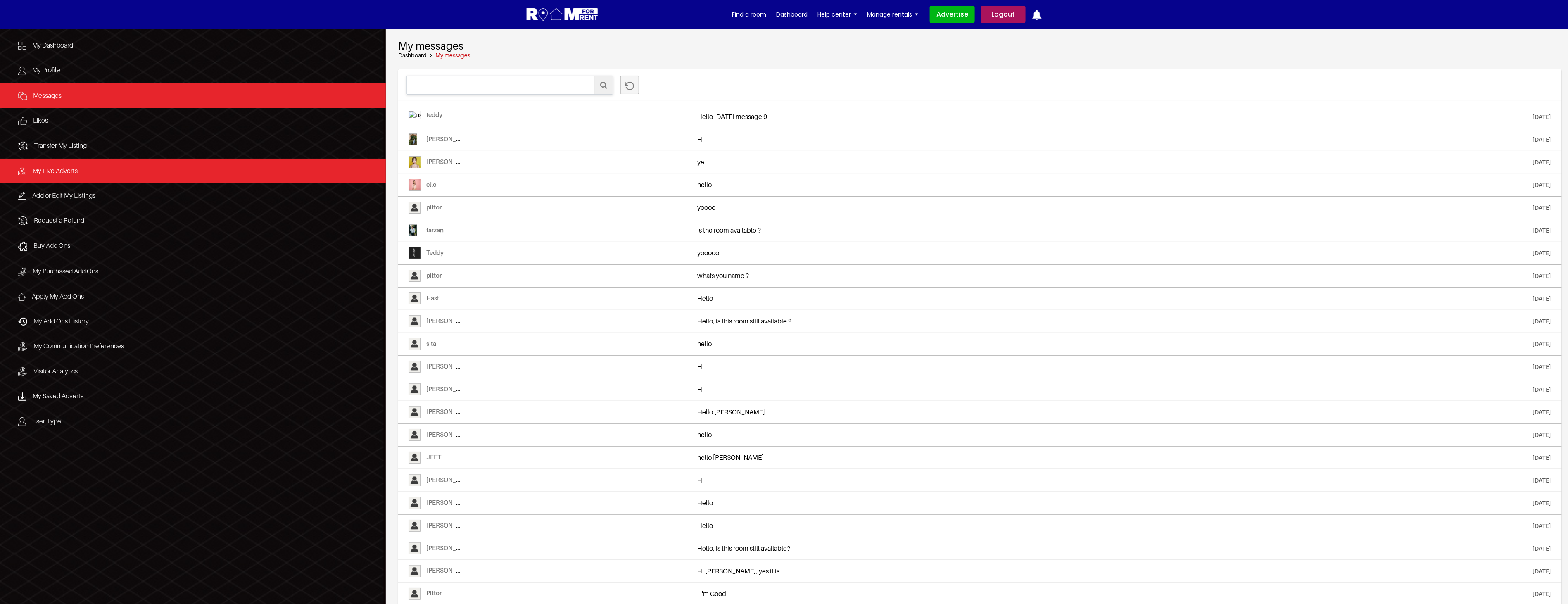
click at [86, 174] on link "My Live Adverts" at bounding box center [193, 171] width 386 height 25
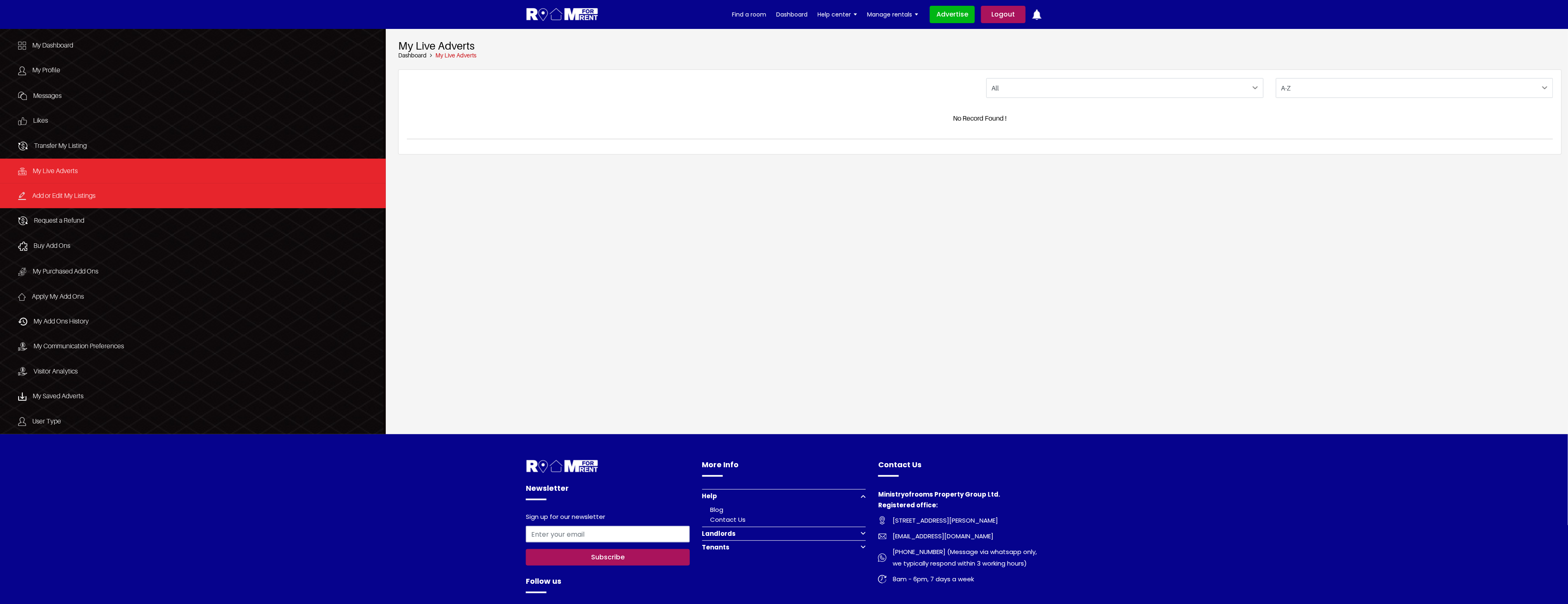
click at [90, 196] on span "Add or Edit My Listings" at bounding box center [64, 196] width 63 height 9
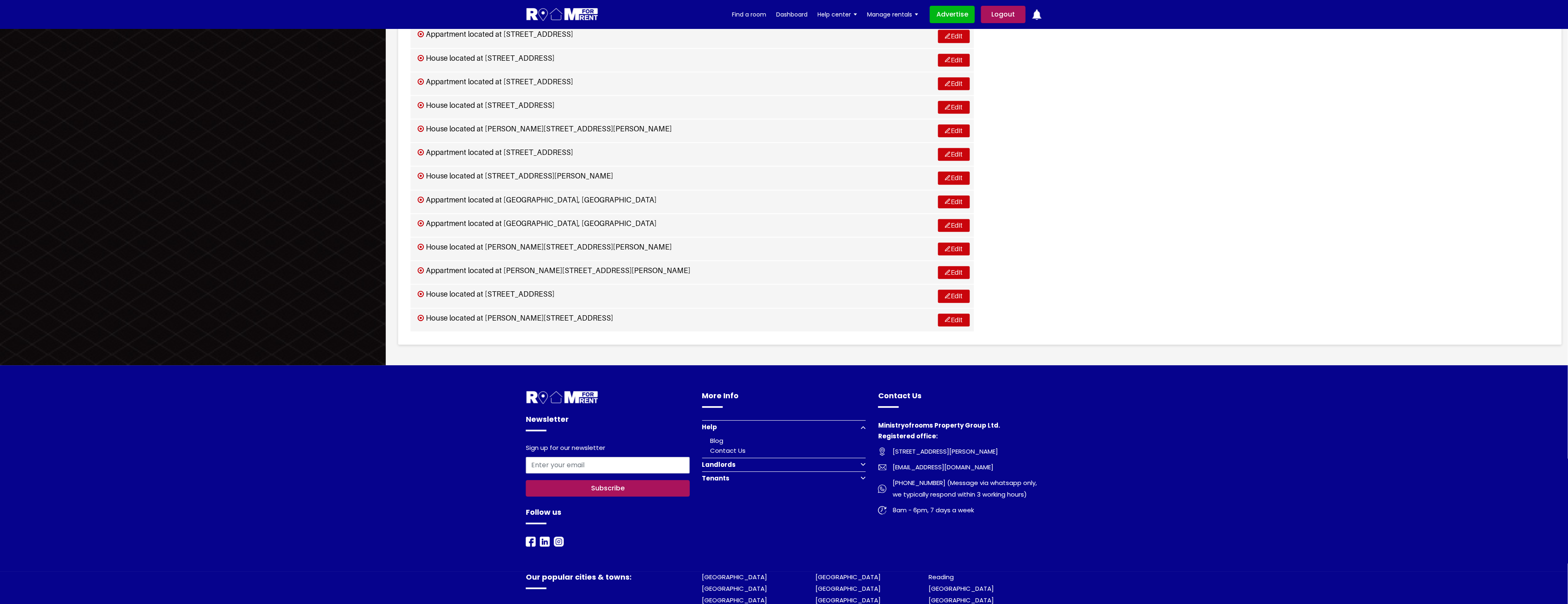
scroll to position [1632, 0]
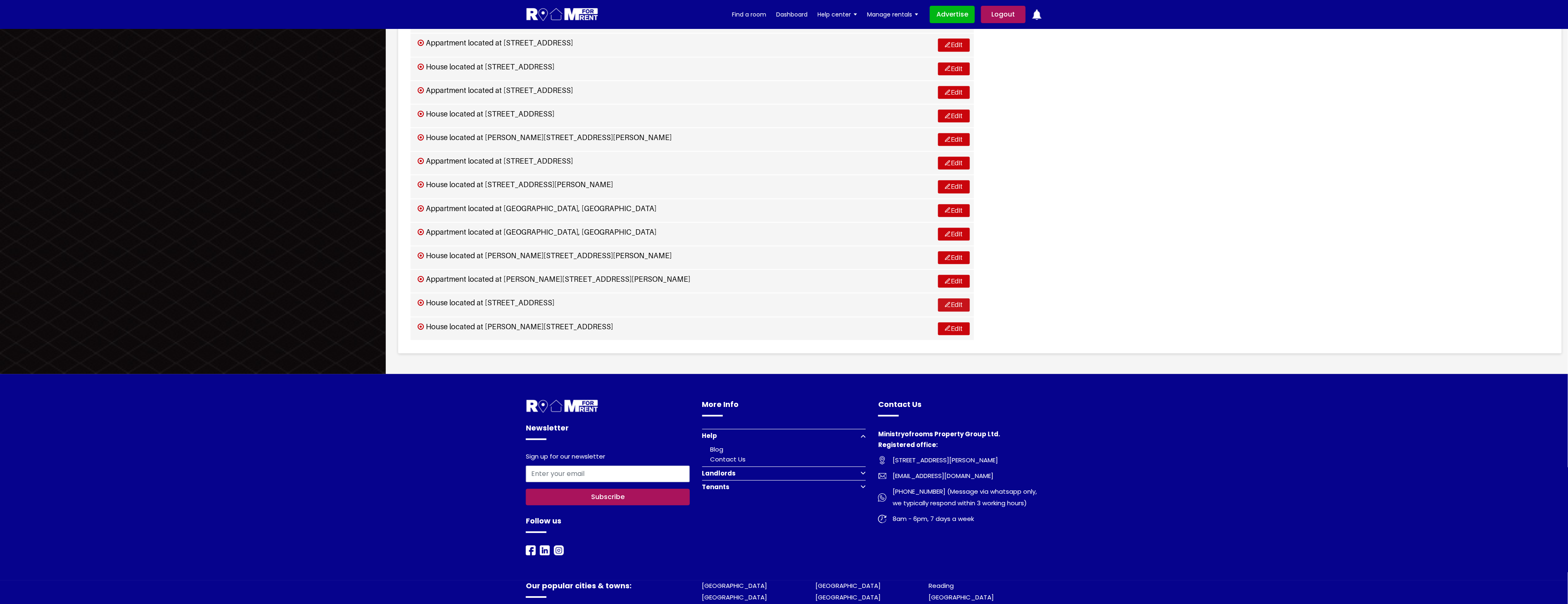
click at [951, 301] on link "Edit" at bounding box center [954, 304] width 32 height 13
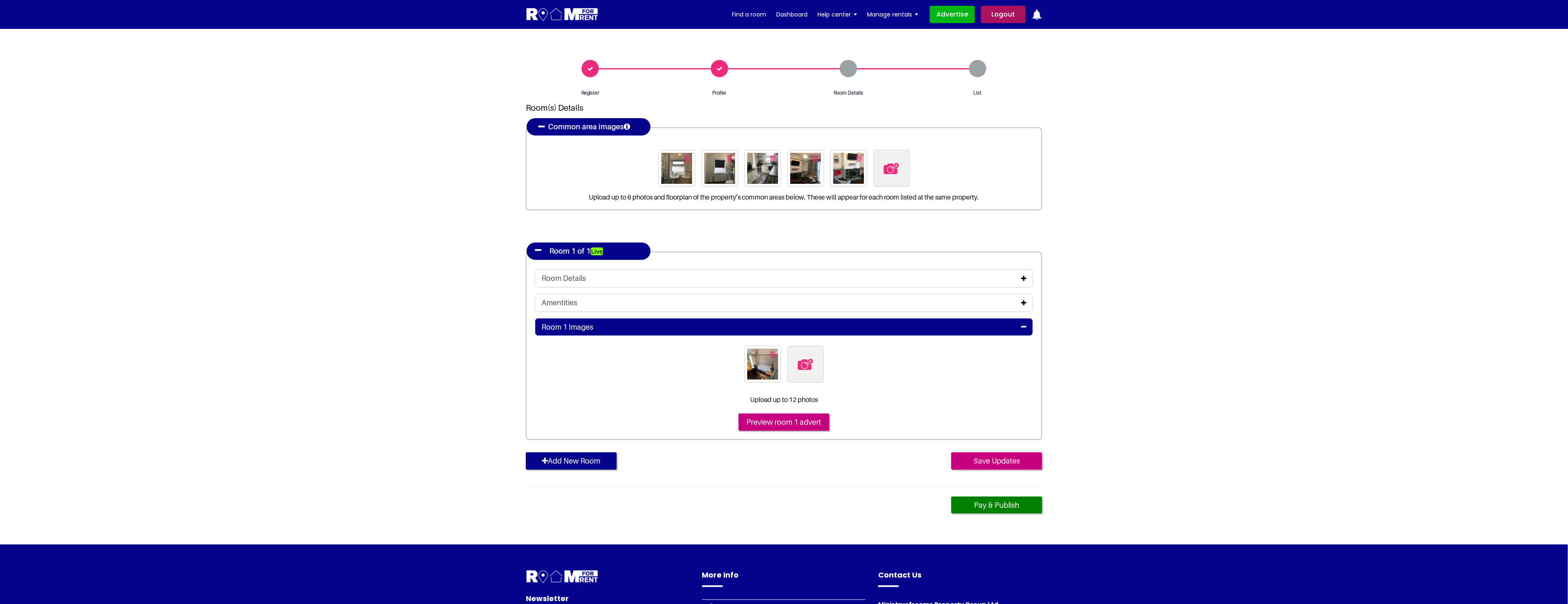
click at [806, 370] on img at bounding box center [805, 364] width 17 height 17
click at [806, 356] on input "file" at bounding box center [850, 350] width 127 height 10
click at [791, 352] on img "button" at bounding box center [793, 354] width 6 height 7
click at [806, 359] on img at bounding box center [805, 364] width 17 height 17
click at [806, 356] on input "file" at bounding box center [850, 350] width 127 height 10
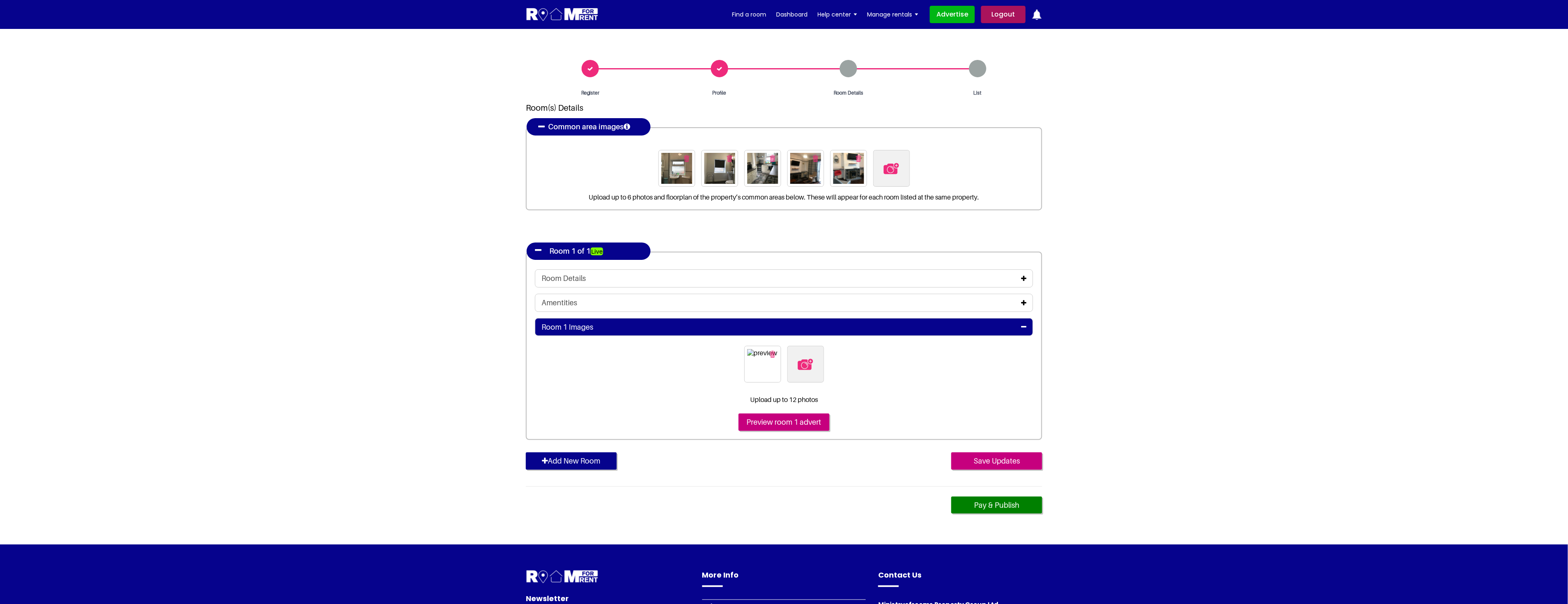
type input "C:\fakepath\14BAR6_2.jpg"
click at [1009, 460] on input "Save Updates" at bounding box center [996, 461] width 91 height 17
click at [774, 355] on img "button" at bounding box center [772, 354] width 6 height 7
click at [784, 366] on img at bounding box center [784, 364] width 17 height 17
click at [784, 356] on input "file" at bounding box center [829, 350] width 127 height 10
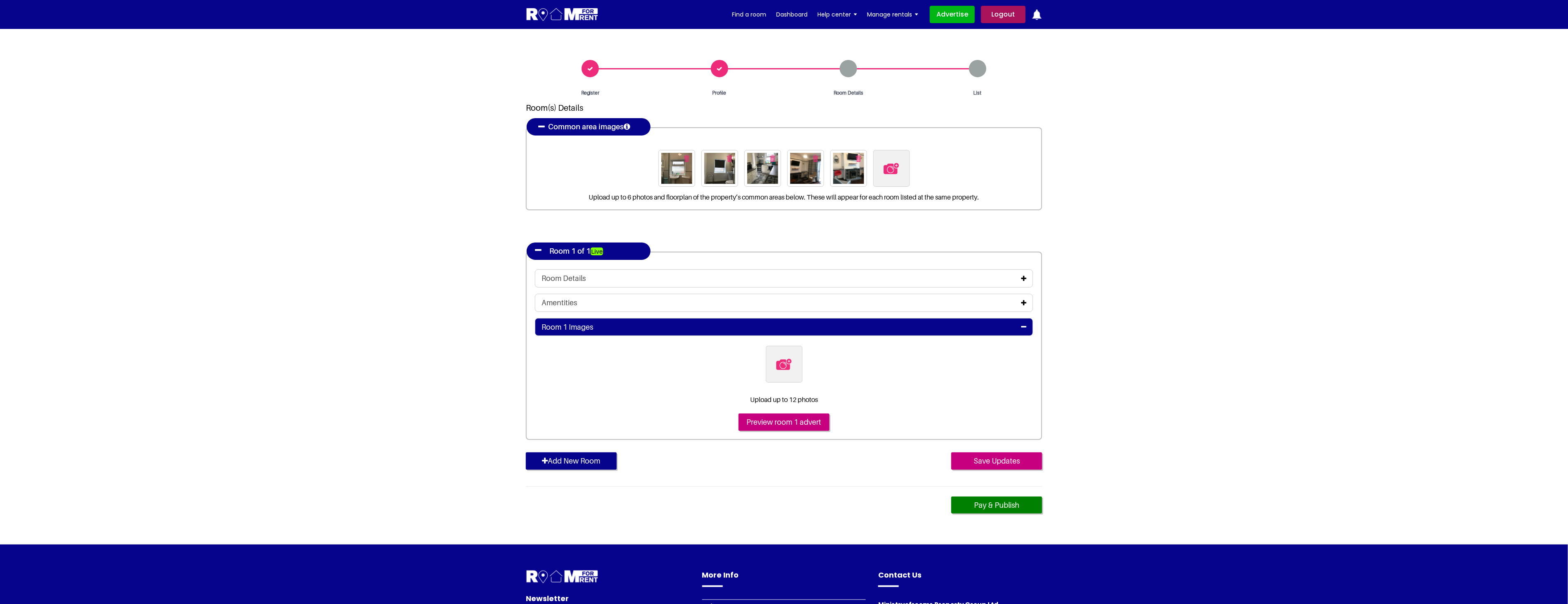
type input "C:\fakepath\14BAR6_1.jpg"
click at [1006, 454] on input "Save Updates" at bounding box center [996, 461] width 91 height 17
click at [802, 418] on input "Preview room 1 advert" at bounding box center [784, 422] width 91 height 17
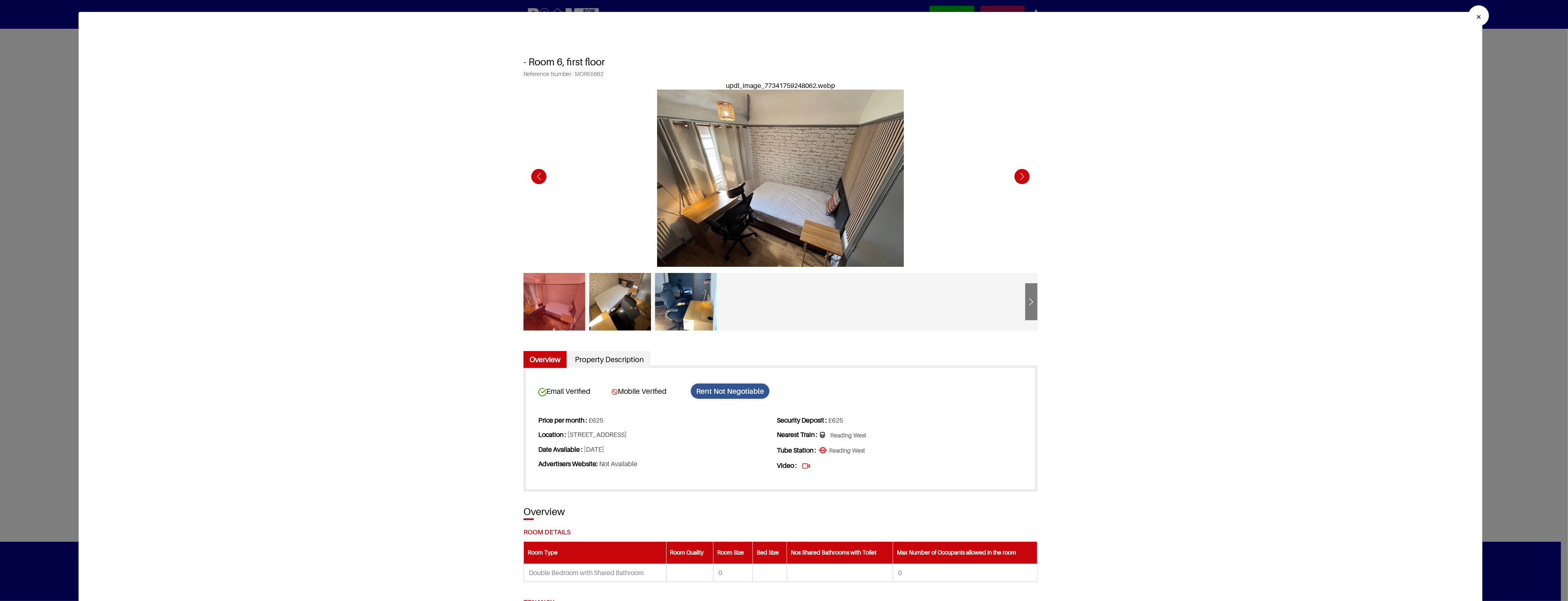
click at [1018, 178] on div "Next slide" at bounding box center [1022, 176] width 23 height 23
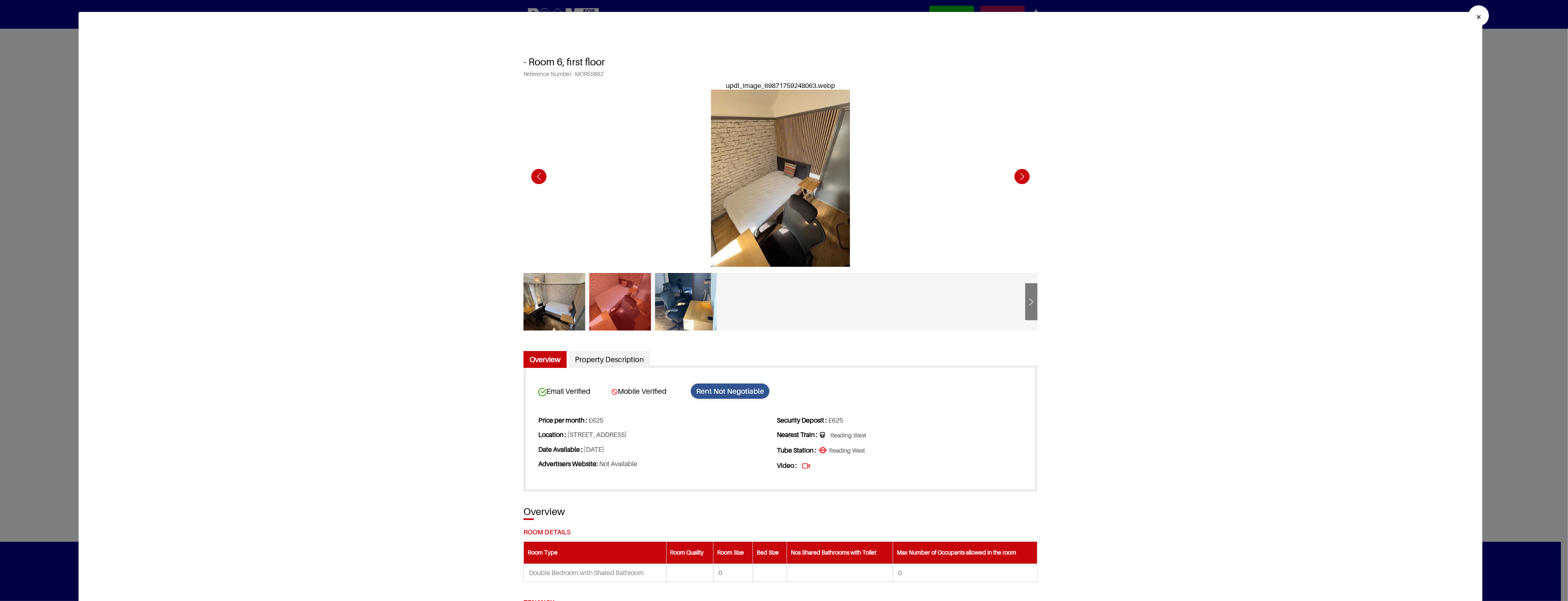
click at [1018, 178] on div "Next slide" at bounding box center [1022, 176] width 23 height 23
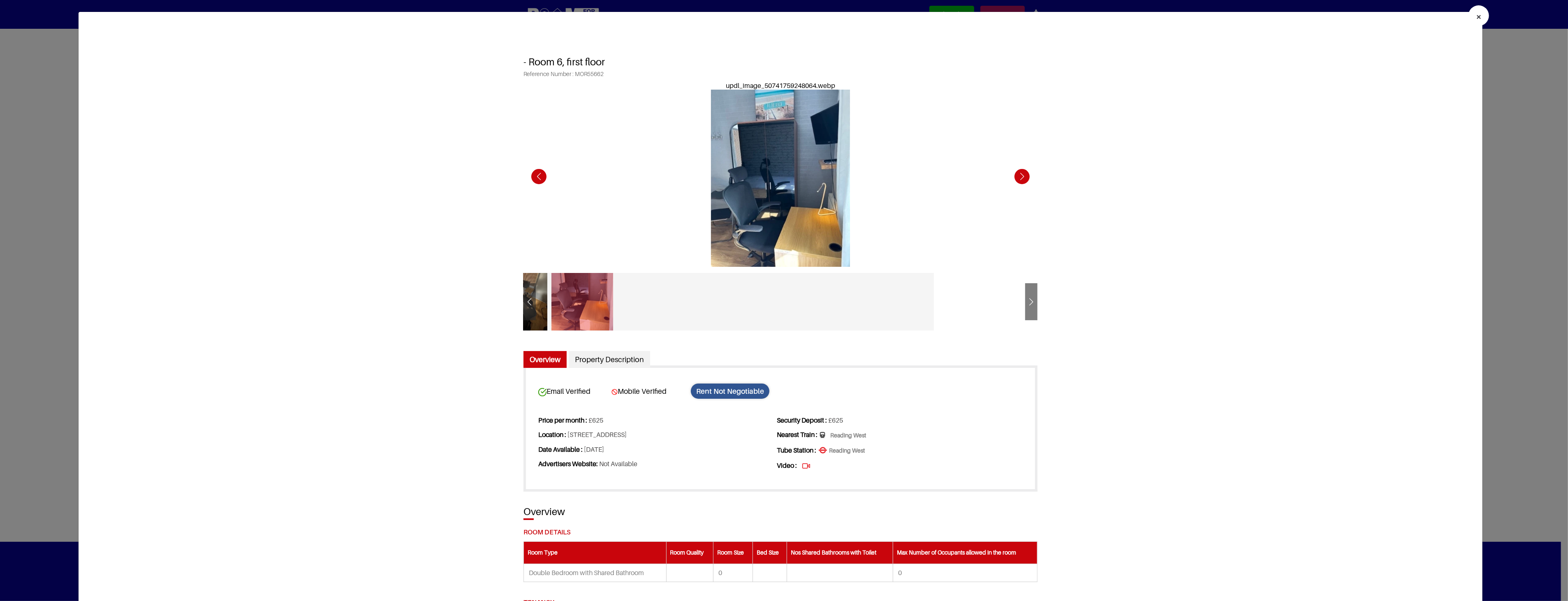
click at [1018, 178] on div "Next slide" at bounding box center [1022, 176] width 23 height 23
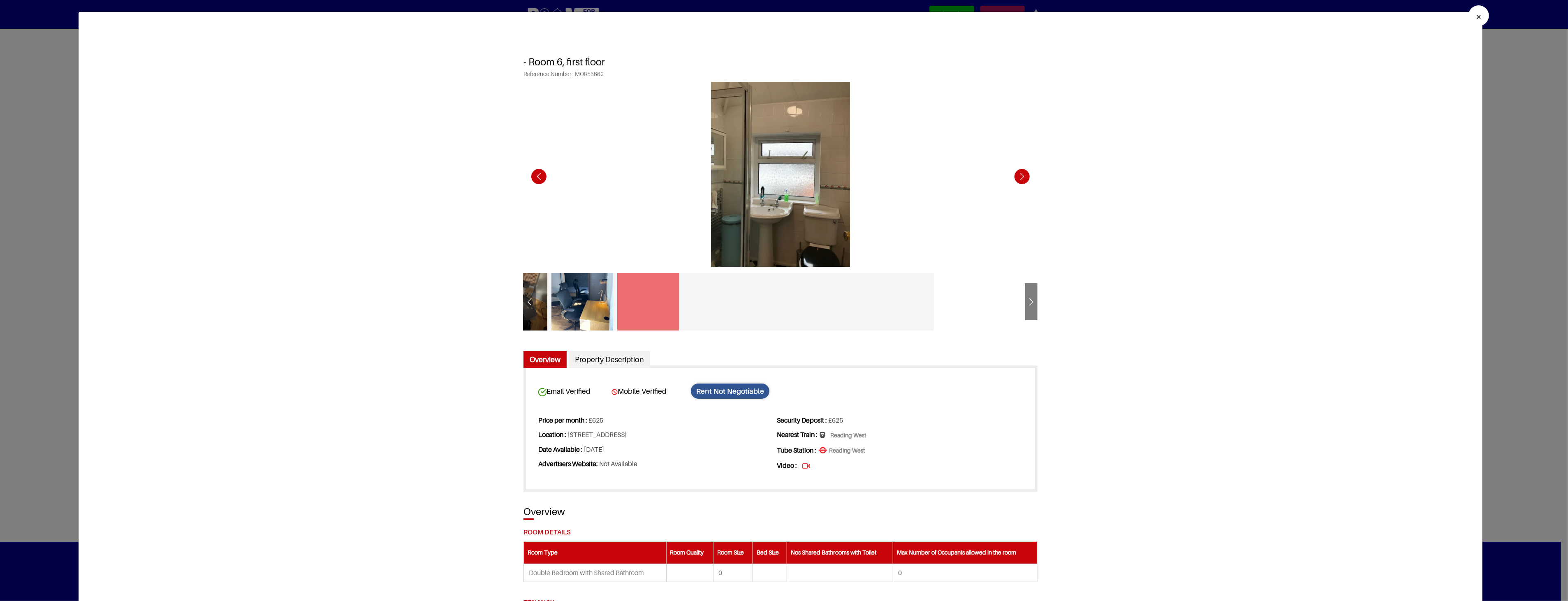
click at [1018, 178] on div "Next slide" at bounding box center [1022, 176] width 23 height 23
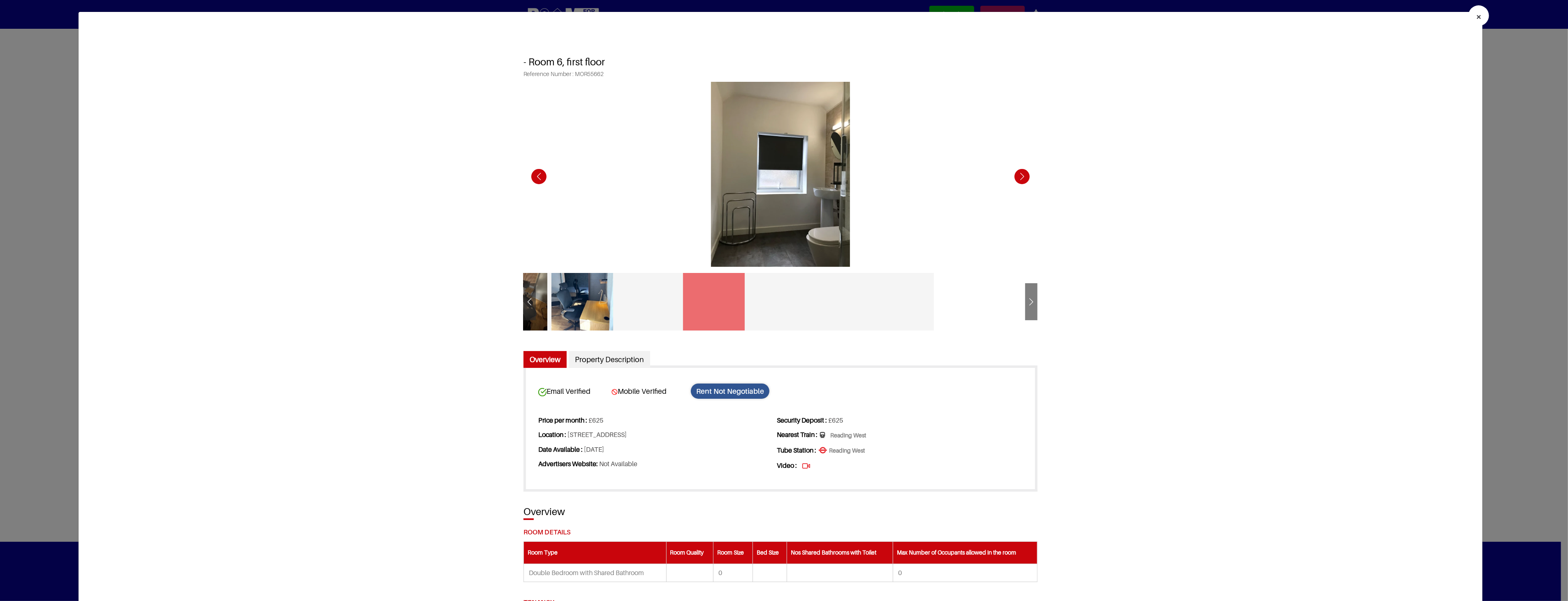
click at [1018, 178] on div "Next slide" at bounding box center [1022, 176] width 23 height 23
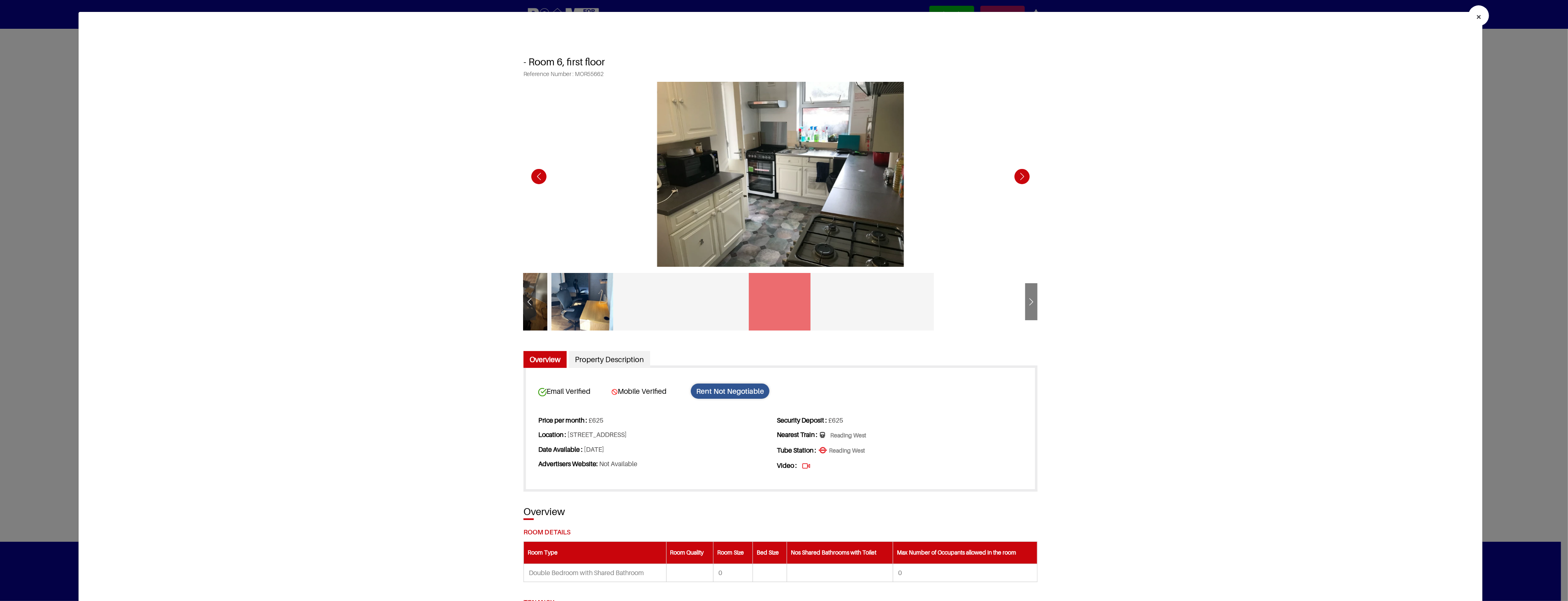
click at [1018, 178] on div "Next slide" at bounding box center [1022, 176] width 23 height 23
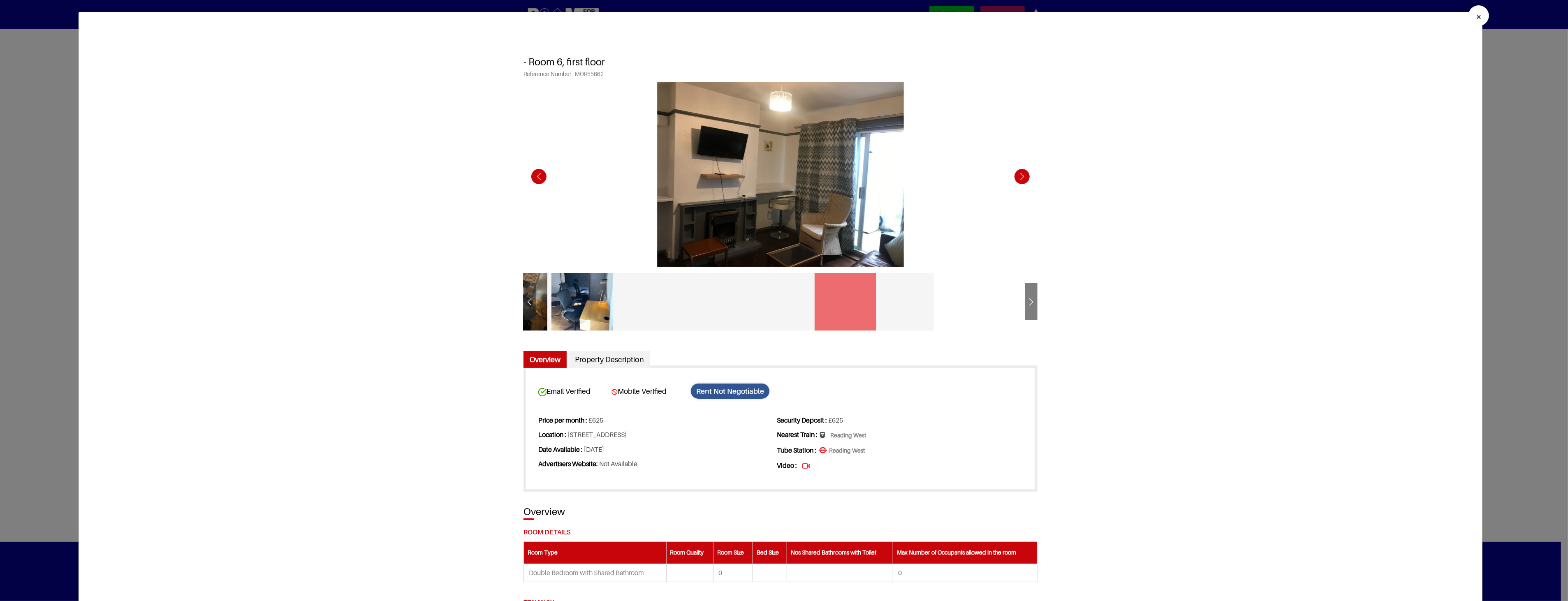
click at [1018, 178] on div "Next slide" at bounding box center [1022, 176] width 23 height 23
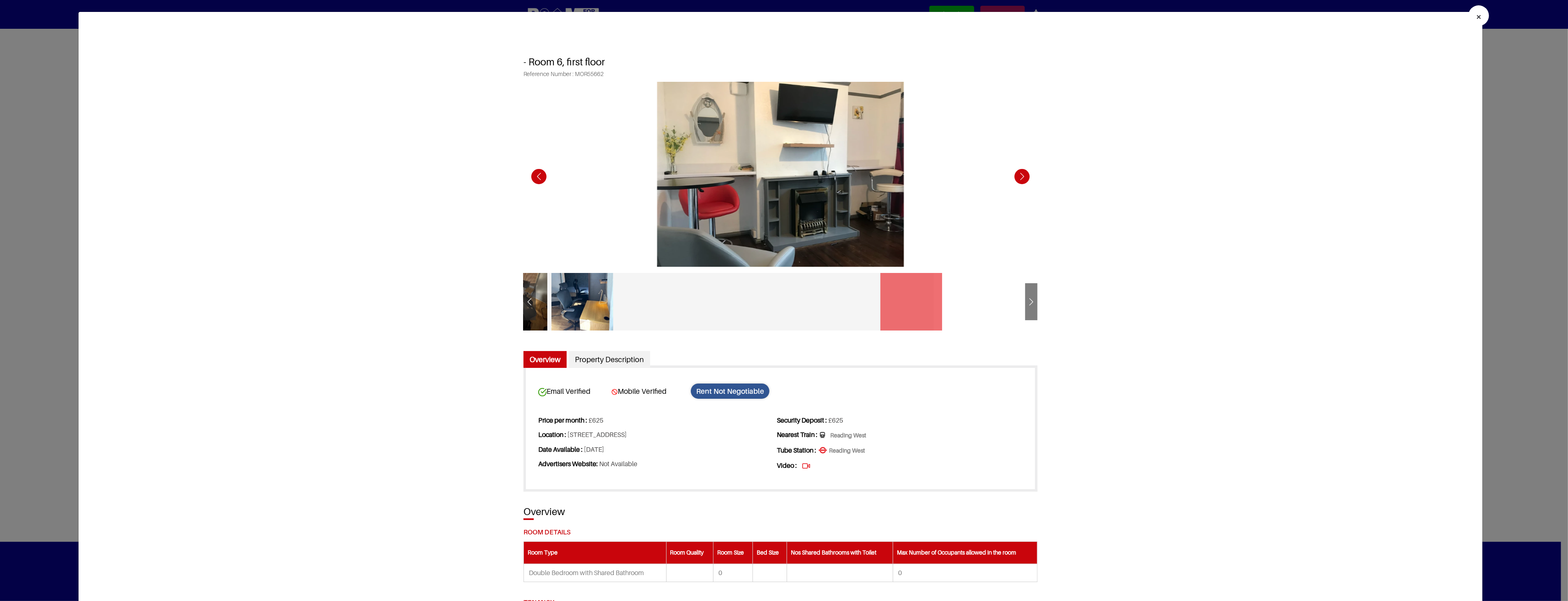
click at [1018, 178] on div "Next slide" at bounding box center [1022, 176] width 23 height 23
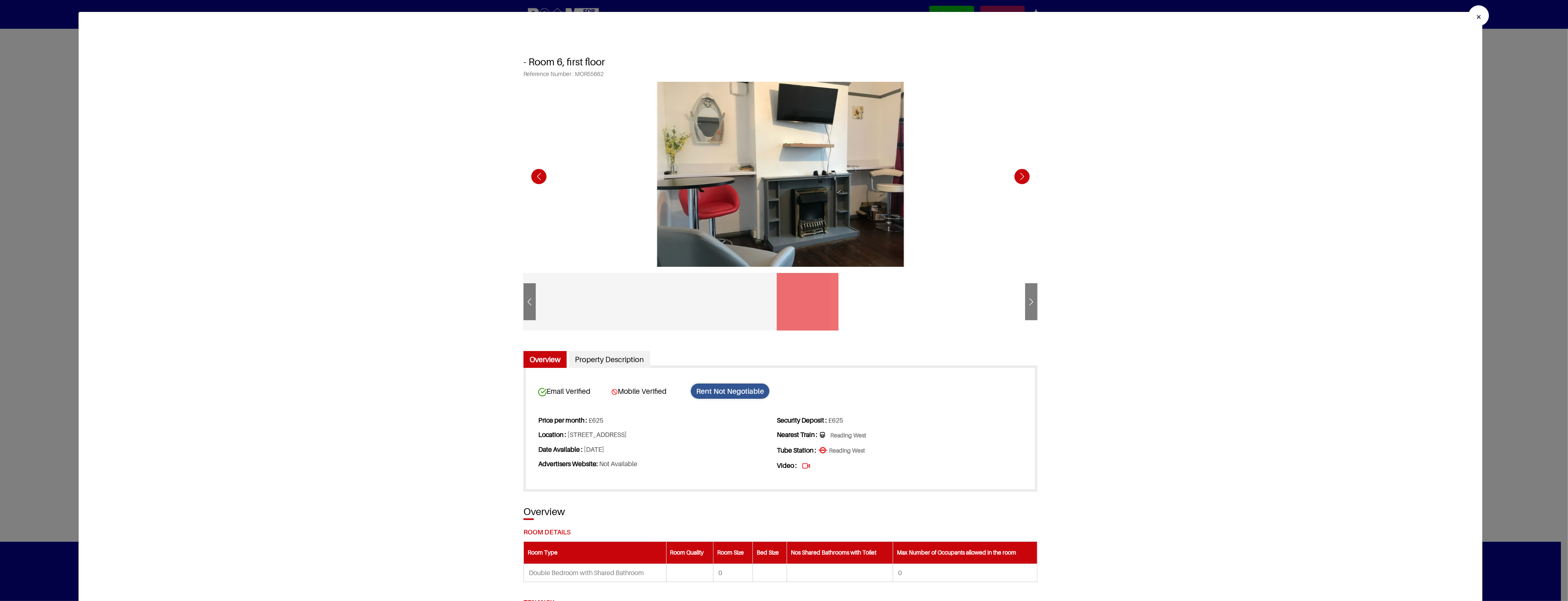
click at [1469, 19] on button "×" at bounding box center [1479, 16] width 21 height 21
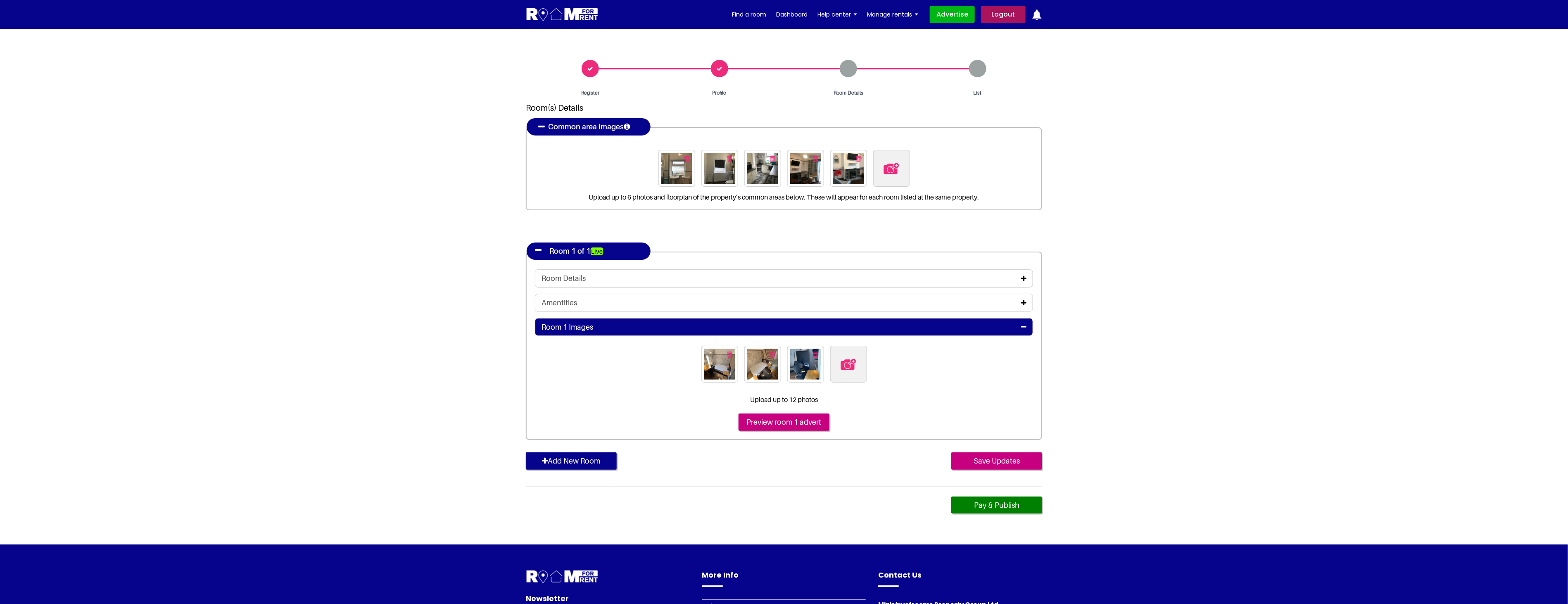
click at [1023, 276] on icon at bounding box center [1023, 278] width 6 height 7
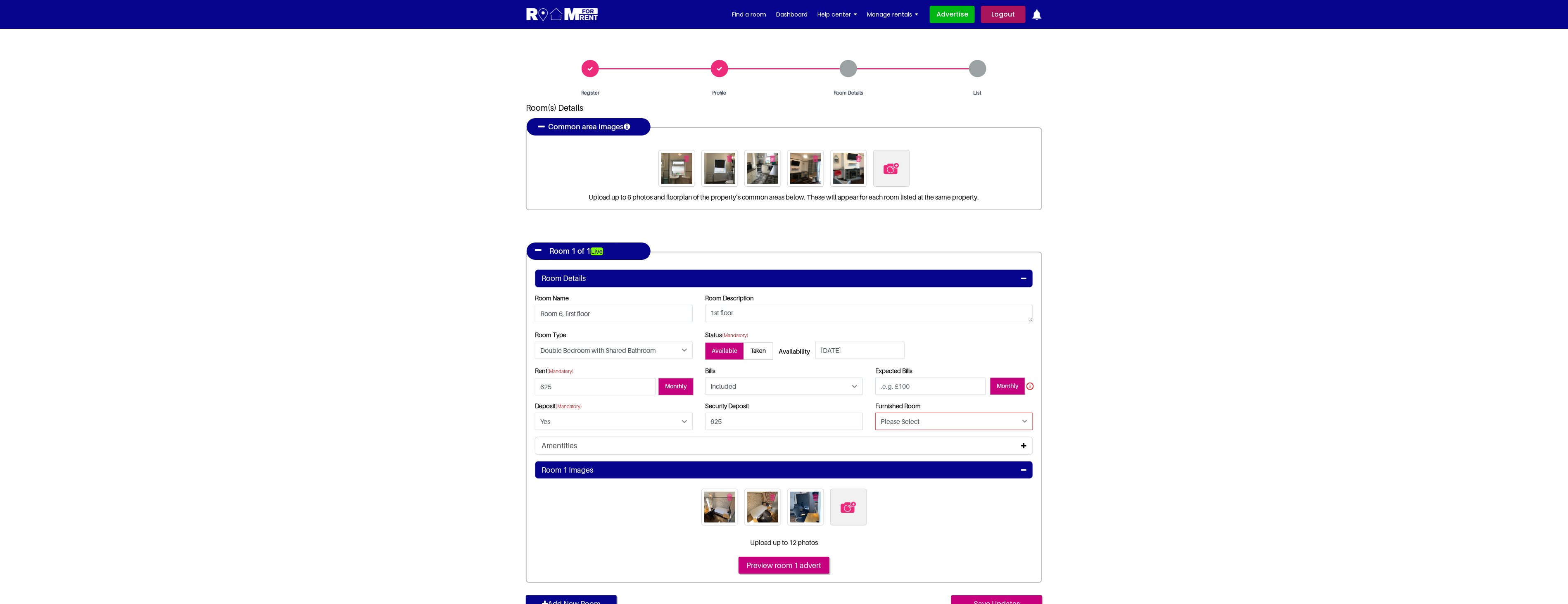
click at [976, 419] on select "Please Select Yes No" at bounding box center [954, 421] width 158 height 17
select select "Yes"
click at [875, 413] on select "Please Select Yes No" at bounding box center [954, 421] width 158 height 17
click at [1143, 416] on section "Register Profile Room Details List Room(s) Details" at bounding box center [784, 358] width 1568 height 658
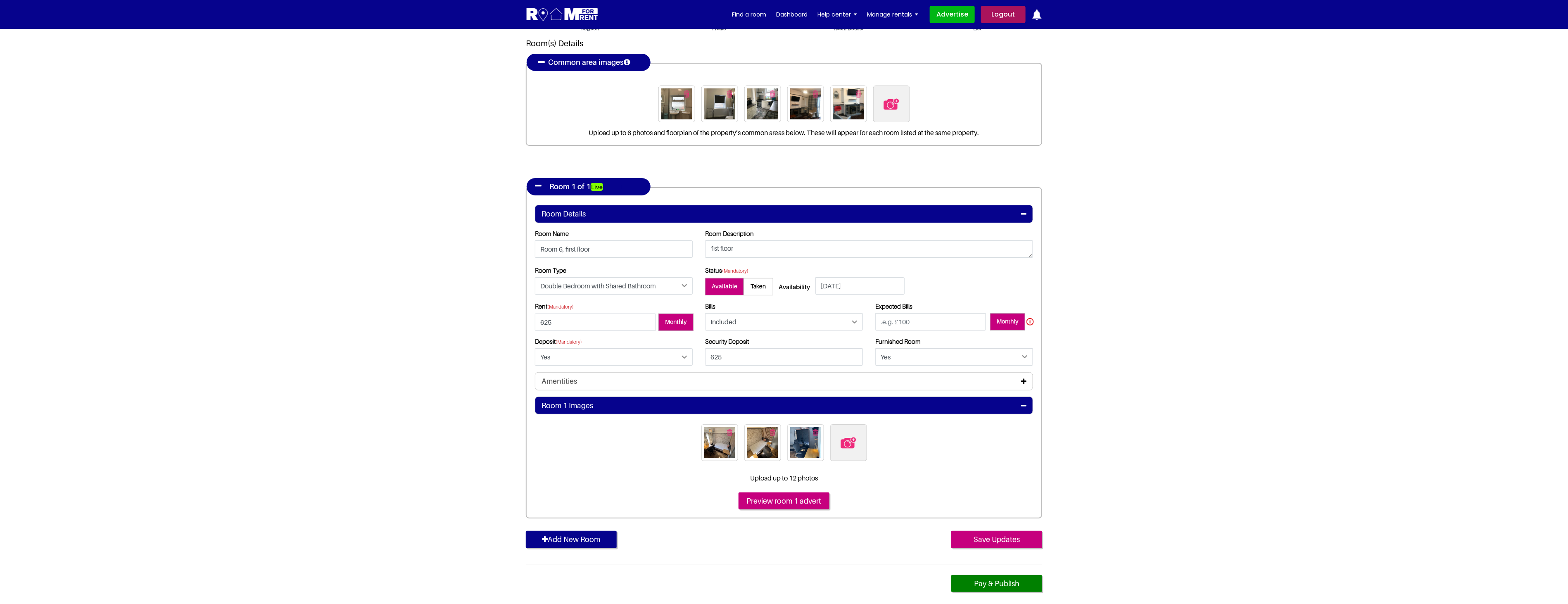
scroll to position [92, 0]
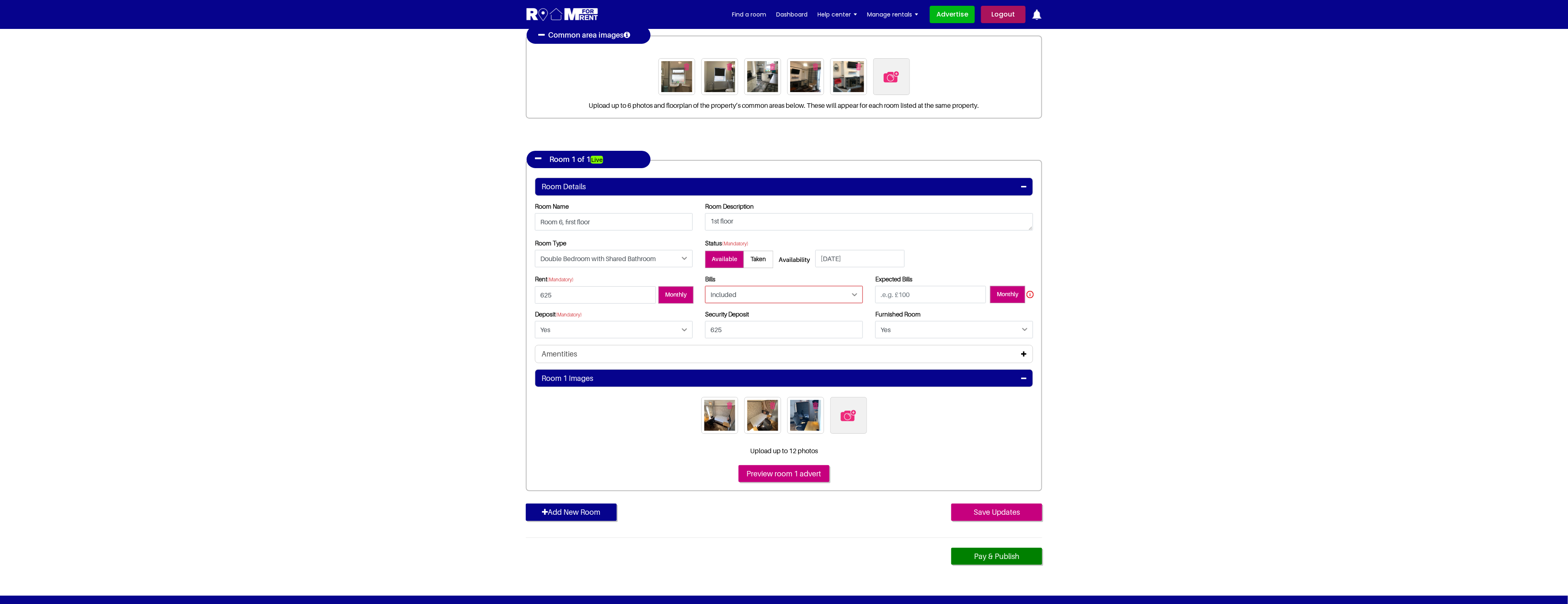
click at [809, 300] on select "Please Select Included Excluded" at bounding box center [784, 295] width 158 height 17
click at [1212, 318] on section "Register Profile Room Details List Room(s) Details" at bounding box center [784, 266] width 1568 height 658
click at [760, 298] on select "Please Select Included Excluded" at bounding box center [784, 295] width 158 height 17
click at [1310, 295] on section "Register Profile Room Details List Room(s) Details" at bounding box center [784, 266] width 1568 height 658
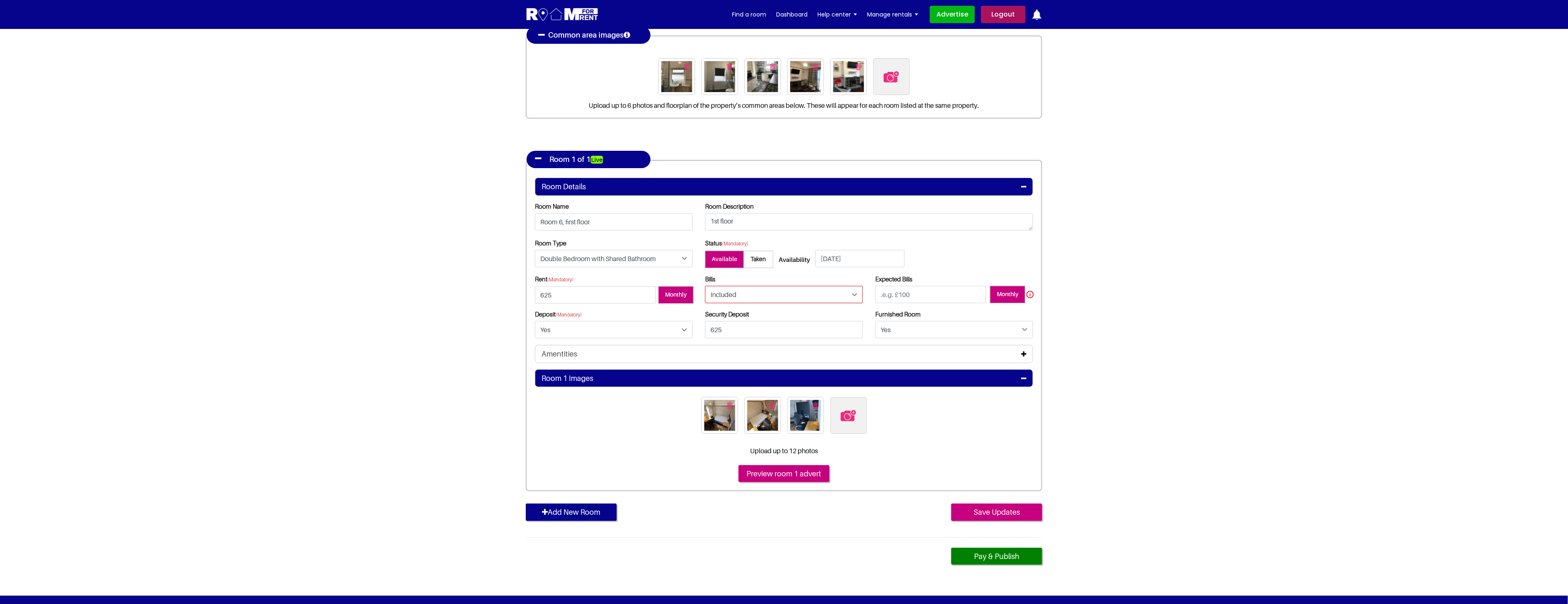
click at [804, 300] on select "Please Select Included Excluded" at bounding box center [784, 295] width 158 height 17
click at [705, 286] on select "Please Select Included Excluded" at bounding box center [784, 295] width 158 height 17
click at [1150, 279] on section "Register Profile Room Details List Room(s) Details" at bounding box center [784, 266] width 1568 height 658
click at [1289, 295] on section "Register Profile Room Details List Room(s) Details" at bounding box center [784, 266] width 1568 height 658
click at [780, 471] on input "Preview room 1 advert" at bounding box center [784, 474] width 91 height 17
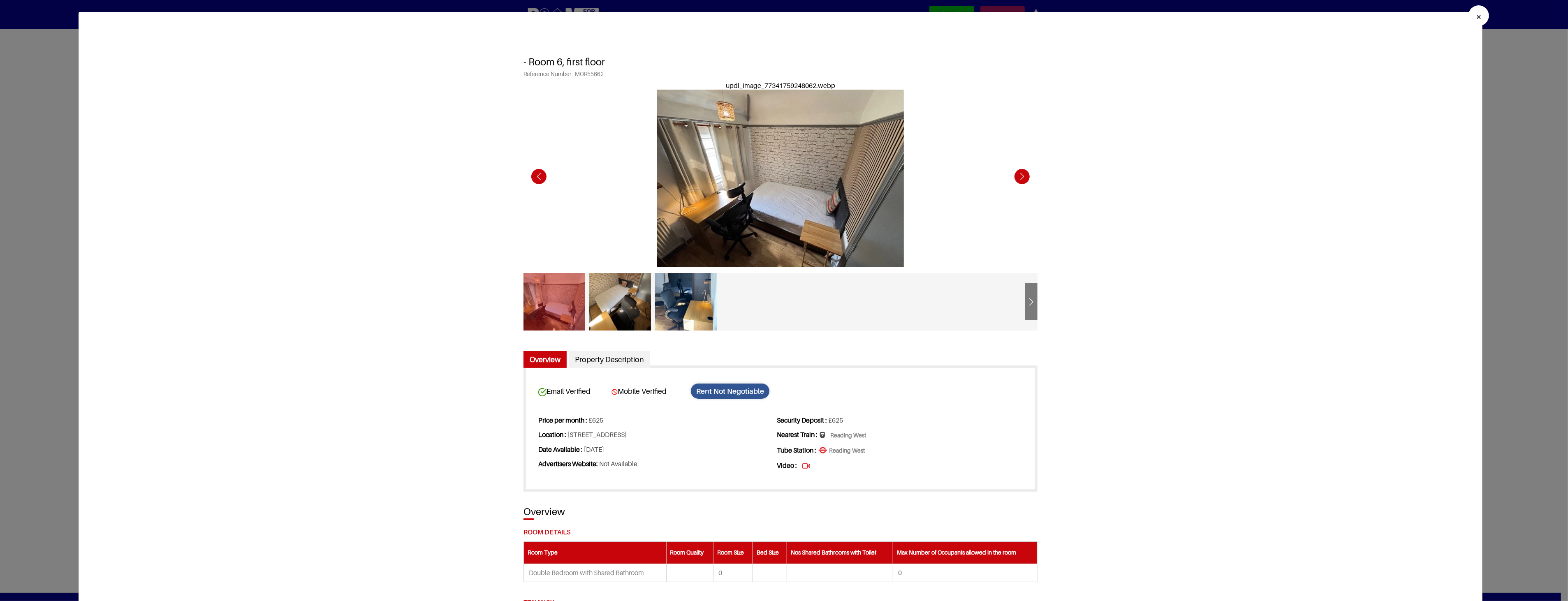
click at [1476, 15] on span "×" at bounding box center [1479, 17] width 5 height 12
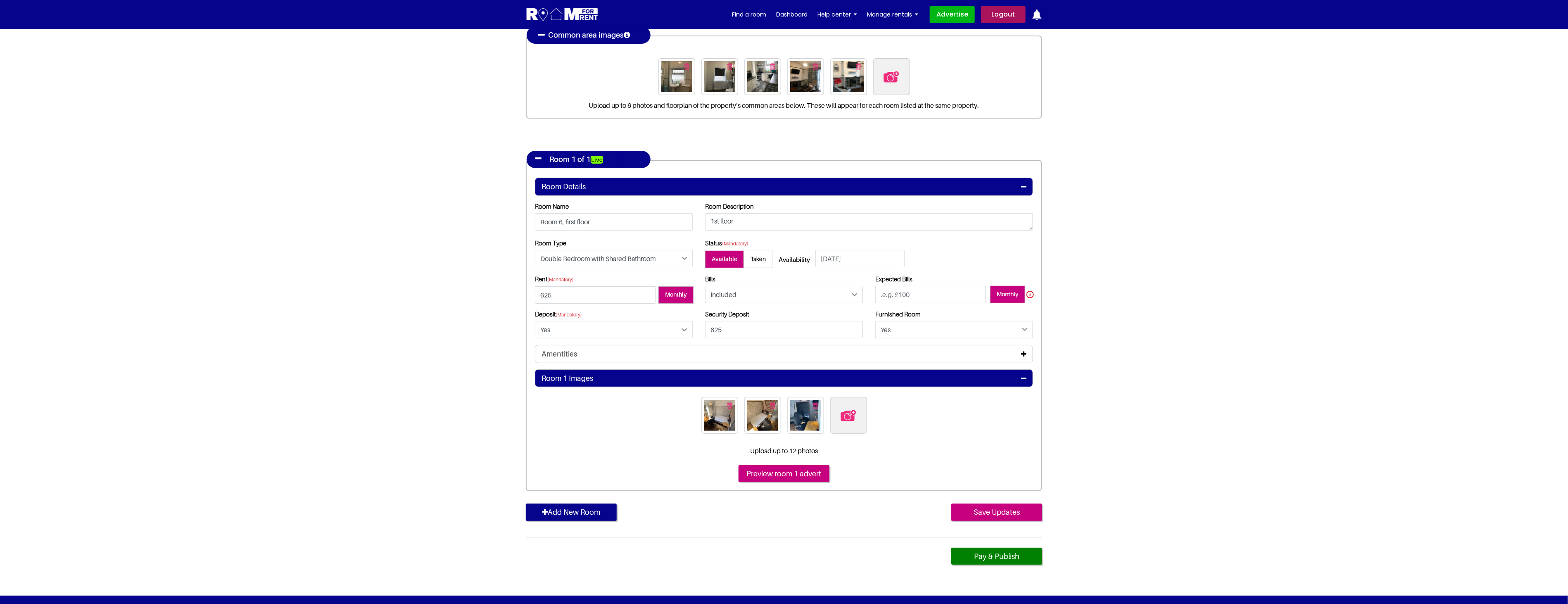
click at [861, 416] on label at bounding box center [848, 415] width 37 height 37
click at [861, 407] on input "file" at bounding box center [893, 402] width 127 height 10
type input "C:\fakepath\14BAR6_4.jpg"
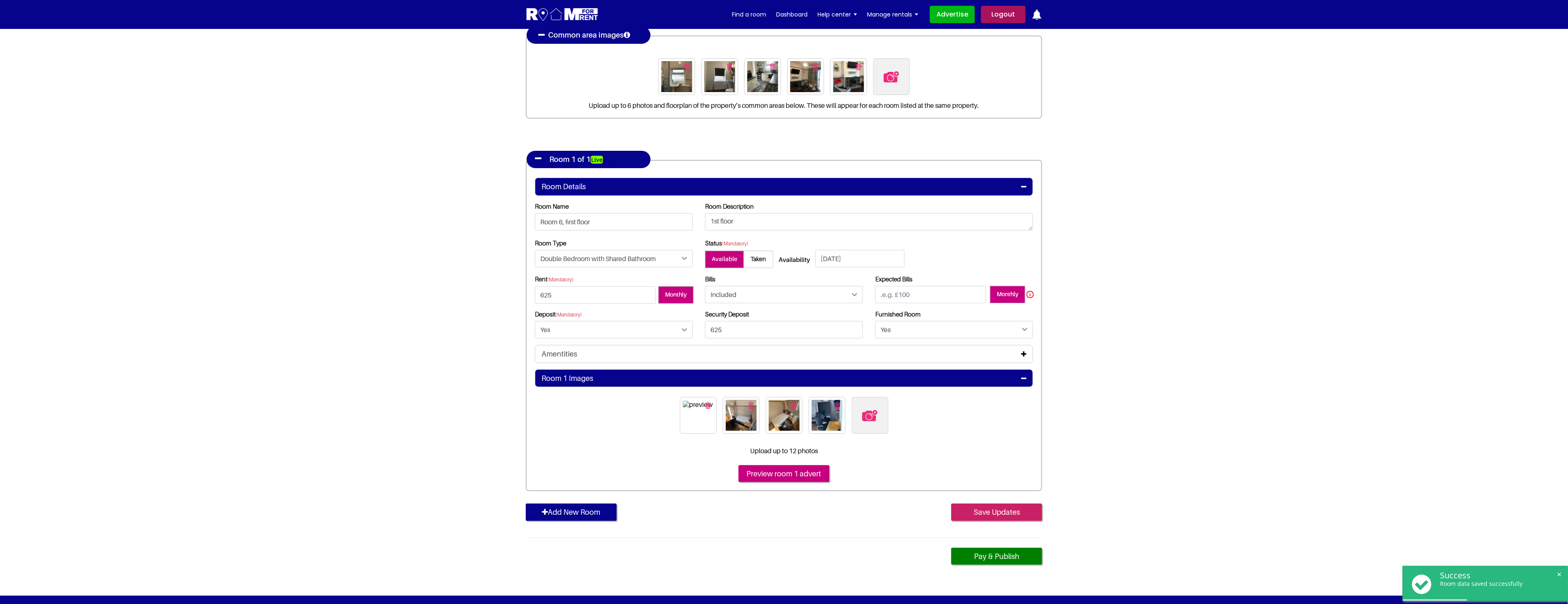
click at [1001, 513] on input "Save Updates" at bounding box center [996, 512] width 91 height 17
click at [1010, 512] on input "Save Updates" at bounding box center [996, 512] width 91 height 17
drag, startPoint x: 901, startPoint y: 291, endPoint x: 782, endPoint y: 287, distance: 119.1
click at [782, 287] on div "Rent (Mandatory) 625 Monthly 100" at bounding box center [784, 310] width 510 height 70
type input "0"
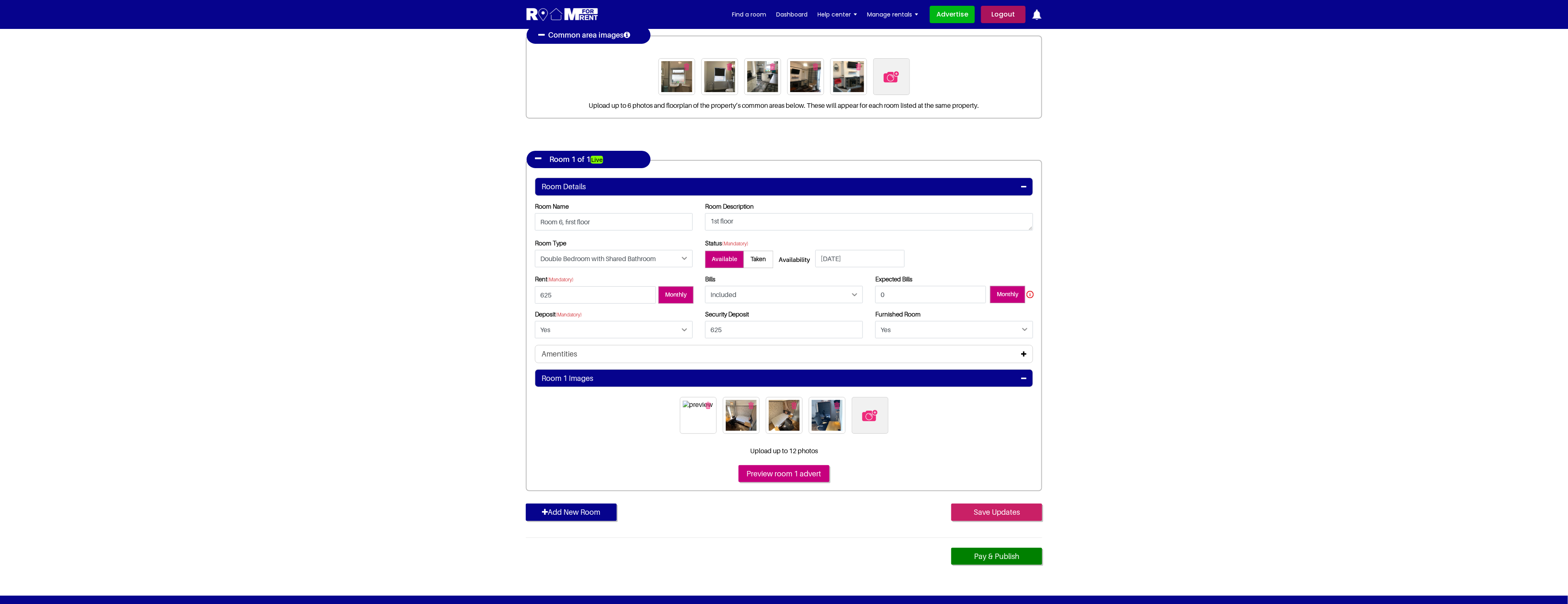
click at [976, 510] on input "Save Updates" at bounding box center [996, 512] width 91 height 17
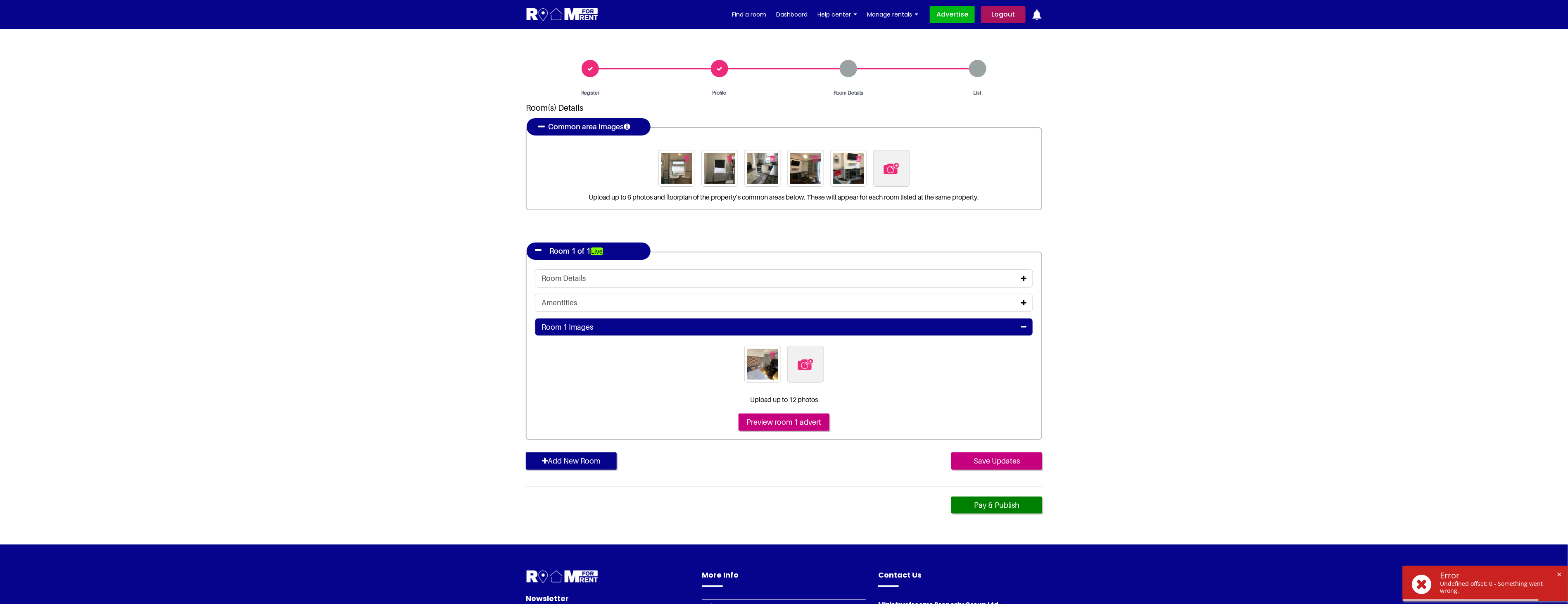
click at [1025, 303] on icon at bounding box center [1023, 303] width 6 height 7
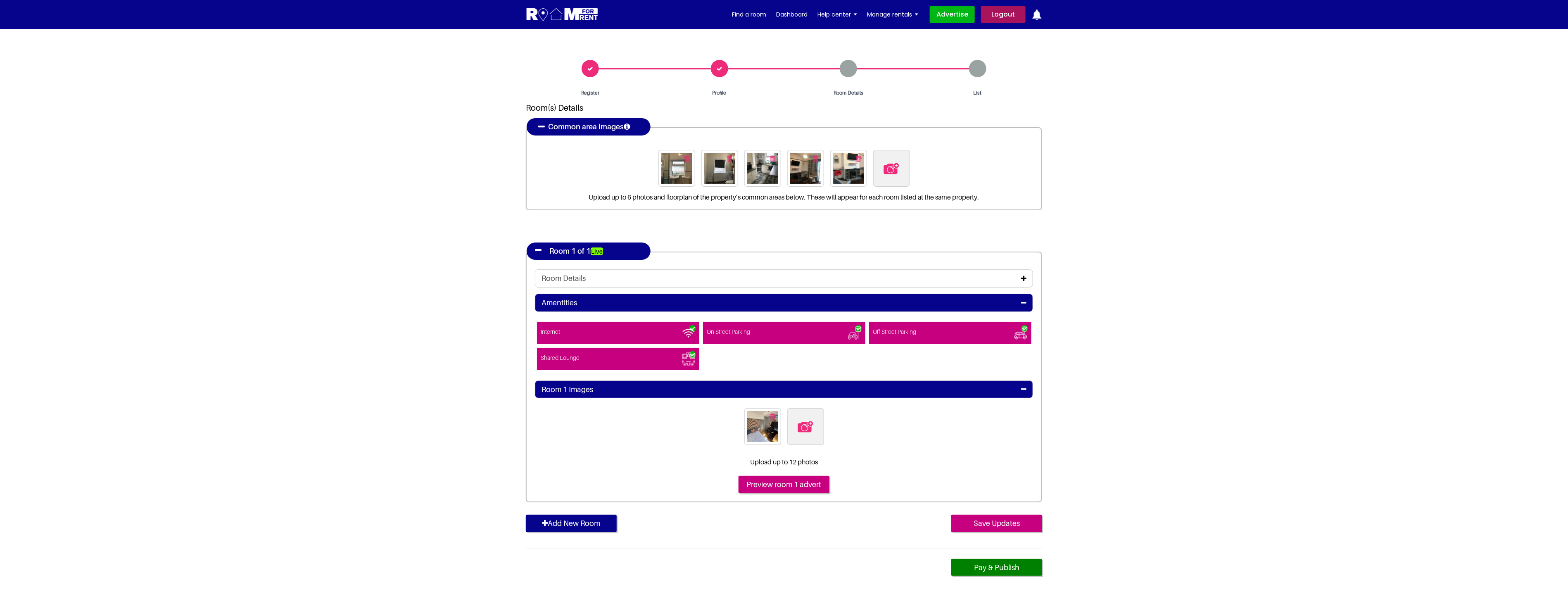
click at [1024, 276] on icon at bounding box center [1023, 278] width 6 height 7
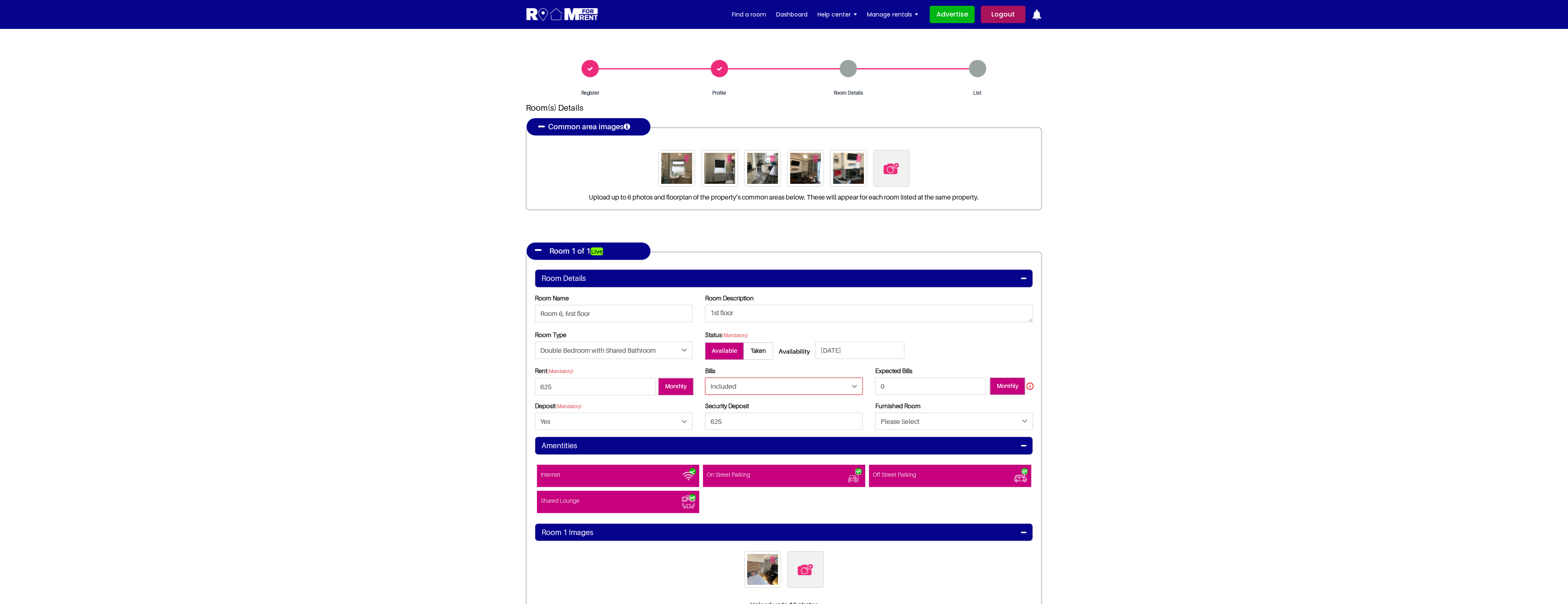
click at [767, 389] on select "Please Select Included Excluded" at bounding box center [784, 386] width 158 height 17
click at [705, 377] on select "Please Select Included Excluded" at bounding box center [784, 386] width 158 height 17
click at [1163, 418] on section "Register Profile Room Details List Room(s) Details" at bounding box center [784, 389] width 1568 height 721
click at [926, 422] on select "Please Select Yes No" at bounding box center [954, 421] width 158 height 17
select select "Yes"
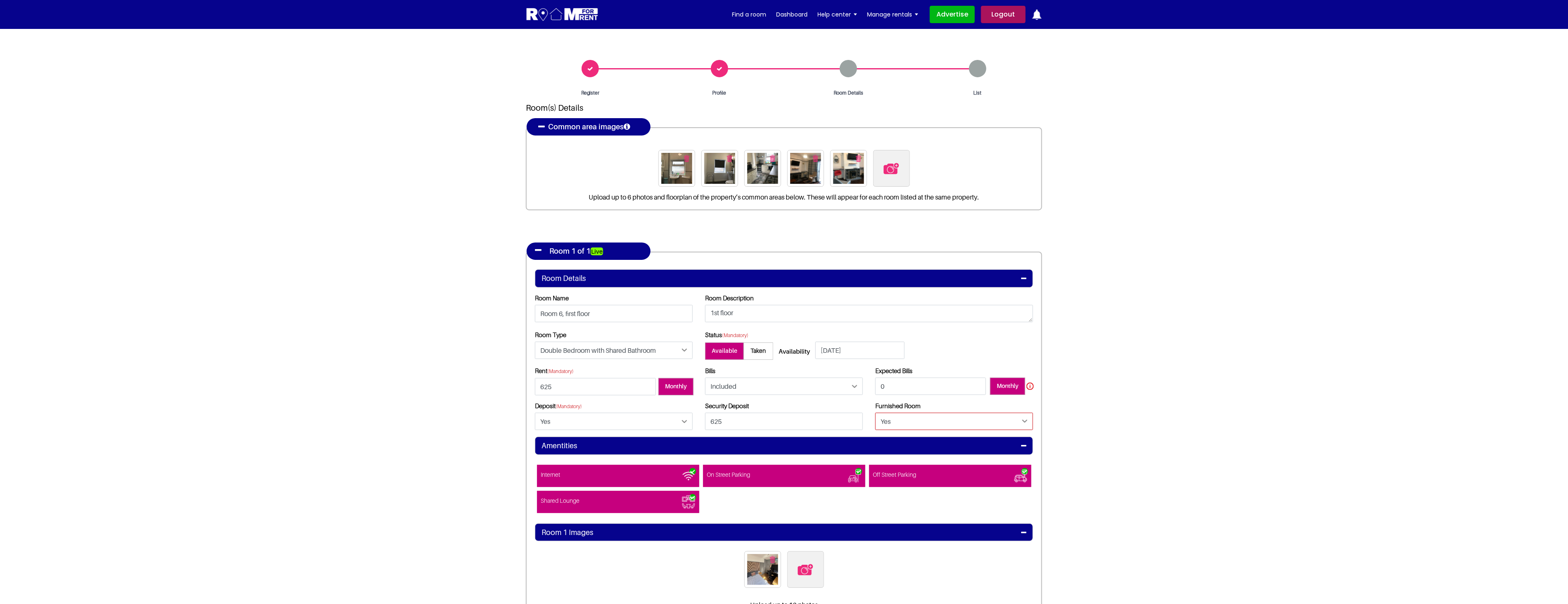
click at [875, 413] on select "Please Select Yes No" at bounding box center [954, 421] width 158 height 17
click at [1096, 451] on section "Register Profile Room Details List Room(s) Details" at bounding box center [784, 389] width 1568 height 721
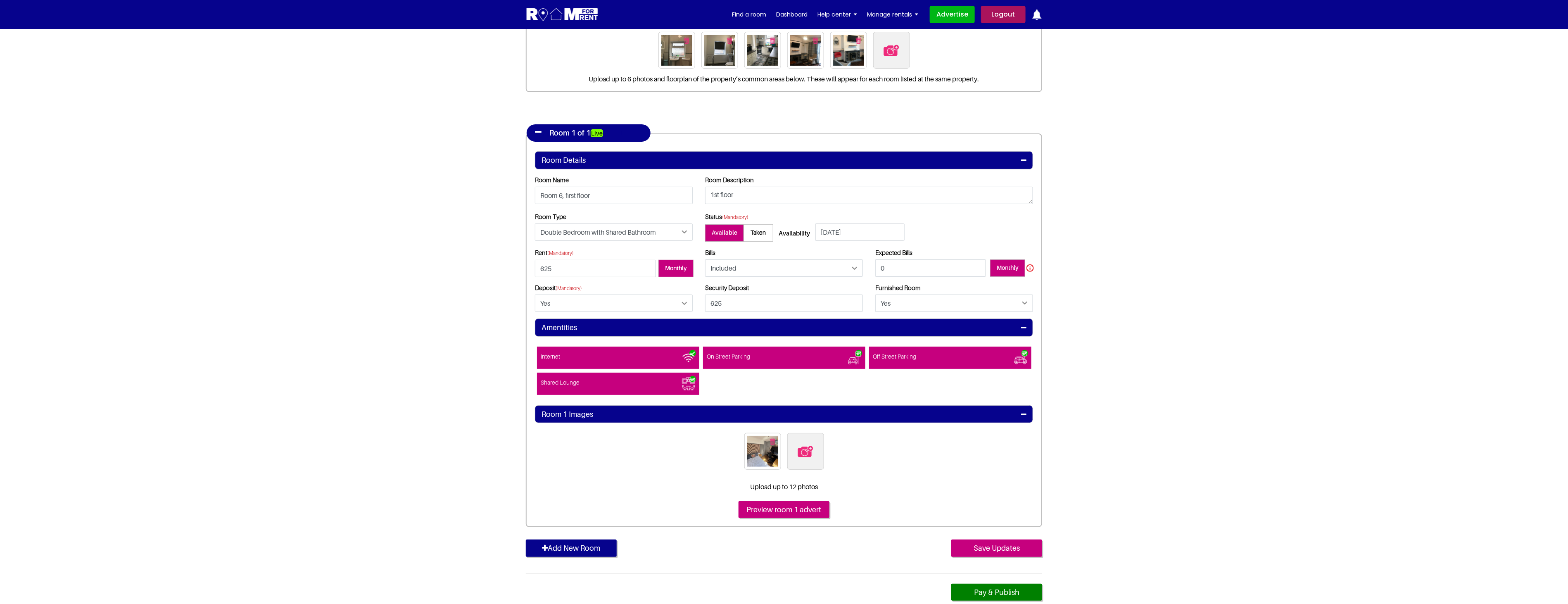
scroll to position [138, 0]
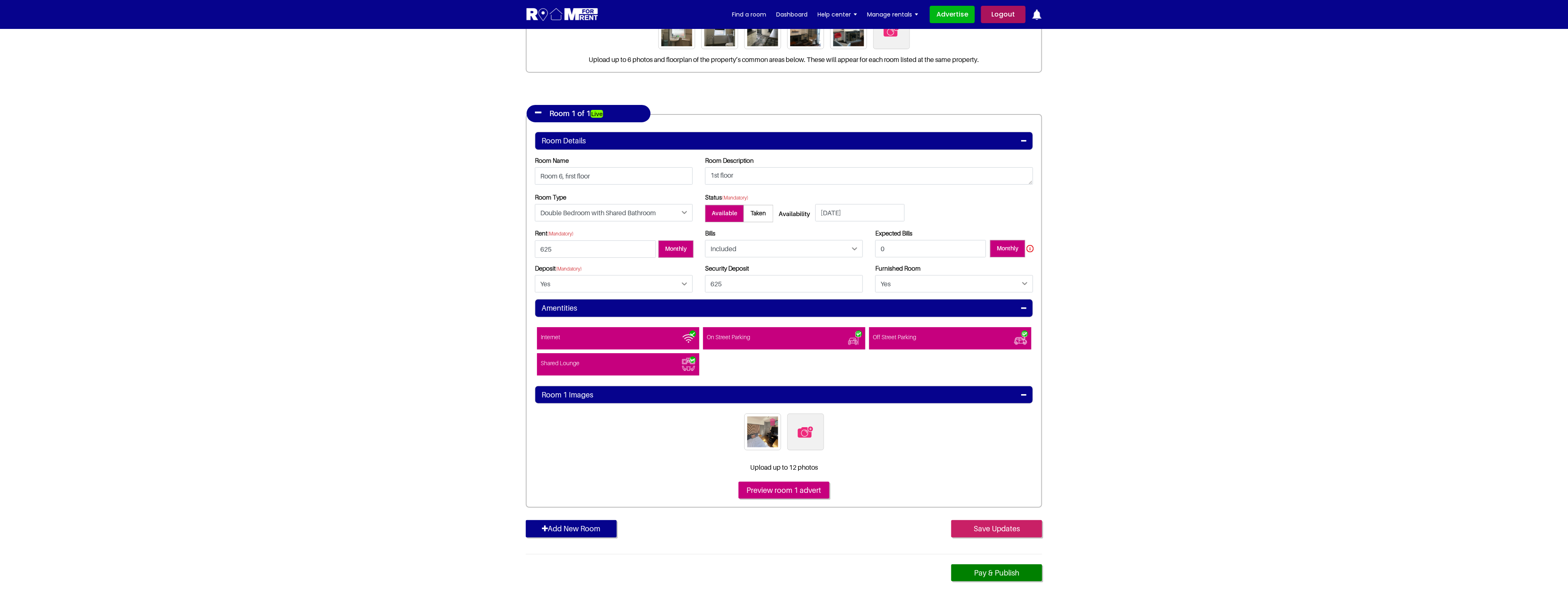
click at [996, 530] on input "Save Updates" at bounding box center [996, 529] width 91 height 17
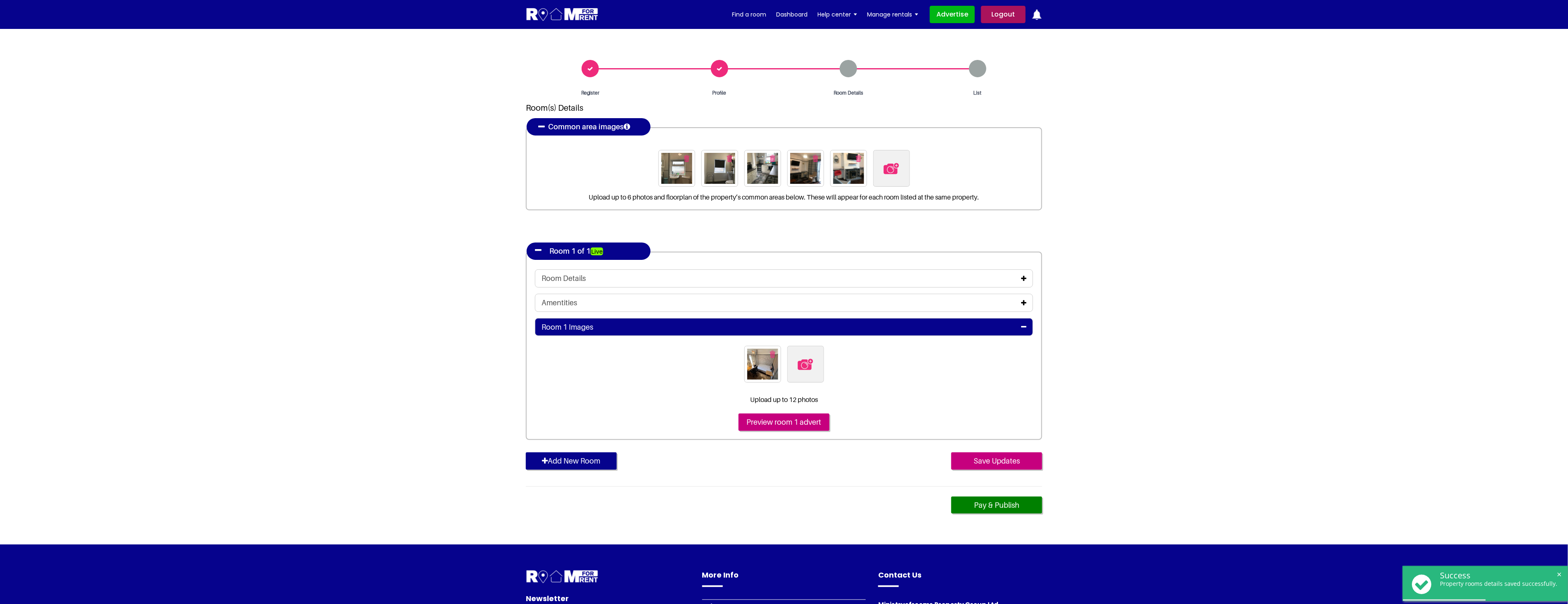
click at [808, 367] on img at bounding box center [805, 364] width 17 height 17
click at [808, 356] on input "file" at bounding box center [850, 350] width 127 height 10
type input "C:\fakepath\14BAR6_1.jpg"
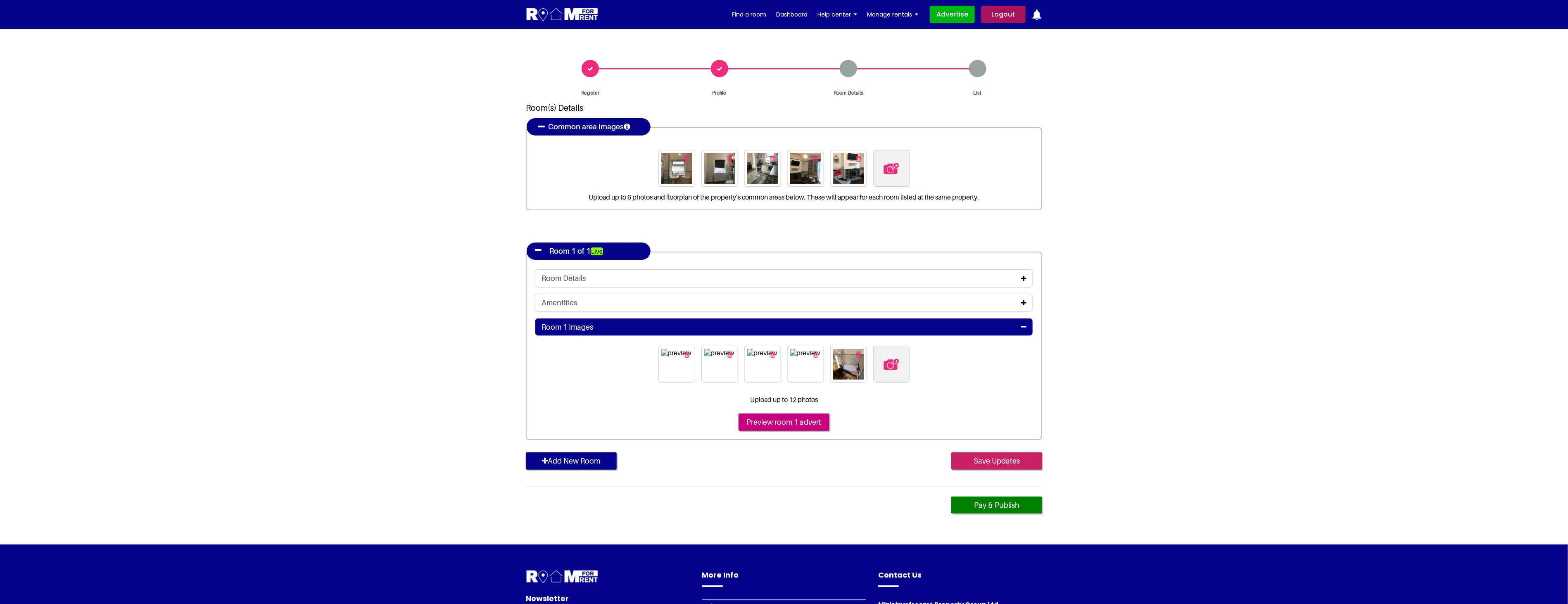
click at [1000, 460] on input "Save Updates" at bounding box center [996, 461] width 91 height 17
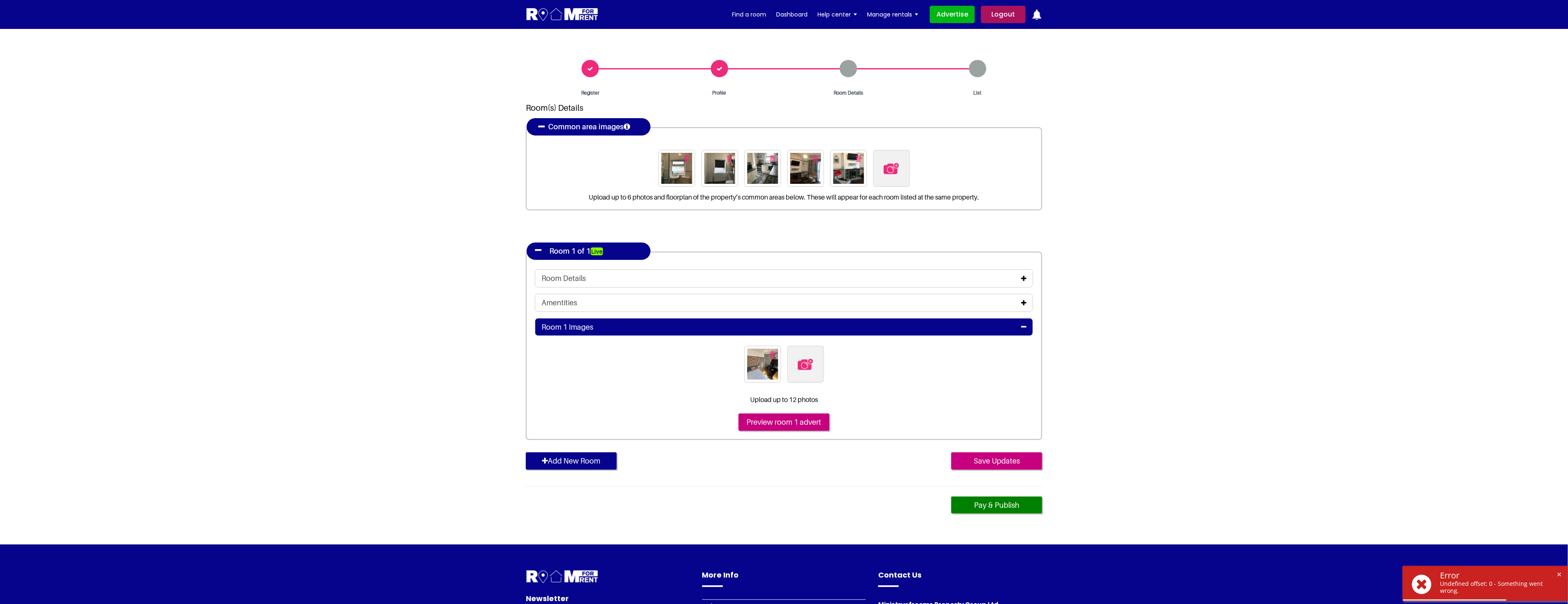
click at [807, 366] on img at bounding box center [805, 364] width 17 height 17
click at [807, 356] on input "file" at bounding box center [850, 350] width 127 height 10
type input "C:\fakepath\14BAR6_1.jpg"
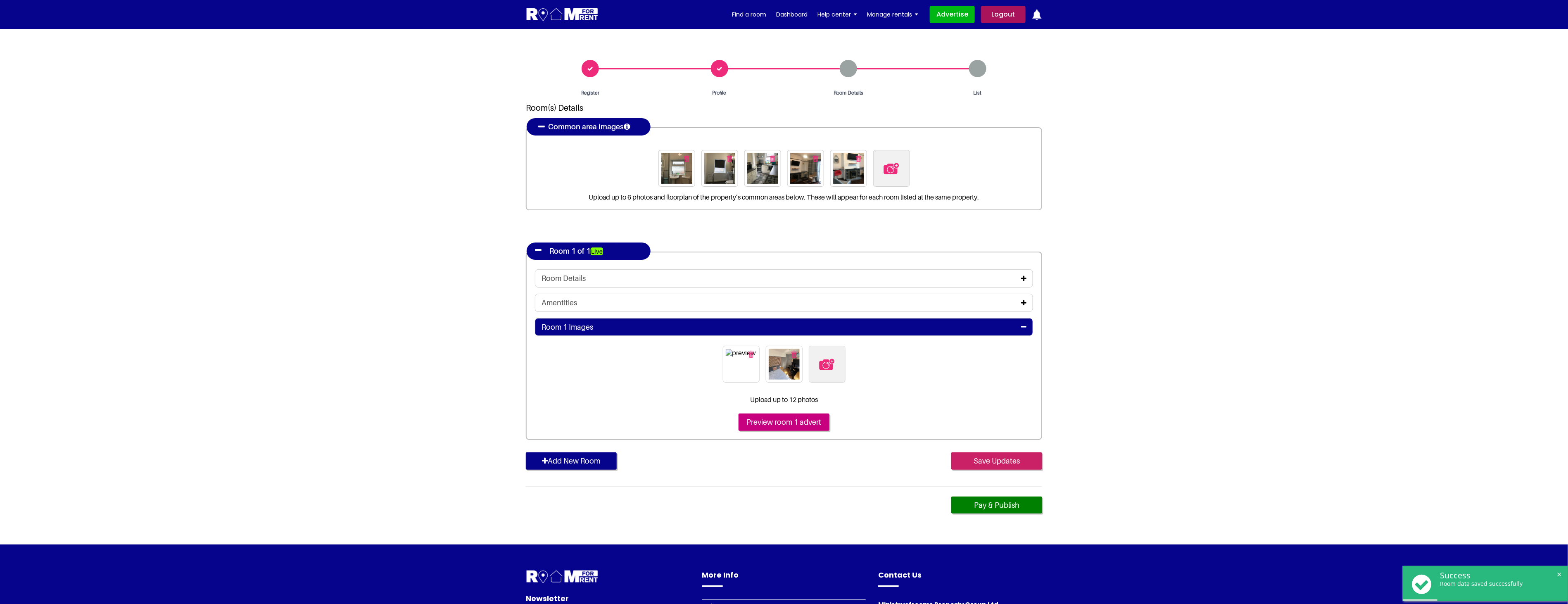
click at [1010, 459] on input "Save Updates" at bounding box center [996, 461] width 91 height 17
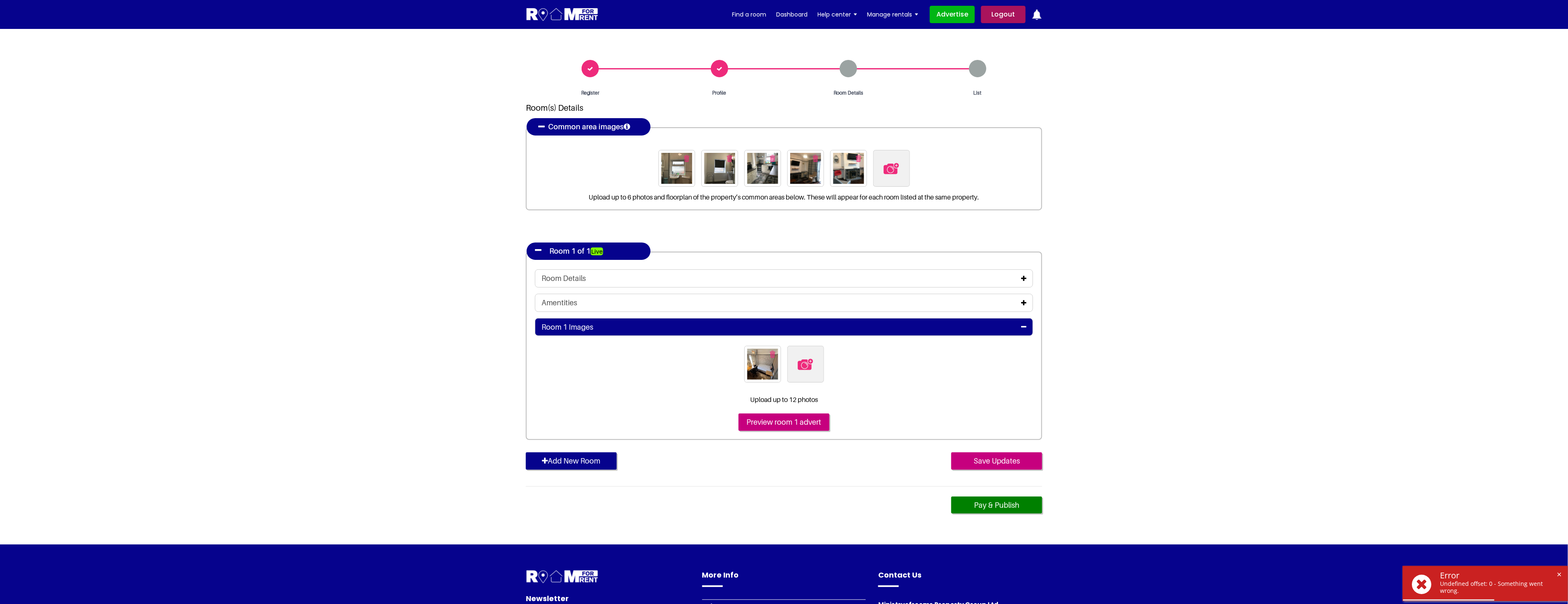
click at [808, 367] on img at bounding box center [805, 364] width 17 height 17
click at [808, 356] on input "file" at bounding box center [850, 350] width 127 height 10
type input "C:\fakepath\14BAR6_3.jpg"
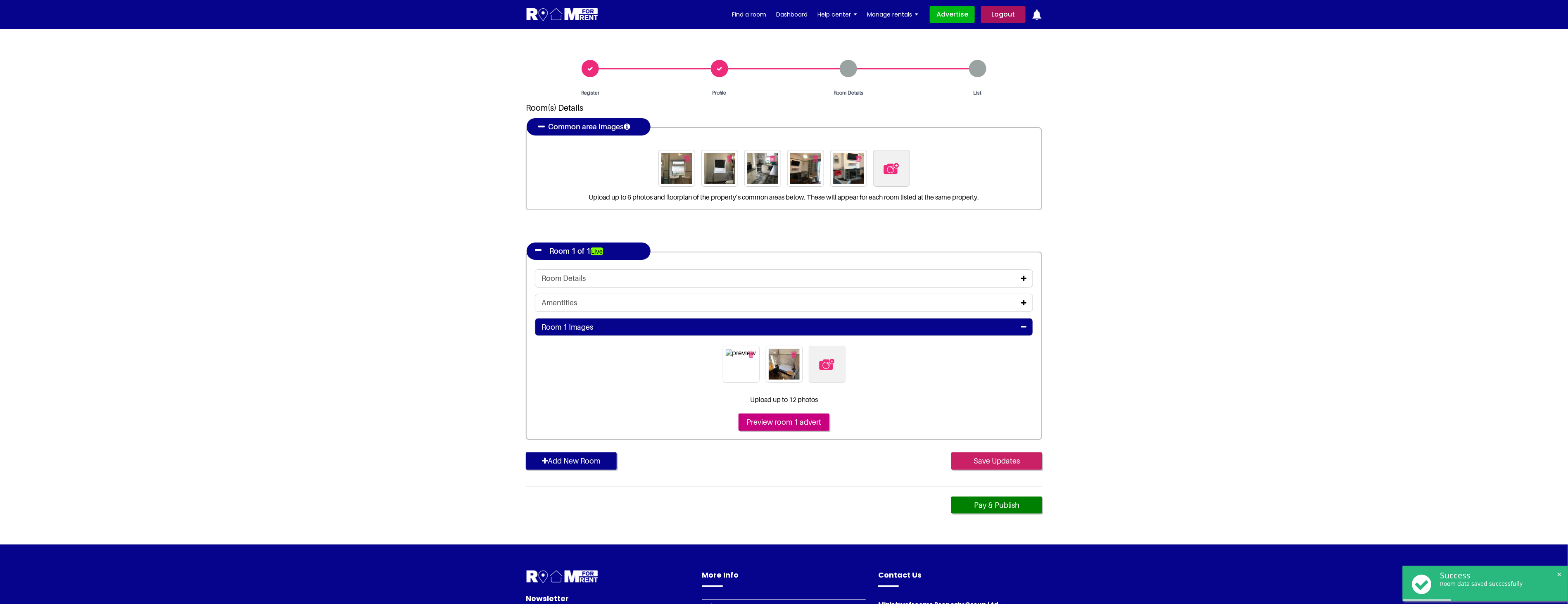
click at [1004, 459] on input "Save Updates" at bounding box center [996, 461] width 91 height 17
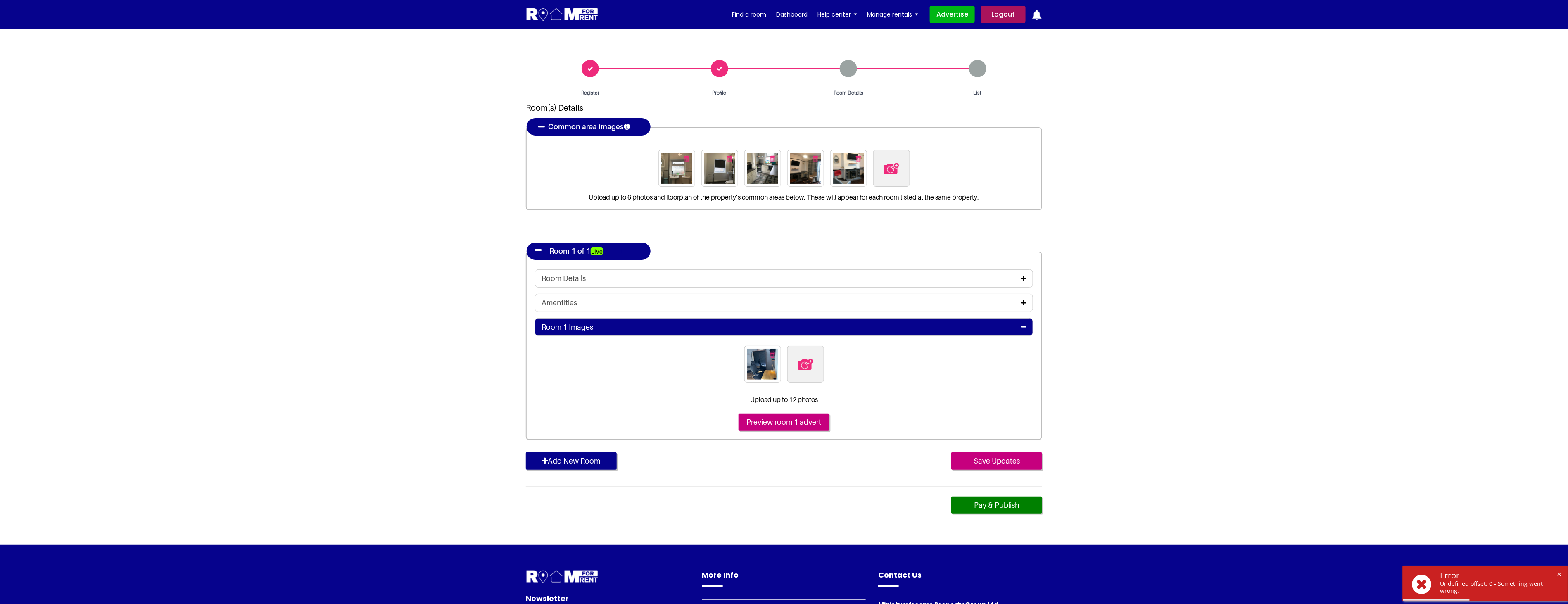
click at [791, 368] on label at bounding box center [806, 364] width 37 height 37
click at [791, 356] on input "file" at bounding box center [850, 350] width 127 height 10
type input "C:\fakepath\14BAR6_4.jpg"
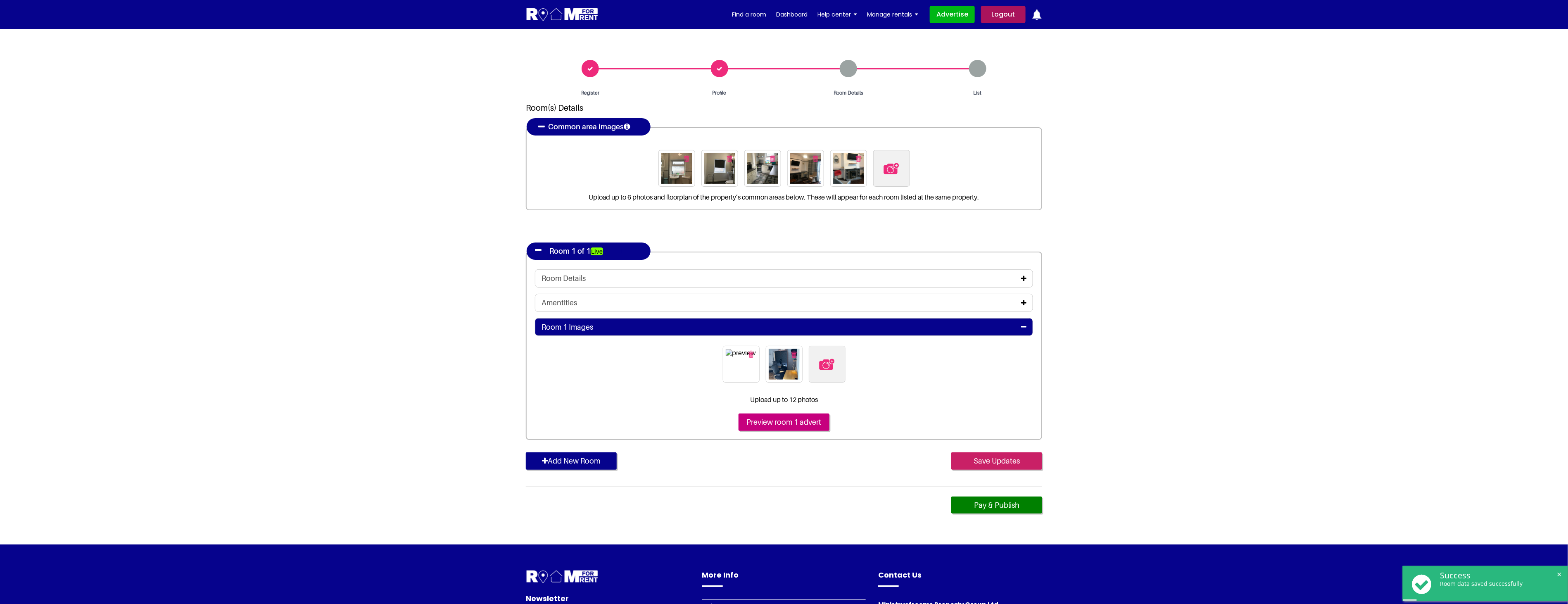
click at [1018, 462] on input "Save Updates" at bounding box center [996, 461] width 91 height 17
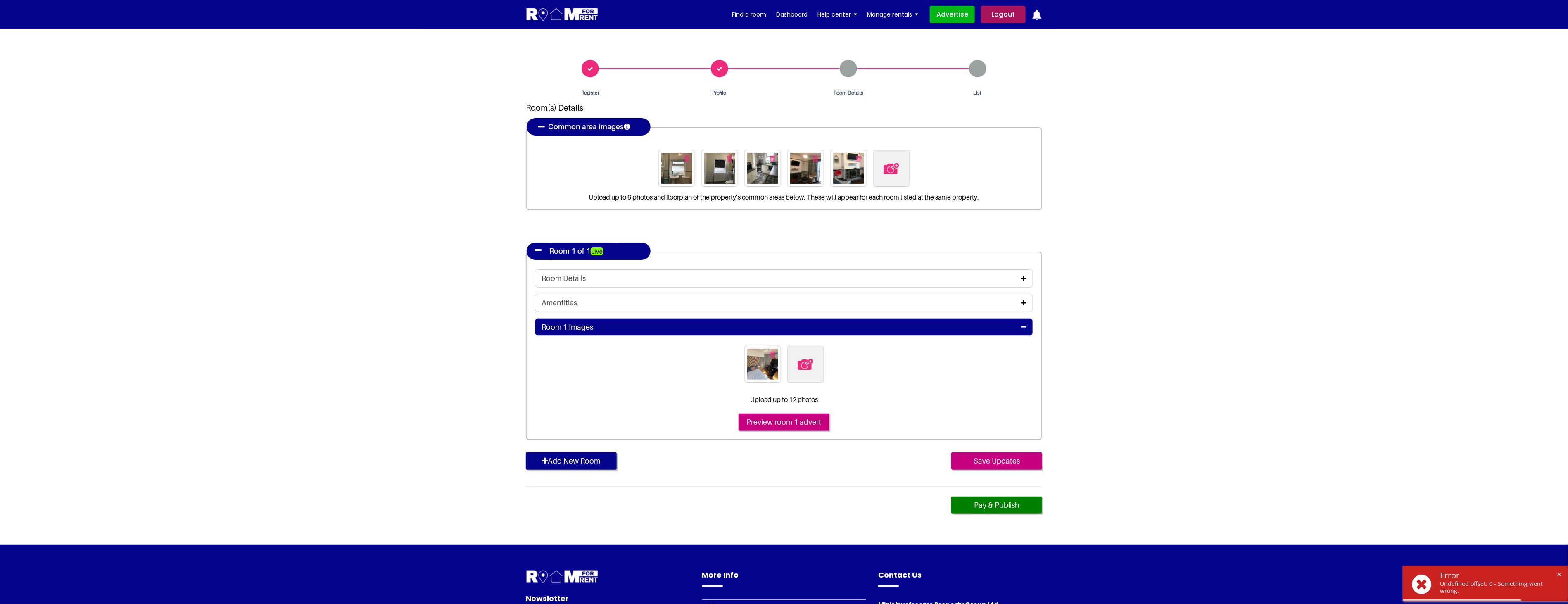
click at [803, 360] on img at bounding box center [805, 364] width 17 height 17
click at [803, 356] on input "file" at bounding box center [850, 350] width 127 height 10
type input "C:\fakepath\14BAR6_1.jpg"
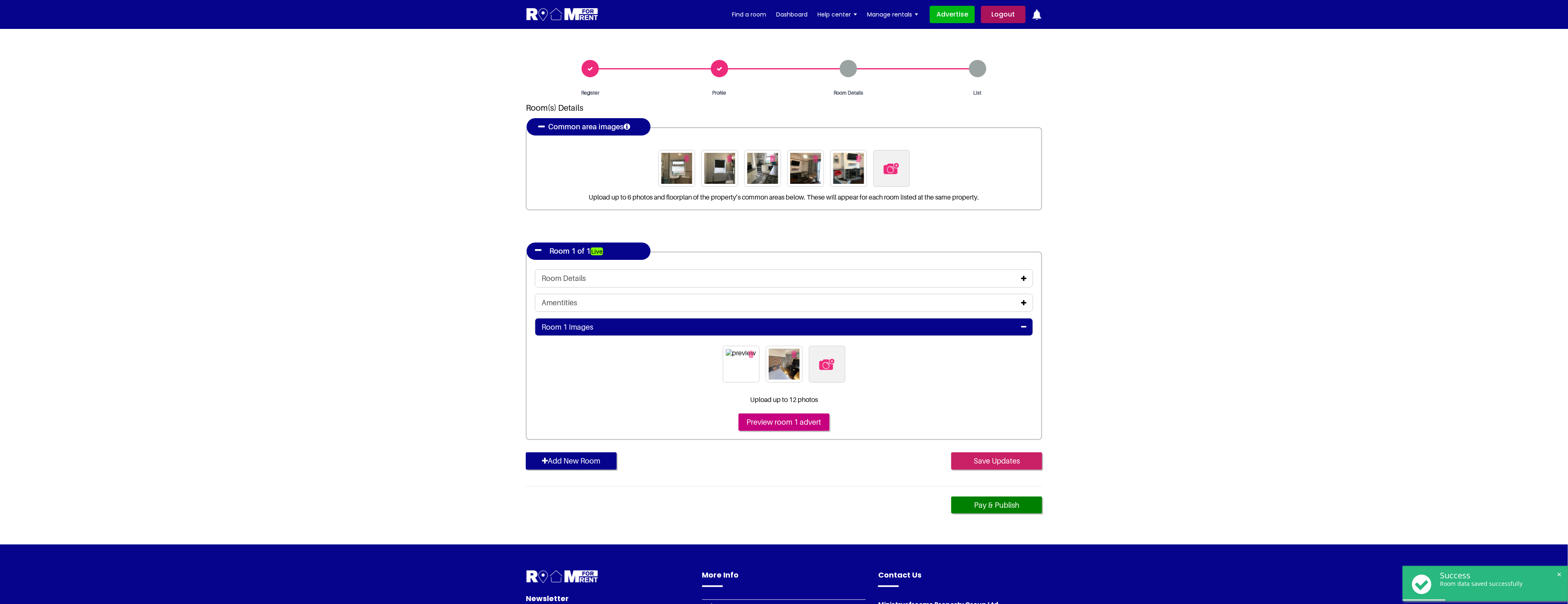
click at [990, 459] on input "Save Updates" at bounding box center [996, 461] width 91 height 17
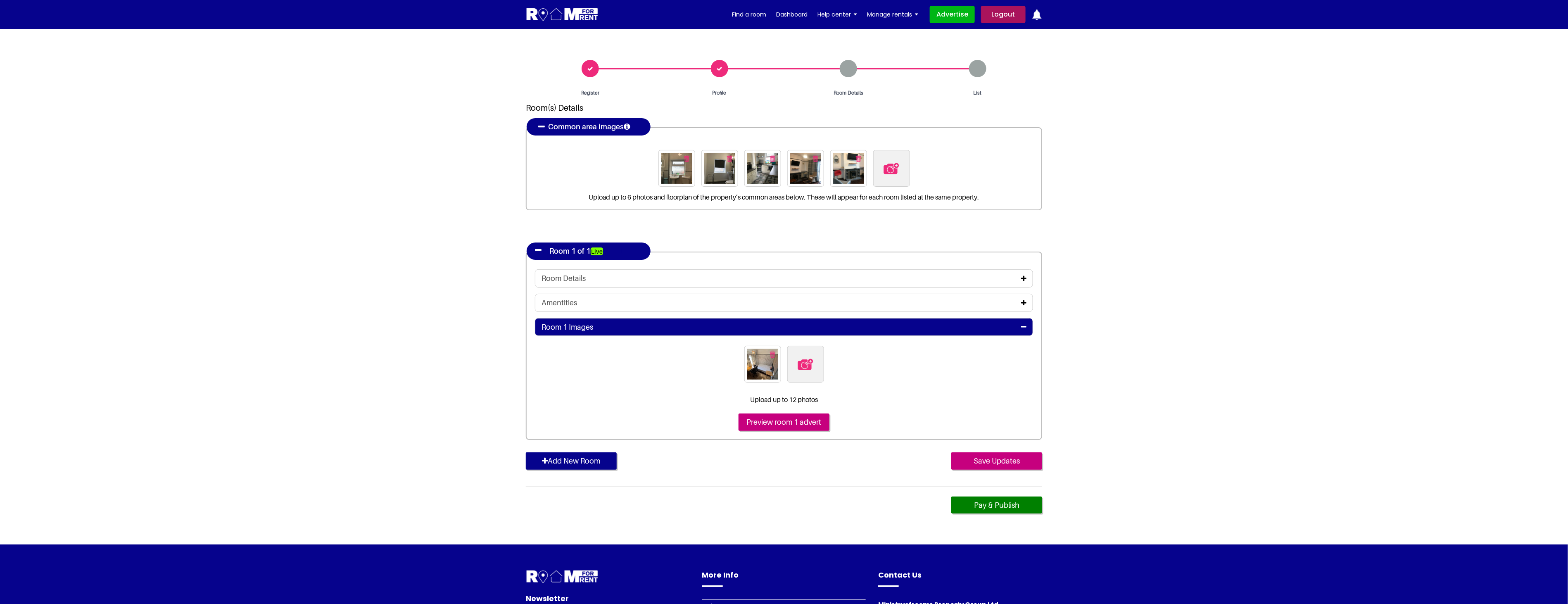
click at [810, 364] on img at bounding box center [805, 364] width 17 height 17
click at [810, 356] on input "file" at bounding box center [850, 350] width 127 height 10
type input "C:\fakepath\14BAR6_3.jpg"
click at [1009, 462] on input "Save Updates" at bounding box center [996, 461] width 91 height 17
click at [793, 367] on label at bounding box center [806, 364] width 37 height 37
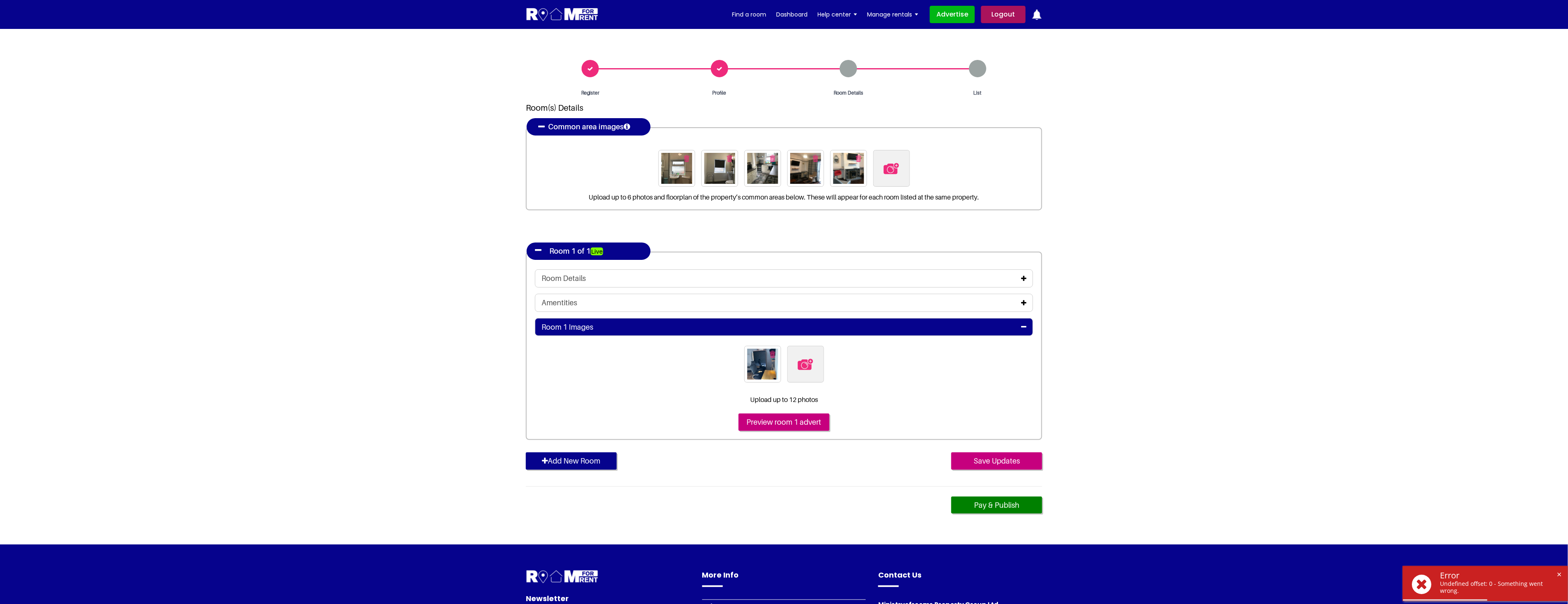
click at [793, 356] on input "file" at bounding box center [850, 350] width 127 height 10
click at [1021, 279] on icon at bounding box center [1023, 278] width 6 height 7
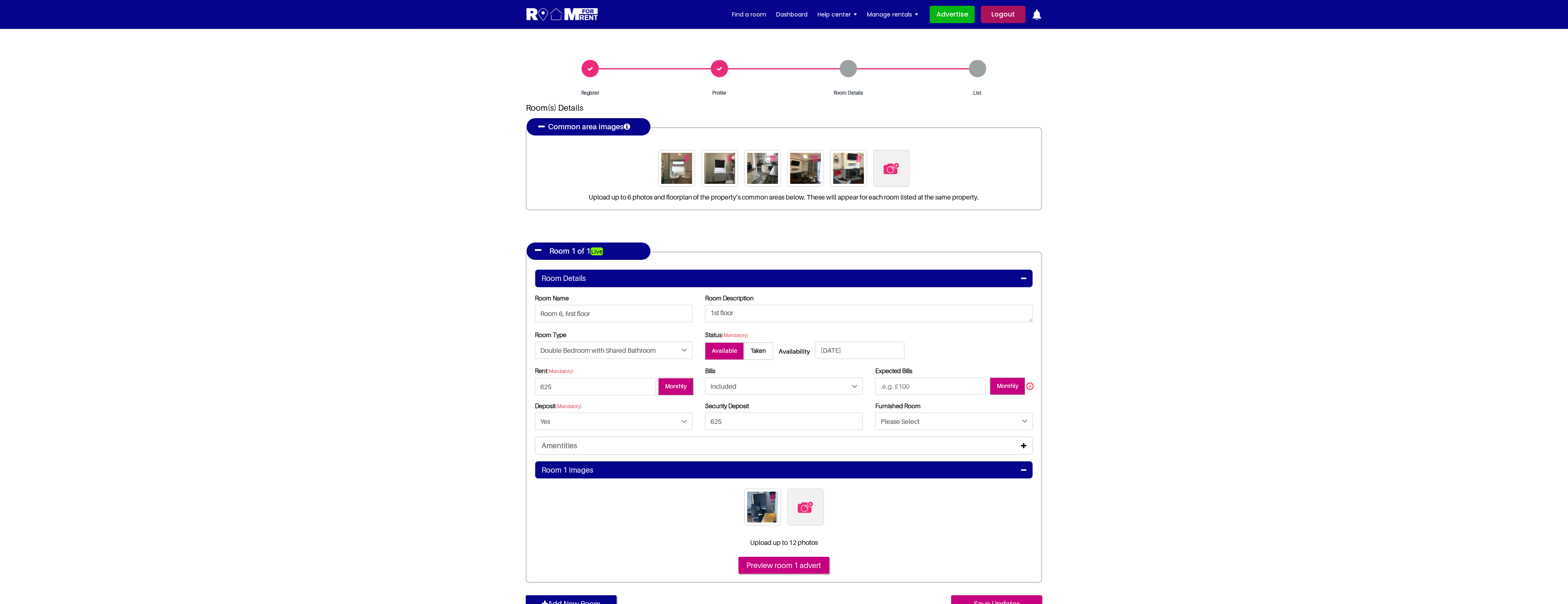
click at [1021, 279] on icon at bounding box center [1023, 278] width 6 height 7
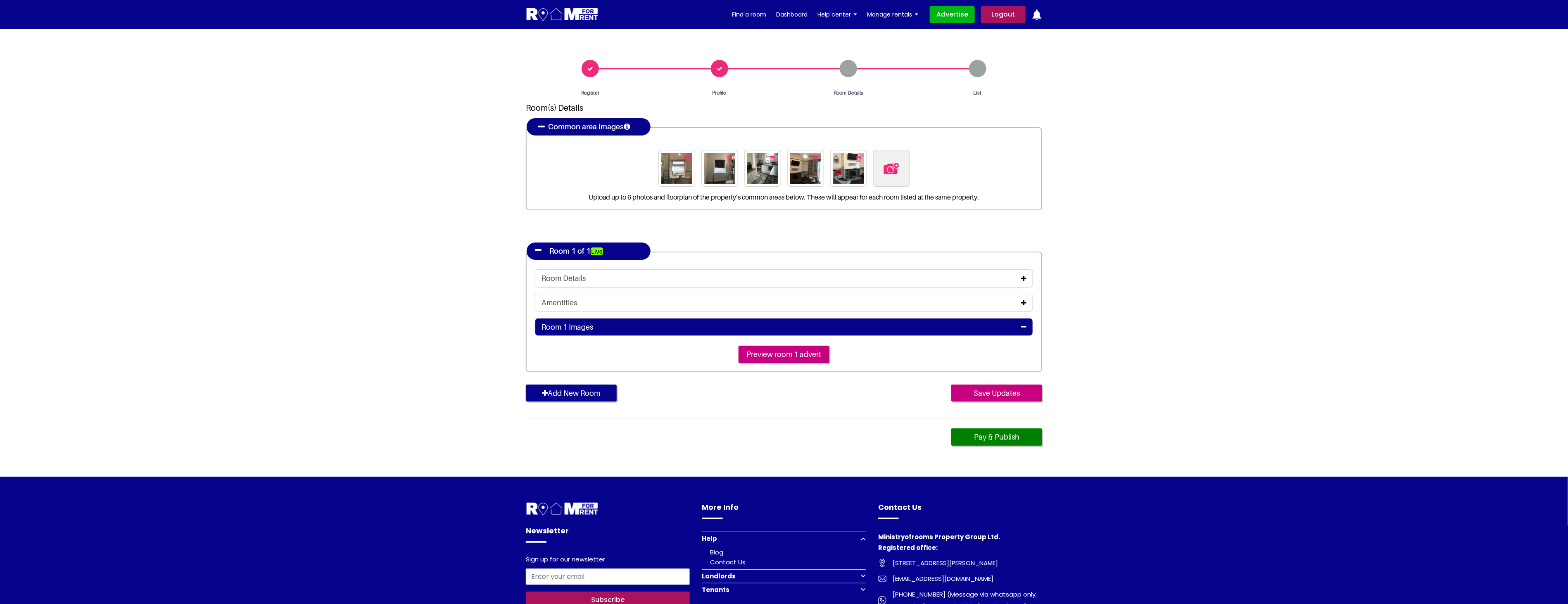
click at [1026, 300] on icon at bounding box center [1023, 303] width 6 height 7
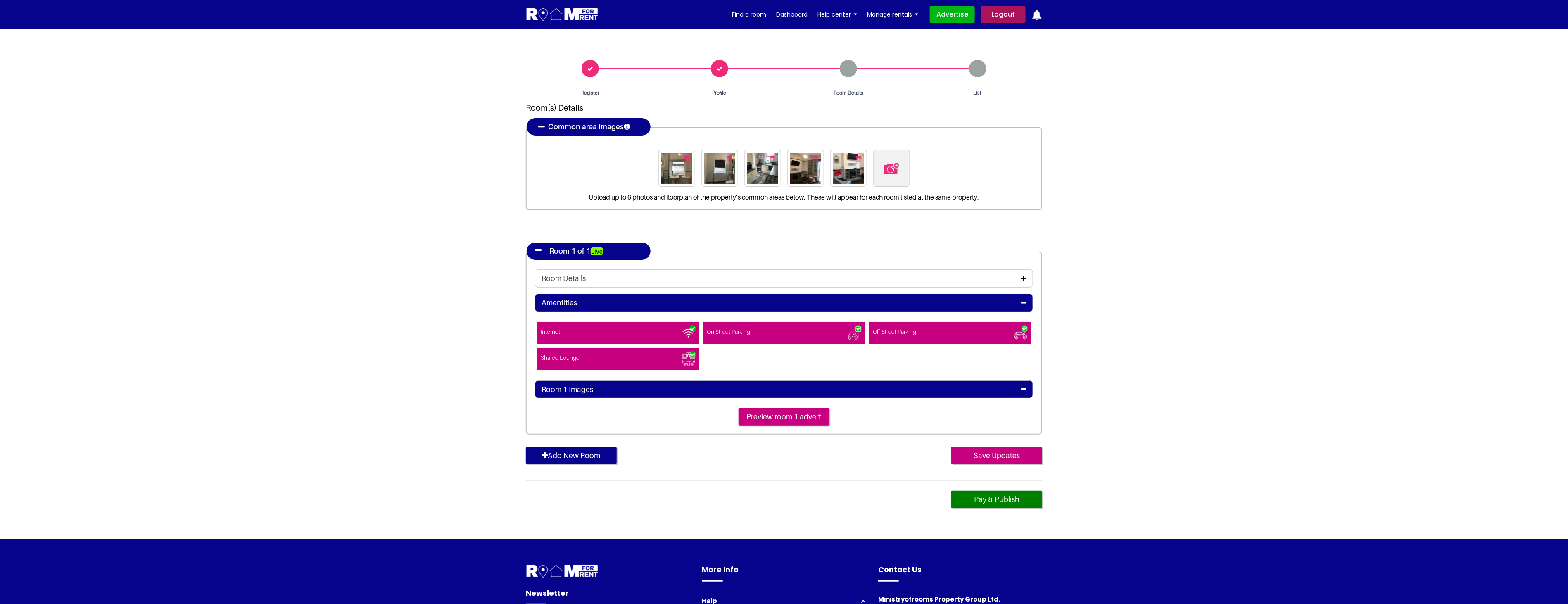
click at [1010, 330] on span at bounding box center [950, 333] width 163 height 22
click at [873, 326] on input"] "Off Street Parking" at bounding box center [873, 326] width 0 height 0
click at [1013, 449] on input "Save Updates" at bounding box center [996, 455] width 91 height 17
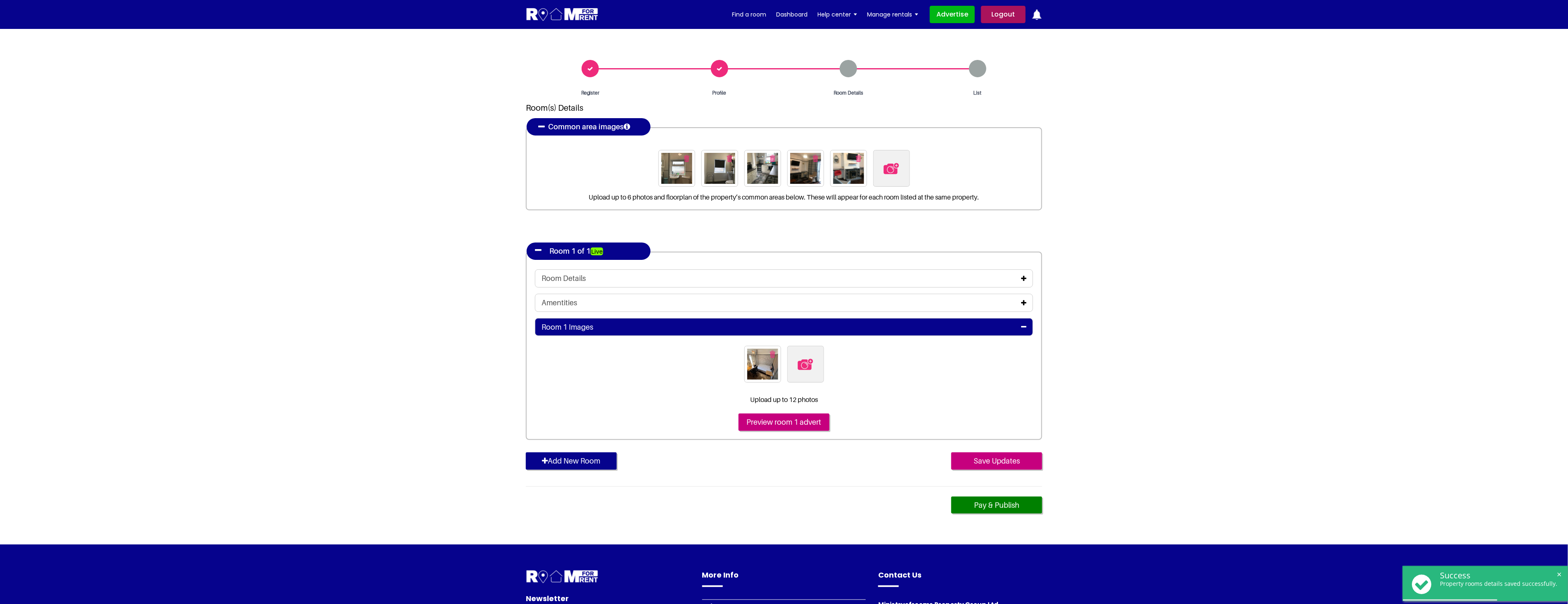
click at [1025, 277] on icon at bounding box center [1023, 278] width 6 height 7
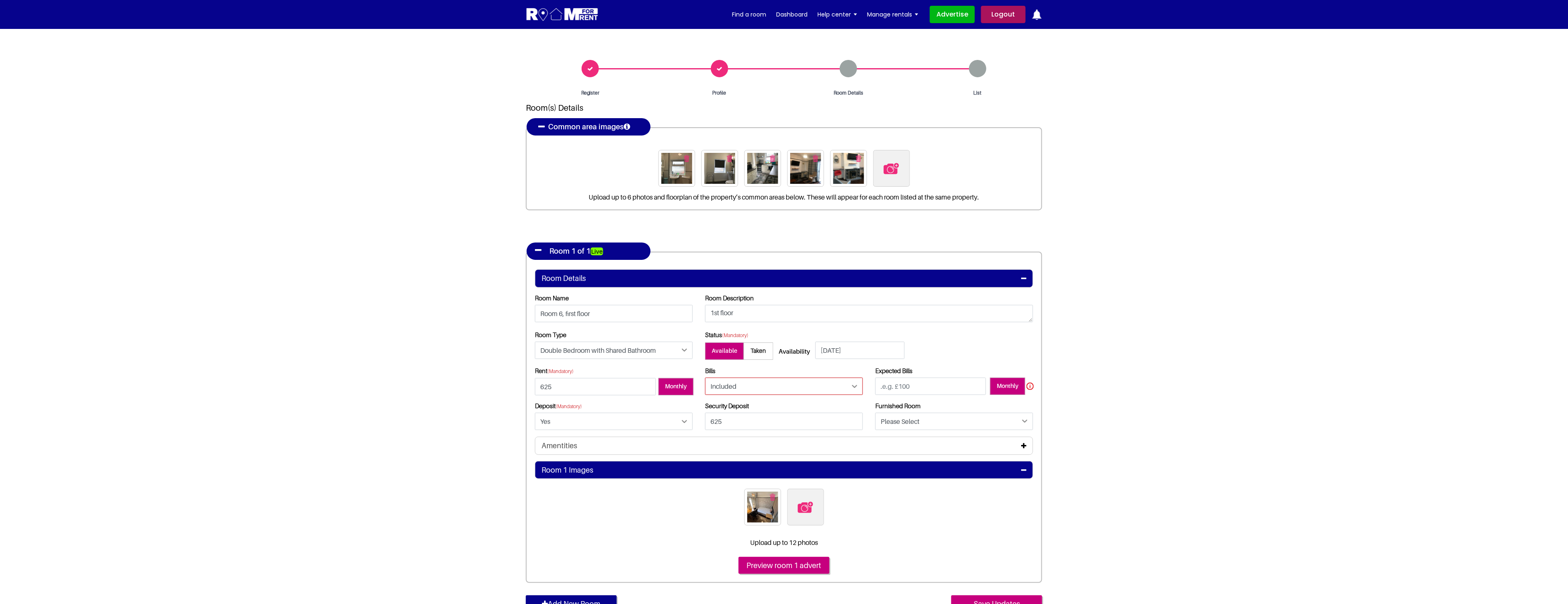
click at [830, 383] on select "Please Select Included Excluded" at bounding box center [784, 386] width 158 height 17
click at [705, 377] on select "Please Select Included Excluded" at bounding box center [784, 386] width 158 height 17
click at [766, 385] on select "Please Select Included Excluded" at bounding box center [784, 386] width 158 height 17
select select "Included"
click at [705, 377] on select "Please Select Included Excluded" at bounding box center [784, 386] width 158 height 17
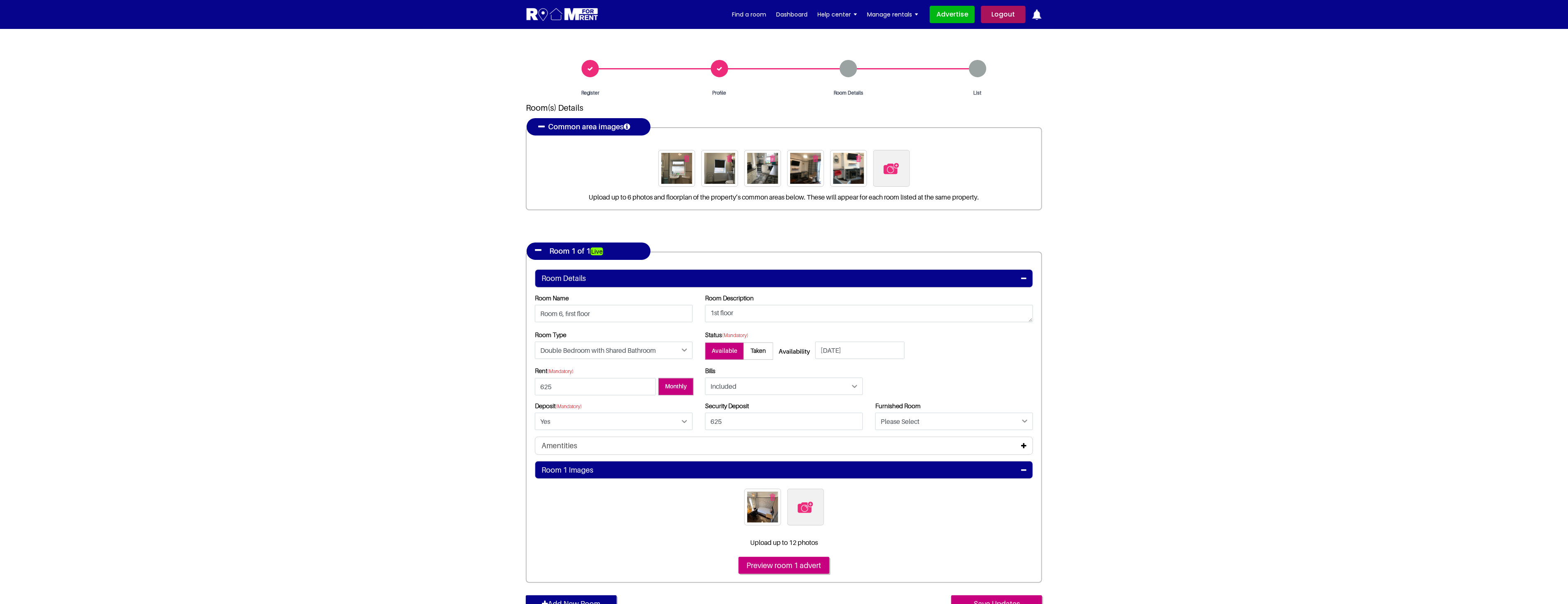
click at [1122, 364] on section "Register Profile Room Details List Room(s) Details" at bounding box center [784, 358] width 1568 height 658
click at [839, 385] on select "Please Select Included Excluded" at bounding box center [784, 386] width 158 height 17
click at [705, 377] on select "Please Select Included Excluded" at bounding box center [784, 386] width 158 height 17
click at [1050, 361] on section "Register Profile Room Details List Room(s) Details" at bounding box center [784, 358] width 1568 height 658
click at [942, 418] on select "Please Select Yes No" at bounding box center [954, 421] width 158 height 17
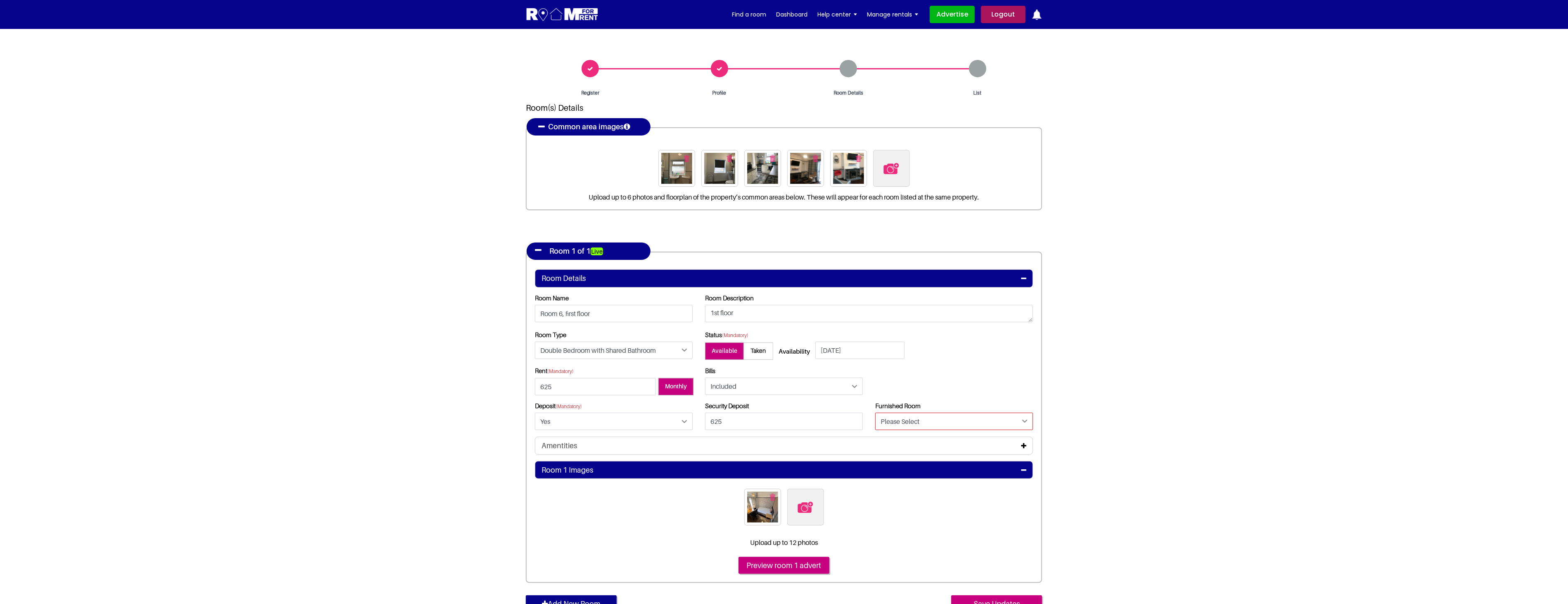
select select "Yes"
click at [875, 413] on select "Please Select Yes No" at bounding box center [954, 421] width 158 height 17
click at [1070, 444] on section "Register Profile Room Details List Room(s) Details" at bounding box center [784, 358] width 1568 height 658
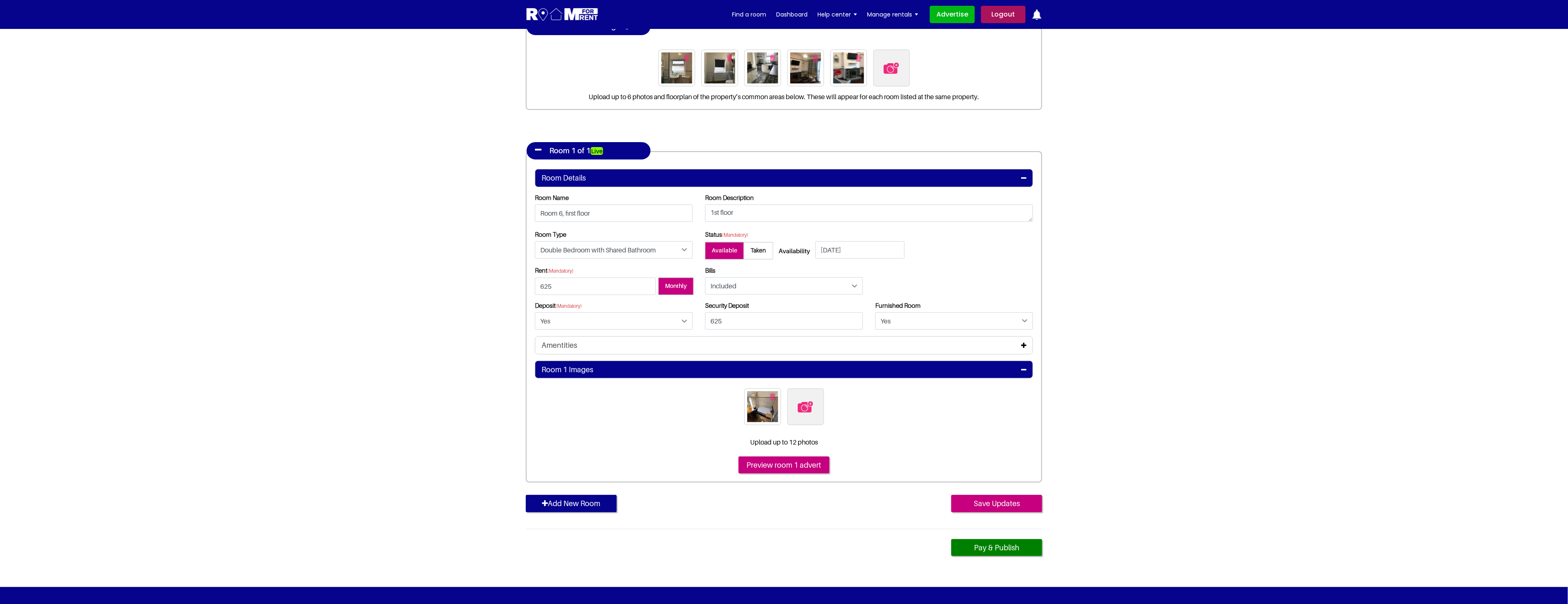
scroll to position [138, 0]
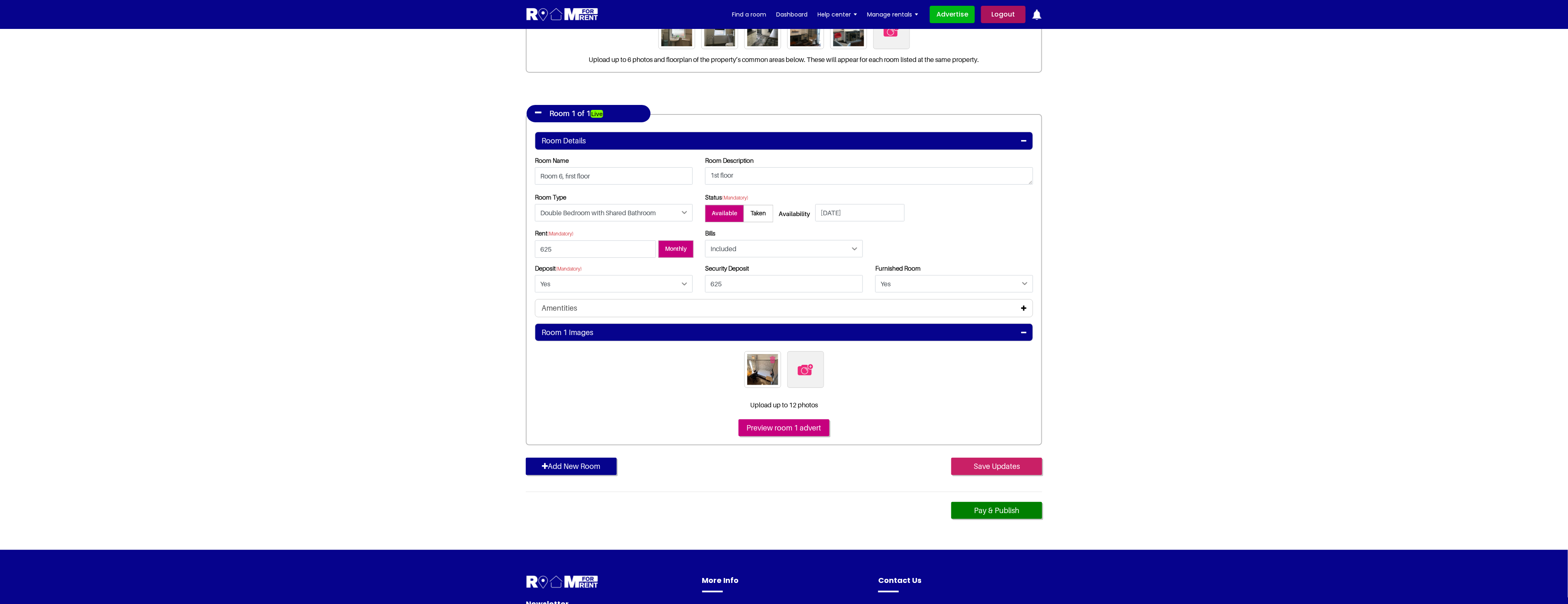
click at [988, 465] on input "Save Updates" at bounding box center [996, 466] width 91 height 17
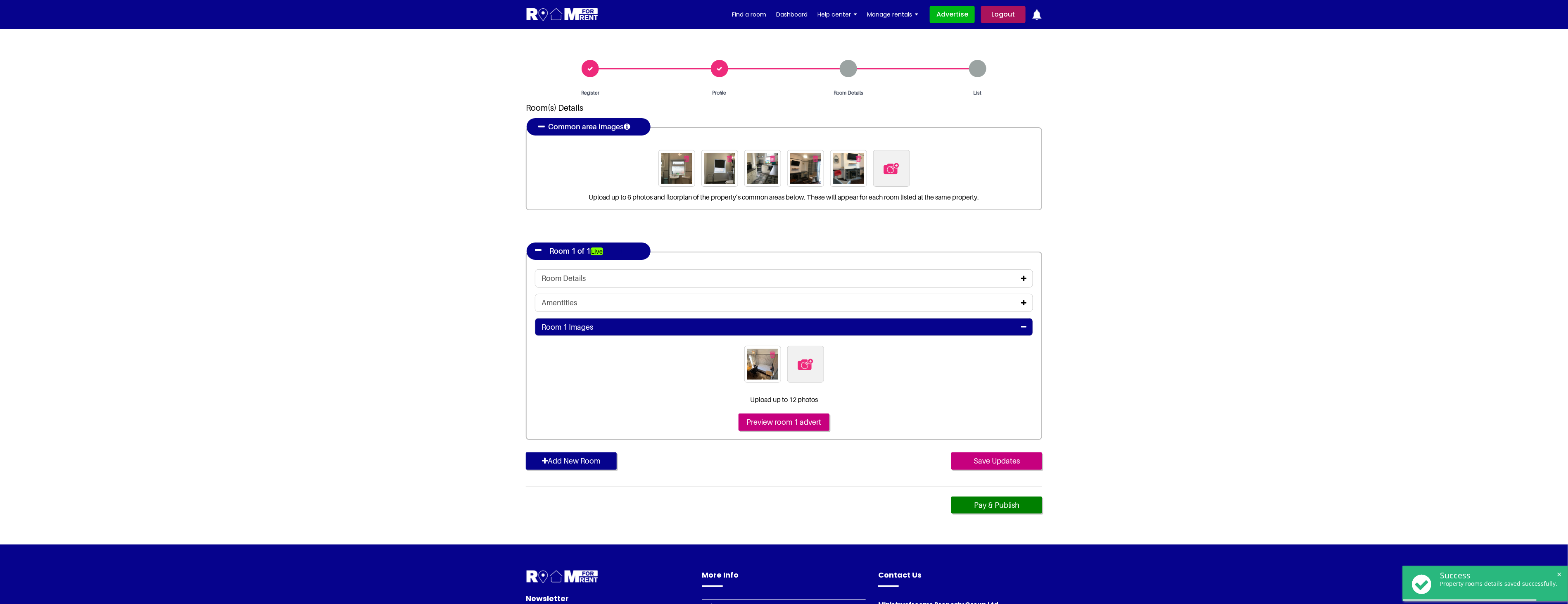
click at [811, 368] on img at bounding box center [805, 364] width 17 height 17
click at [811, 356] on input "file" at bounding box center [850, 350] width 127 height 10
type input "C:\fakepath\14BAR6_2.jpg"
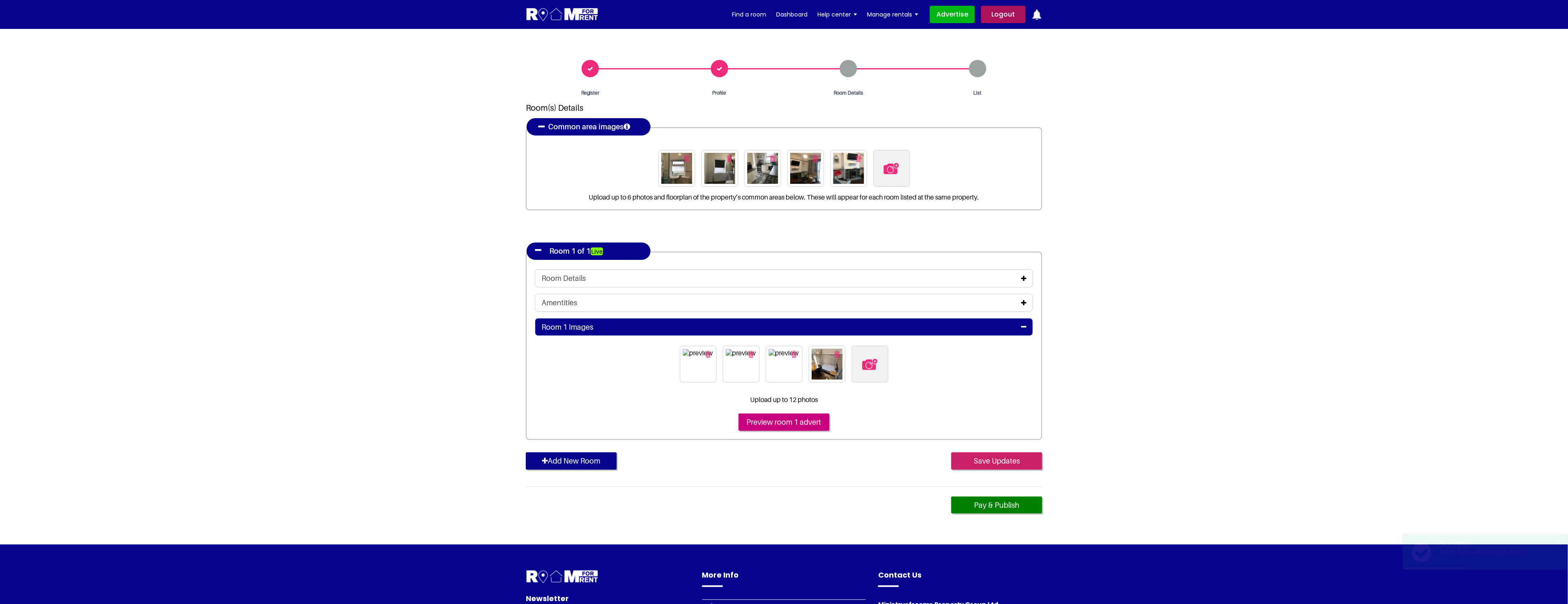
click at [1001, 457] on input "Save Updates" at bounding box center [996, 461] width 91 height 17
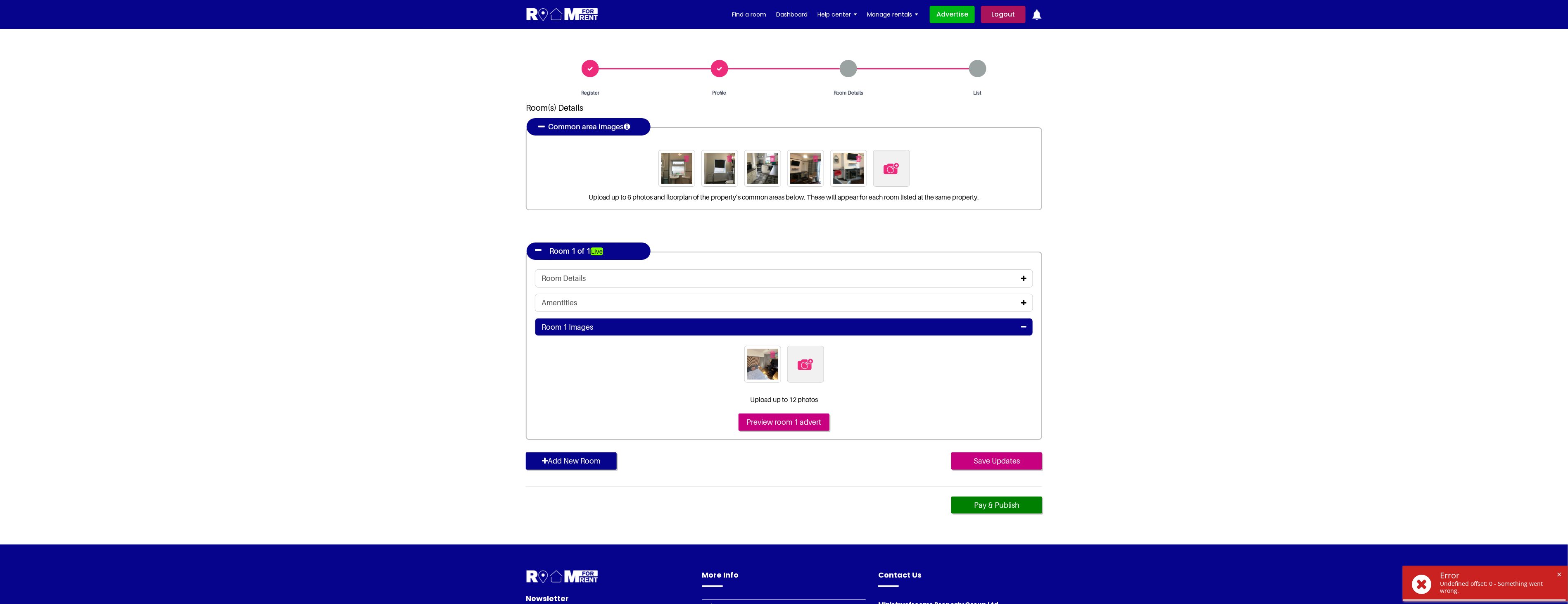
click at [1024, 277] on icon at bounding box center [1023, 278] width 6 height 7
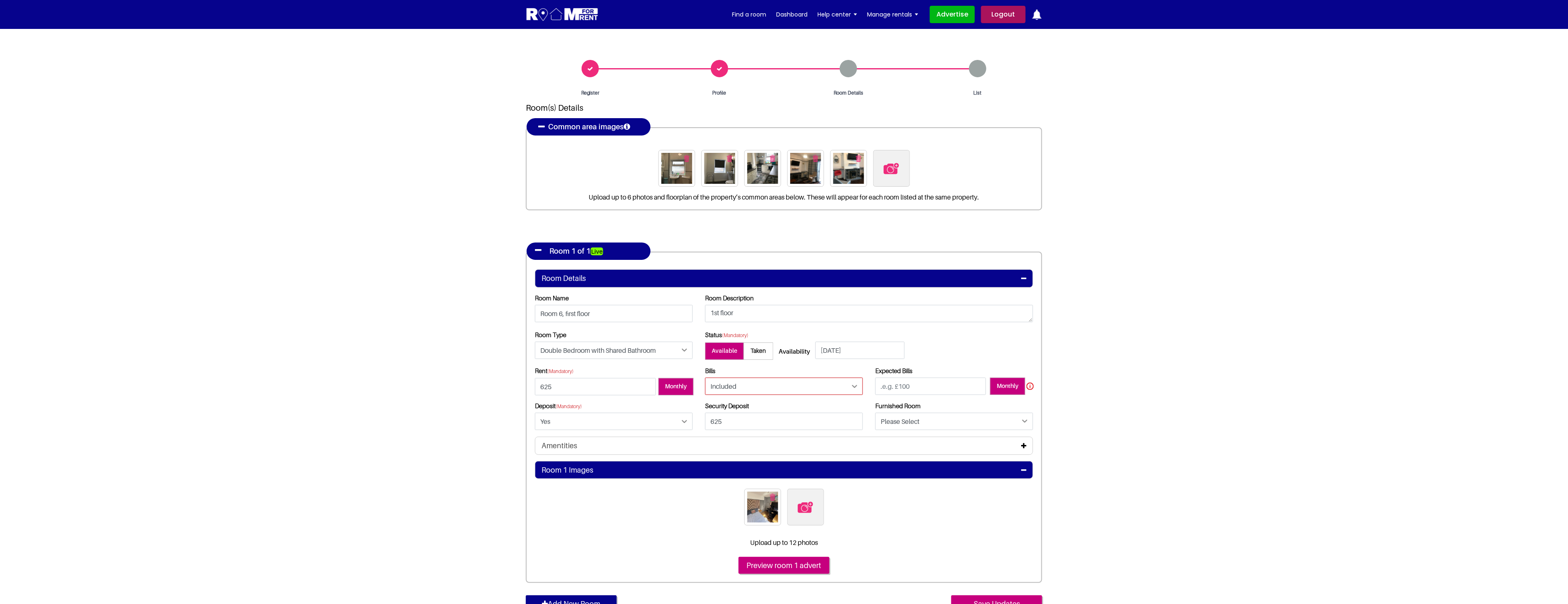
click at [836, 381] on select "Please Select Included Excluded" at bounding box center [784, 386] width 158 height 17
click at [705, 377] on select "Please Select Included Excluded" at bounding box center [784, 386] width 158 height 17
click at [820, 388] on select "Please Select Included Excluded" at bounding box center [784, 386] width 158 height 17
select select "Excluded"
click at [705, 377] on select "Please Select Included Excluded" at bounding box center [784, 386] width 158 height 17
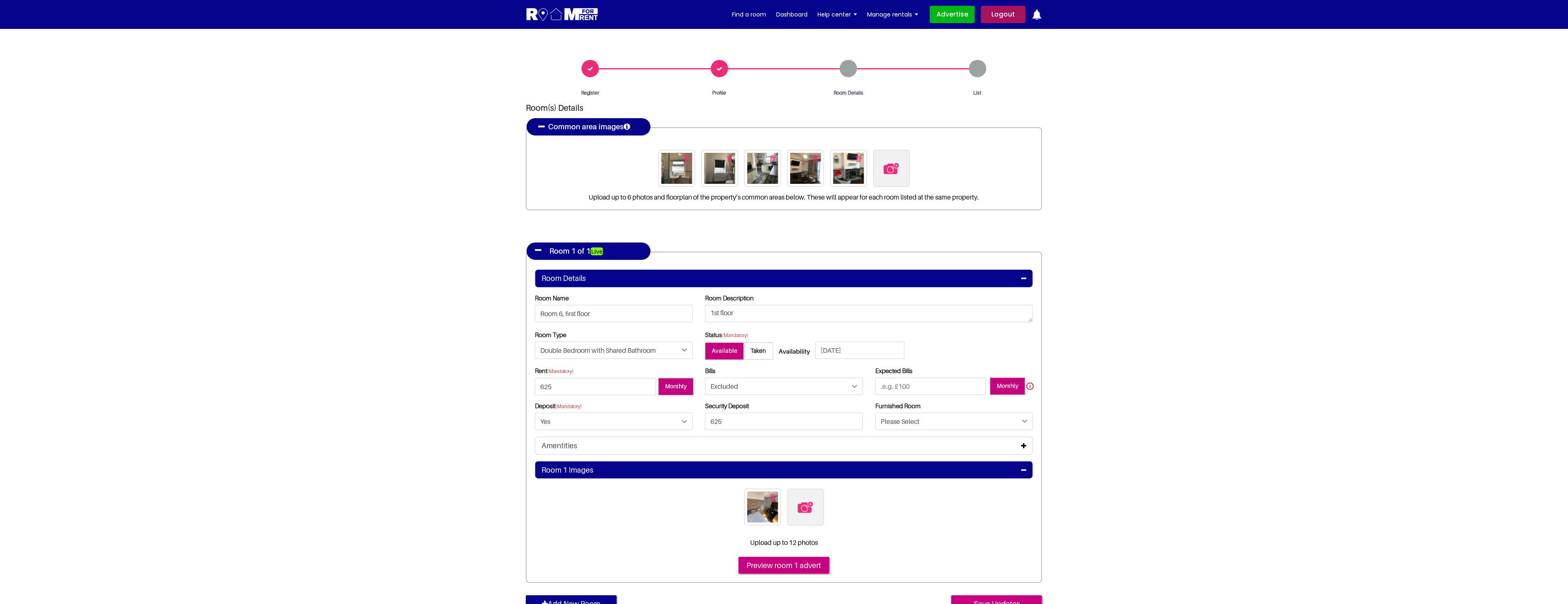
click at [1173, 409] on section "Register Profile Room Details List Room(s) Details" at bounding box center [784, 358] width 1568 height 658
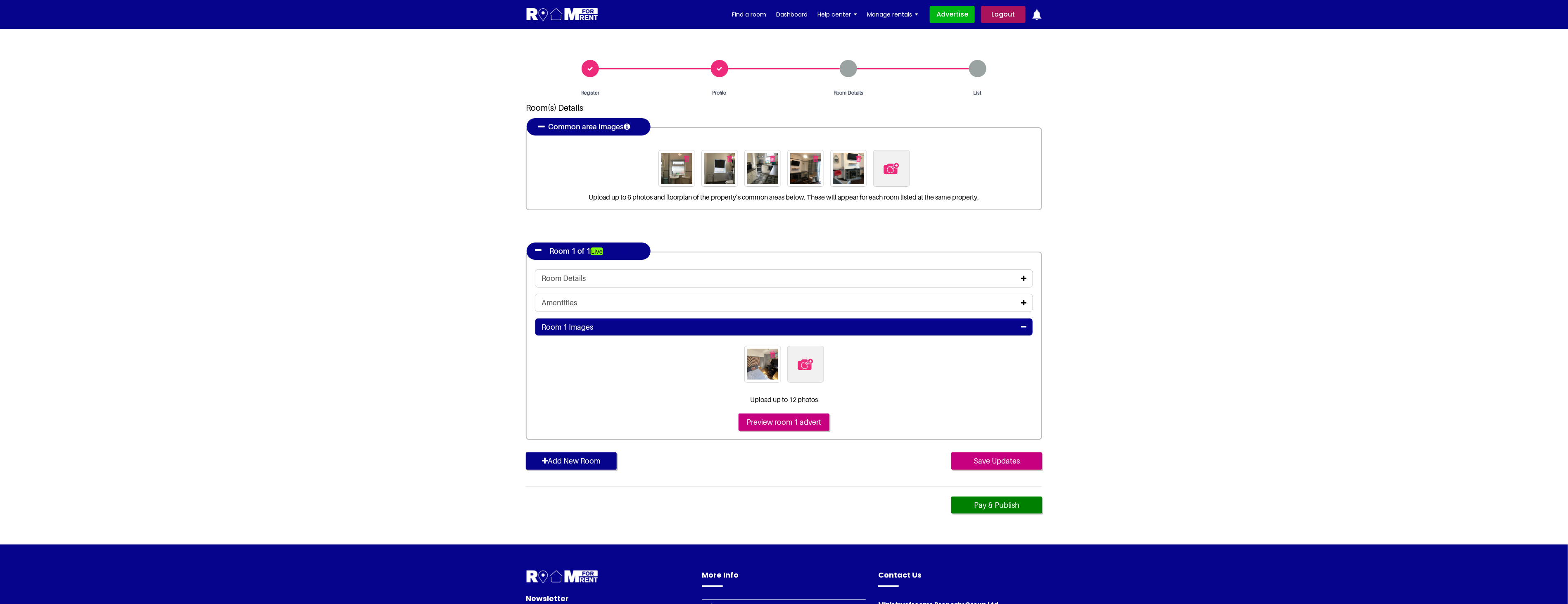
click at [1025, 301] on icon at bounding box center [1023, 303] width 6 height 7
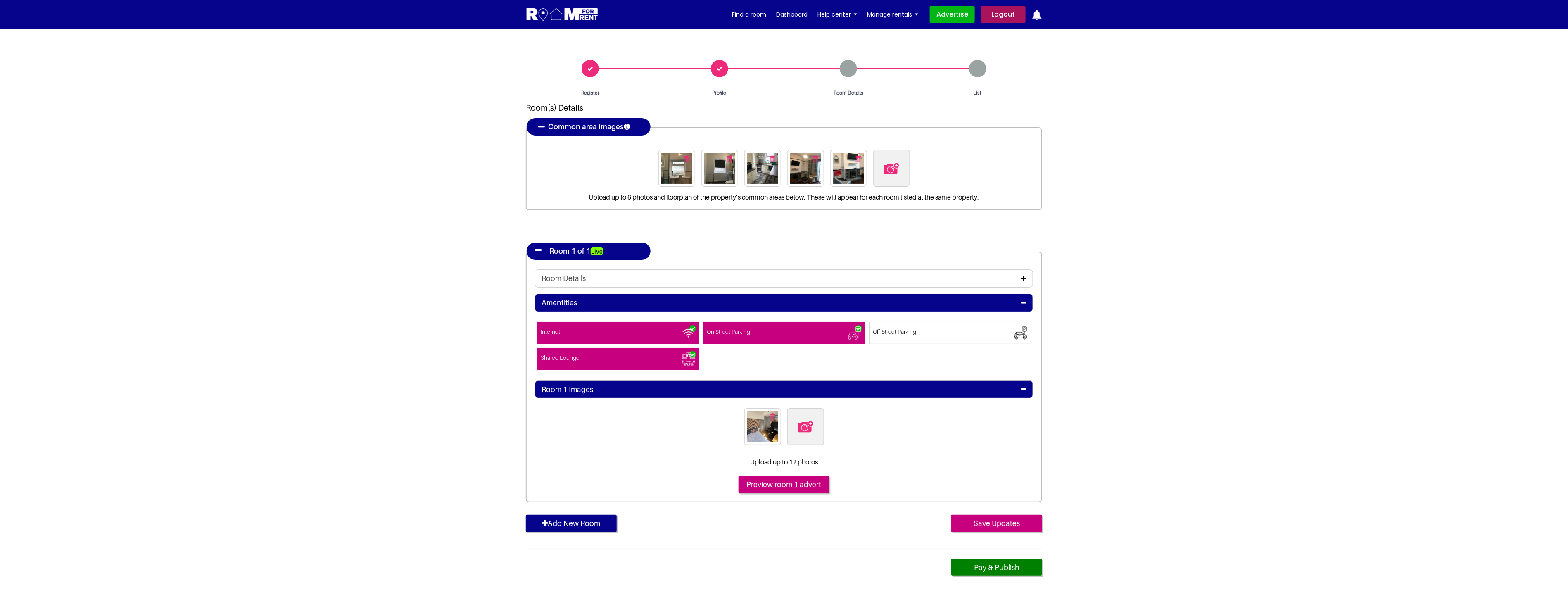
click at [1024, 275] on icon at bounding box center [1023, 278] width 6 height 7
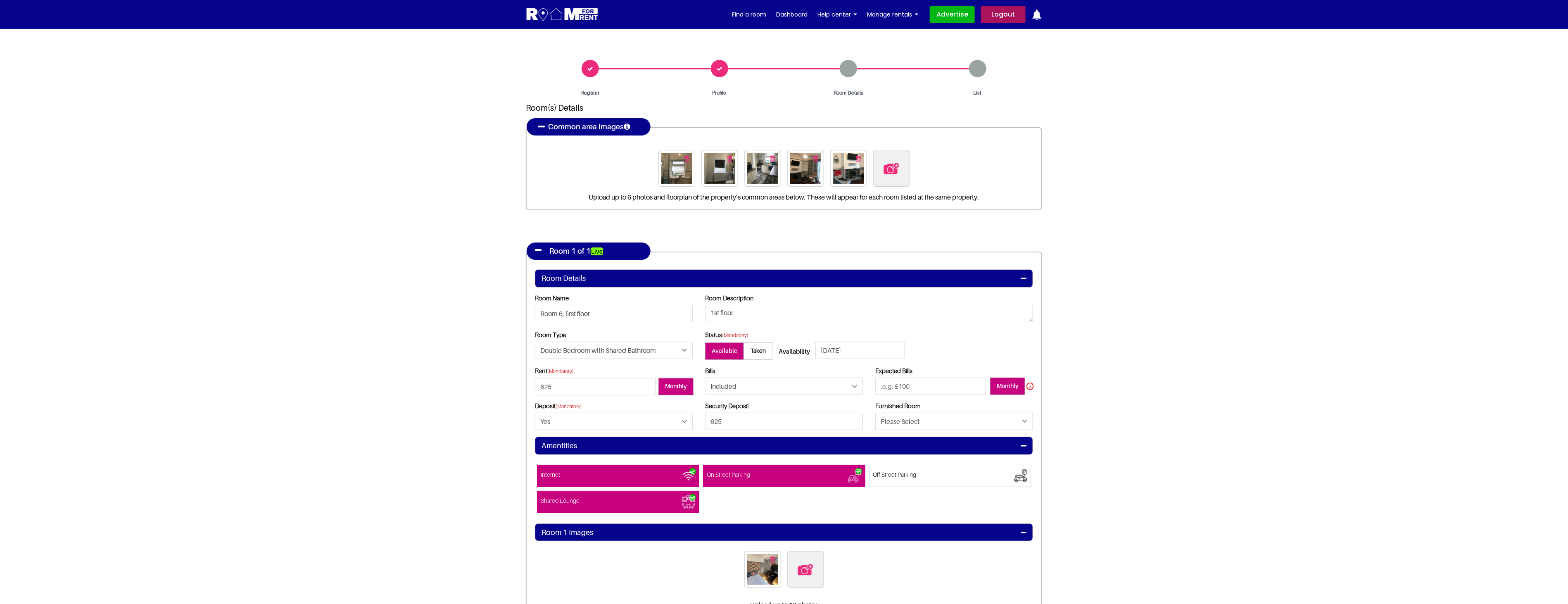
click at [568, 20] on img at bounding box center [562, 14] width 73 height 15
